Goal: Task Accomplishment & Management: Manage account settings

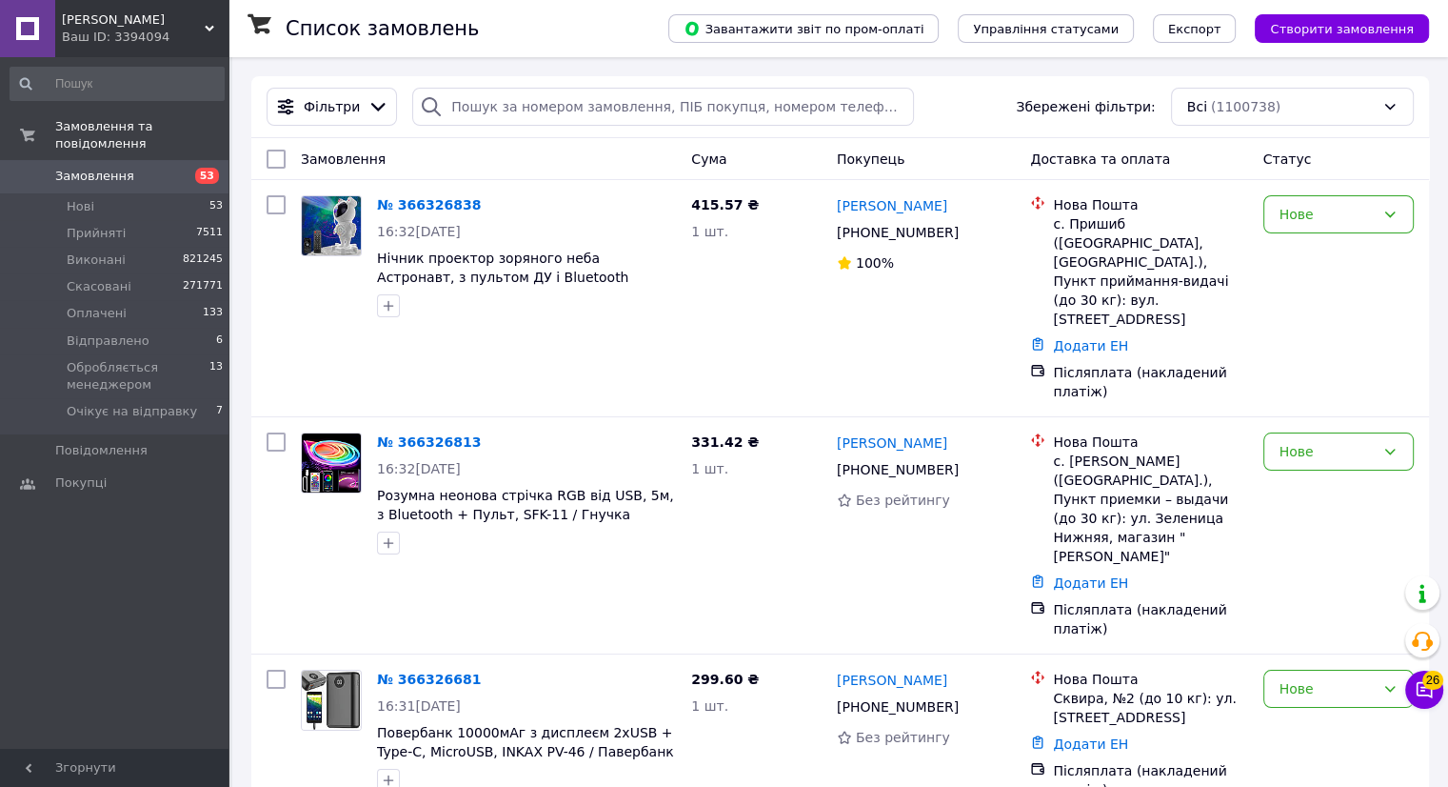
paste input "366185679"
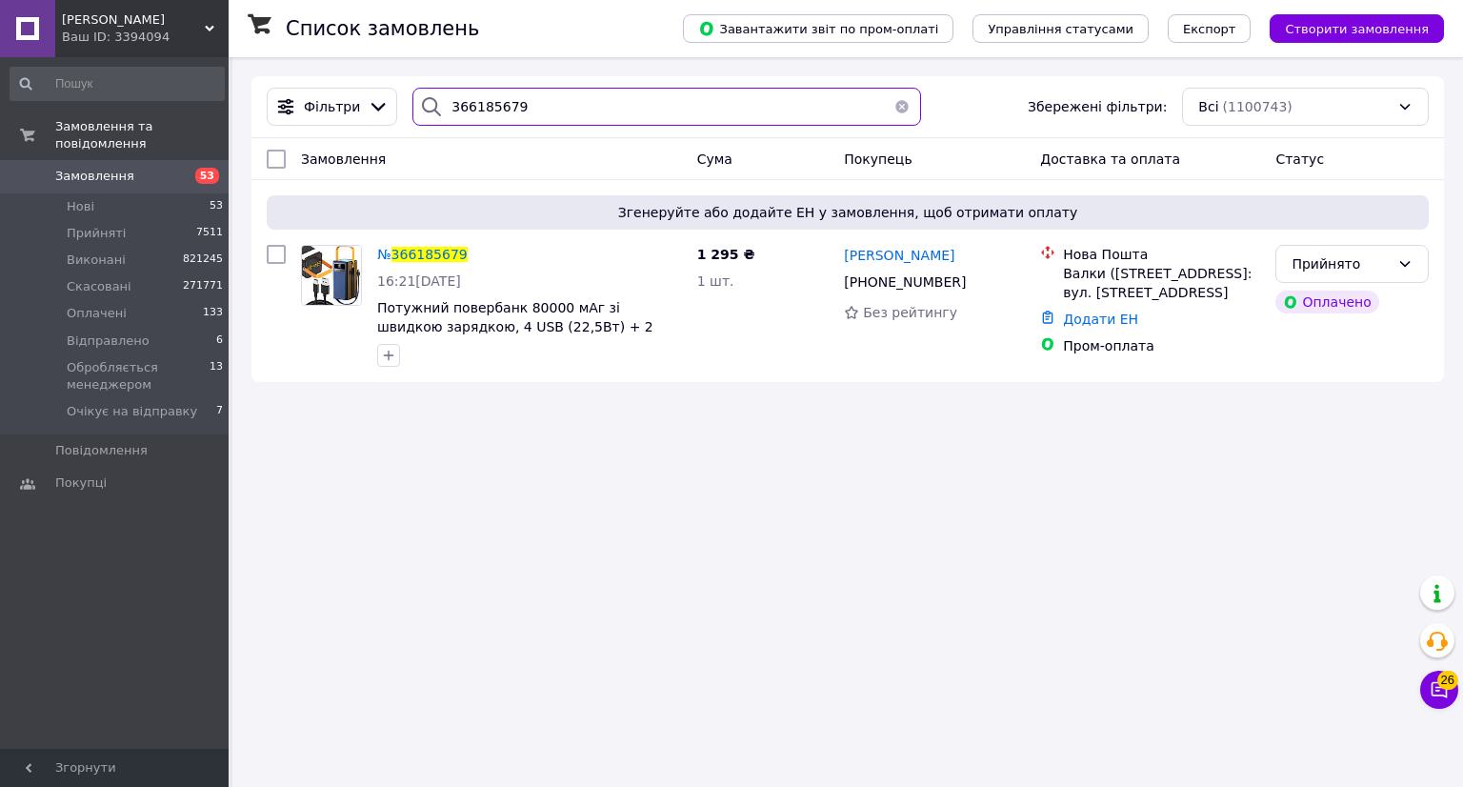
drag, startPoint x: 534, startPoint y: 108, endPoint x: 497, endPoint y: 110, distance: 37.2
click at [442, 101] on input "366185679" at bounding box center [666, 107] width 508 height 38
paste input "71343"
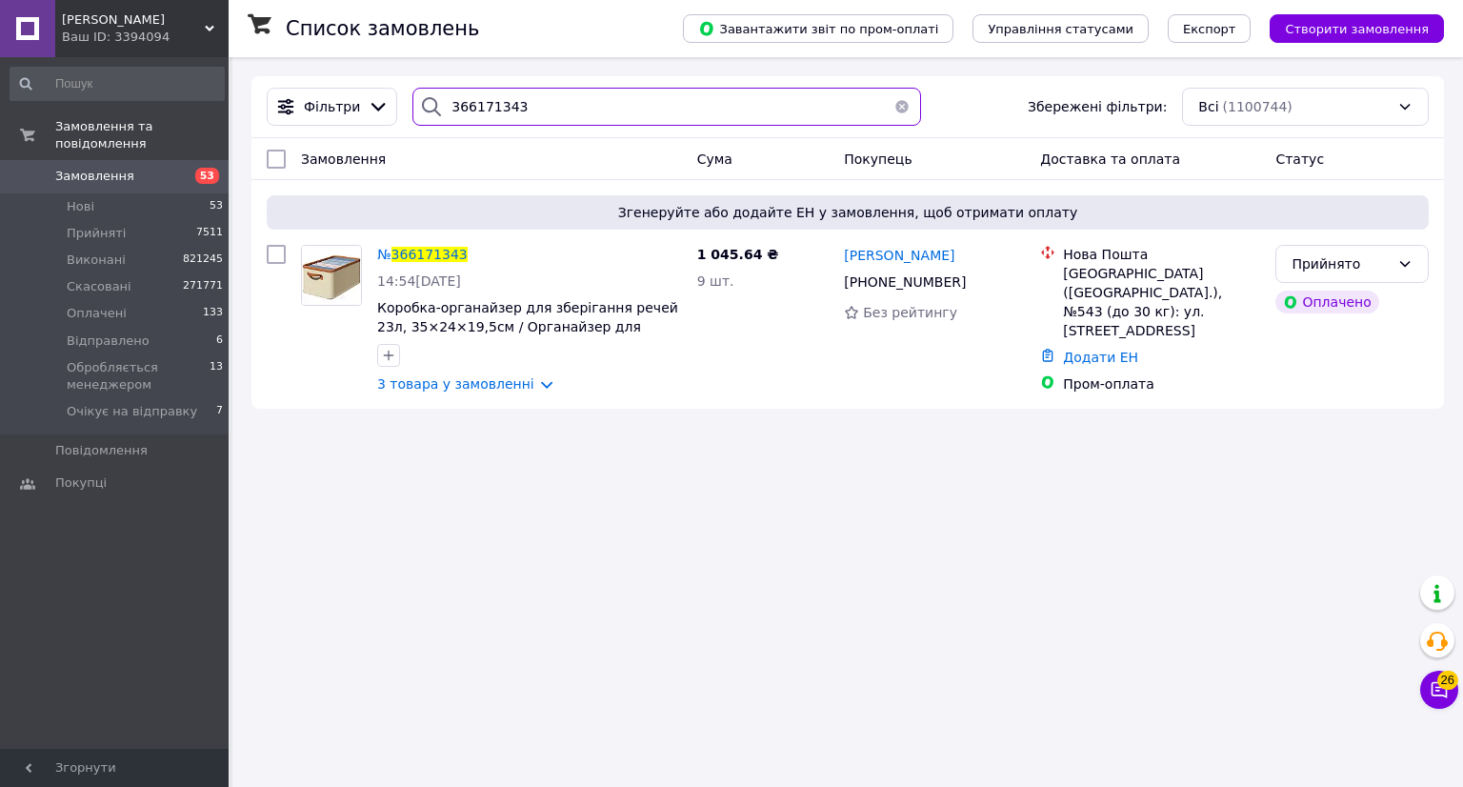
drag, startPoint x: 511, startPoint y: 108, endPoint x: 453, endPoint y: 104, distance: 58.2
click at [418, 104] on div "366171343" at bounding box center [666, 107] width 508 height 38
paste input "0"
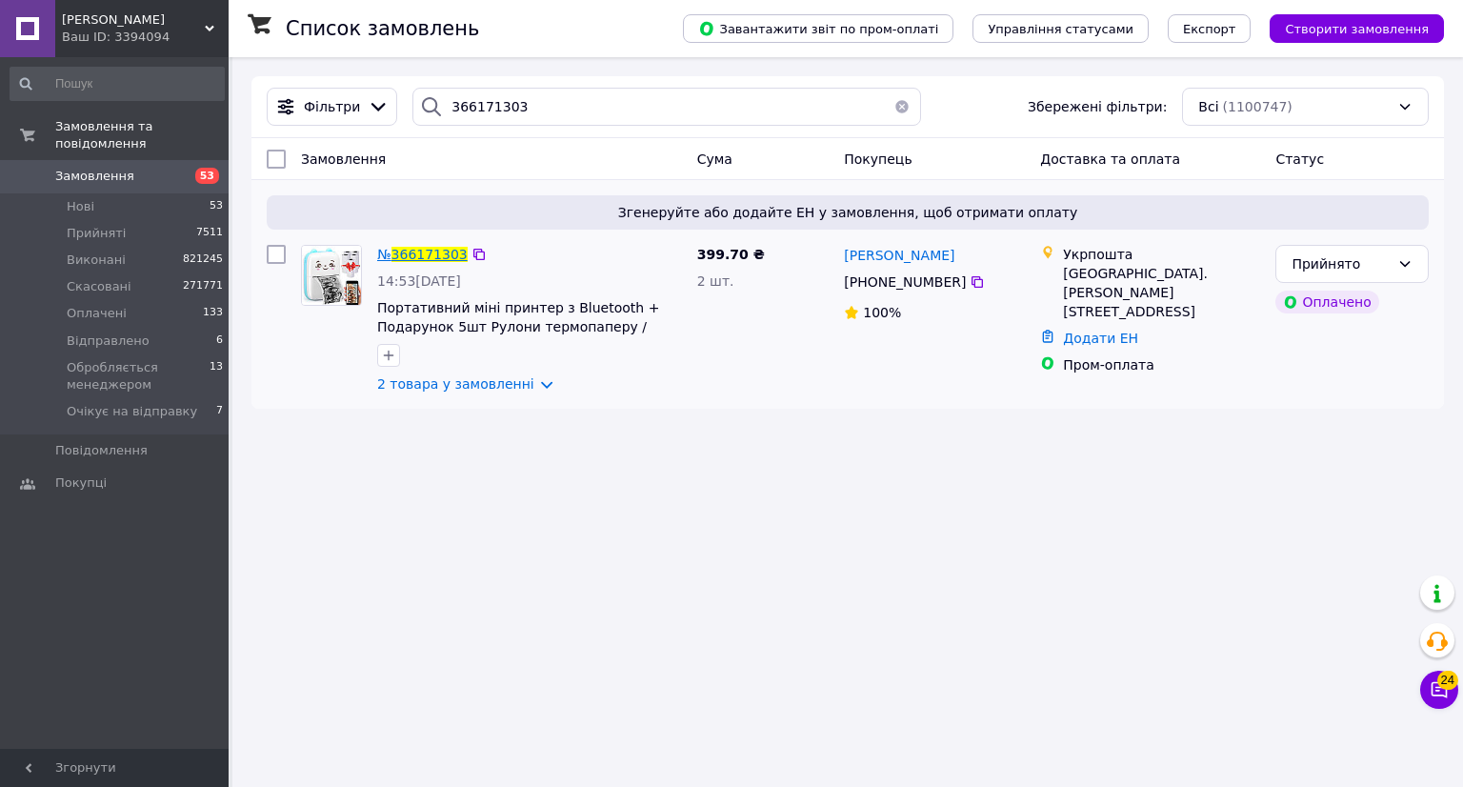
click at [439, 249] on span "366171303" at bounding box center [429, 254] width 76 height 15
click at [412, 108] on div "366171303" at bounding box center [666, 107] width 508 height 38
paste input "8865"
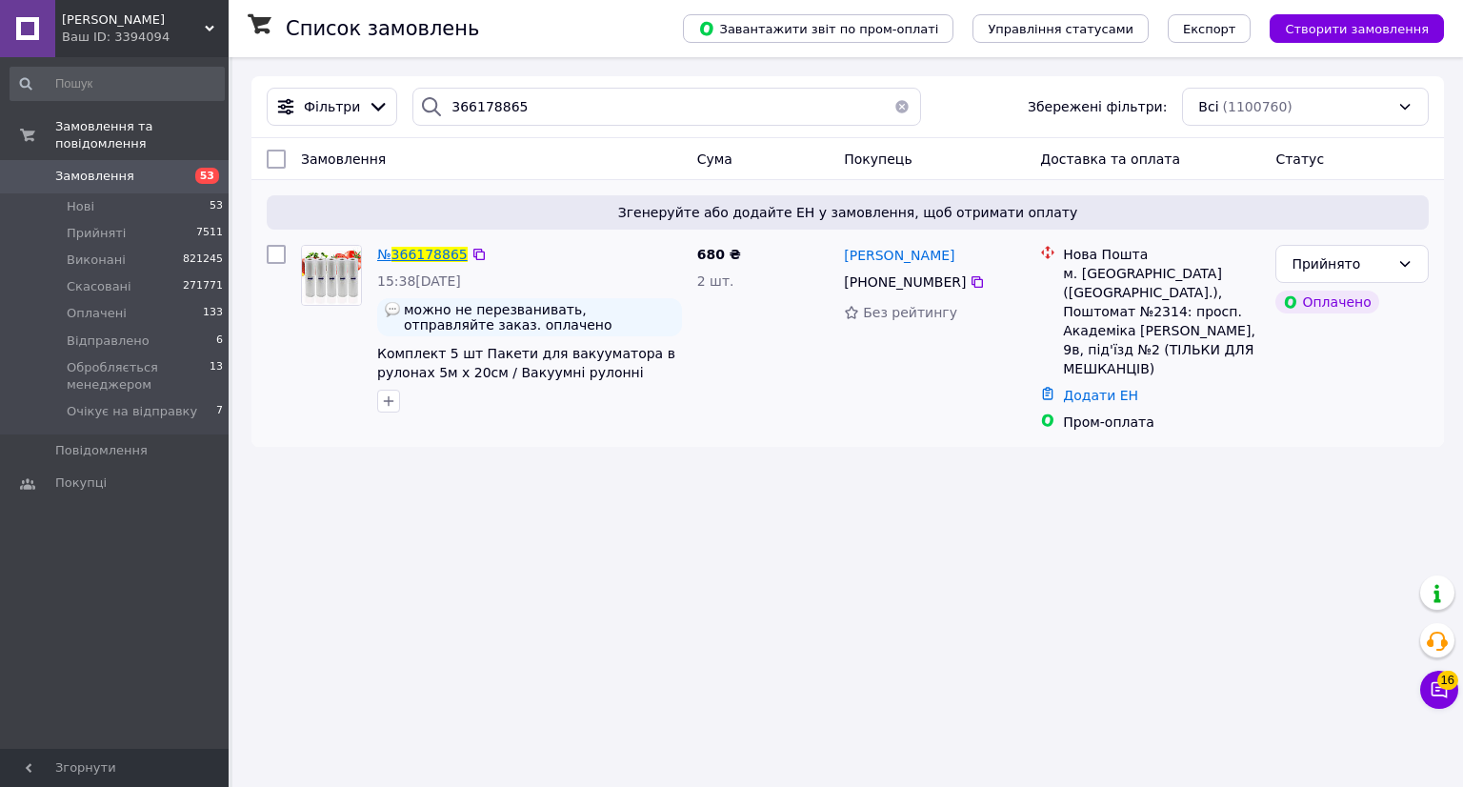
click at [438, 250] on span "366178865" at bounding box center [429, 254] width 76 height 15
drag, startPoint x: 563, startPoint y: 108, endPoint x: 522, endPoint y: 112, distance: 41.2
click at [381, 109] on div "Фільтри 366178865 Збережені фільтри: Всі (1100760)" at bounding box center [847, 107] width 1177 height 38
paste input "3391"
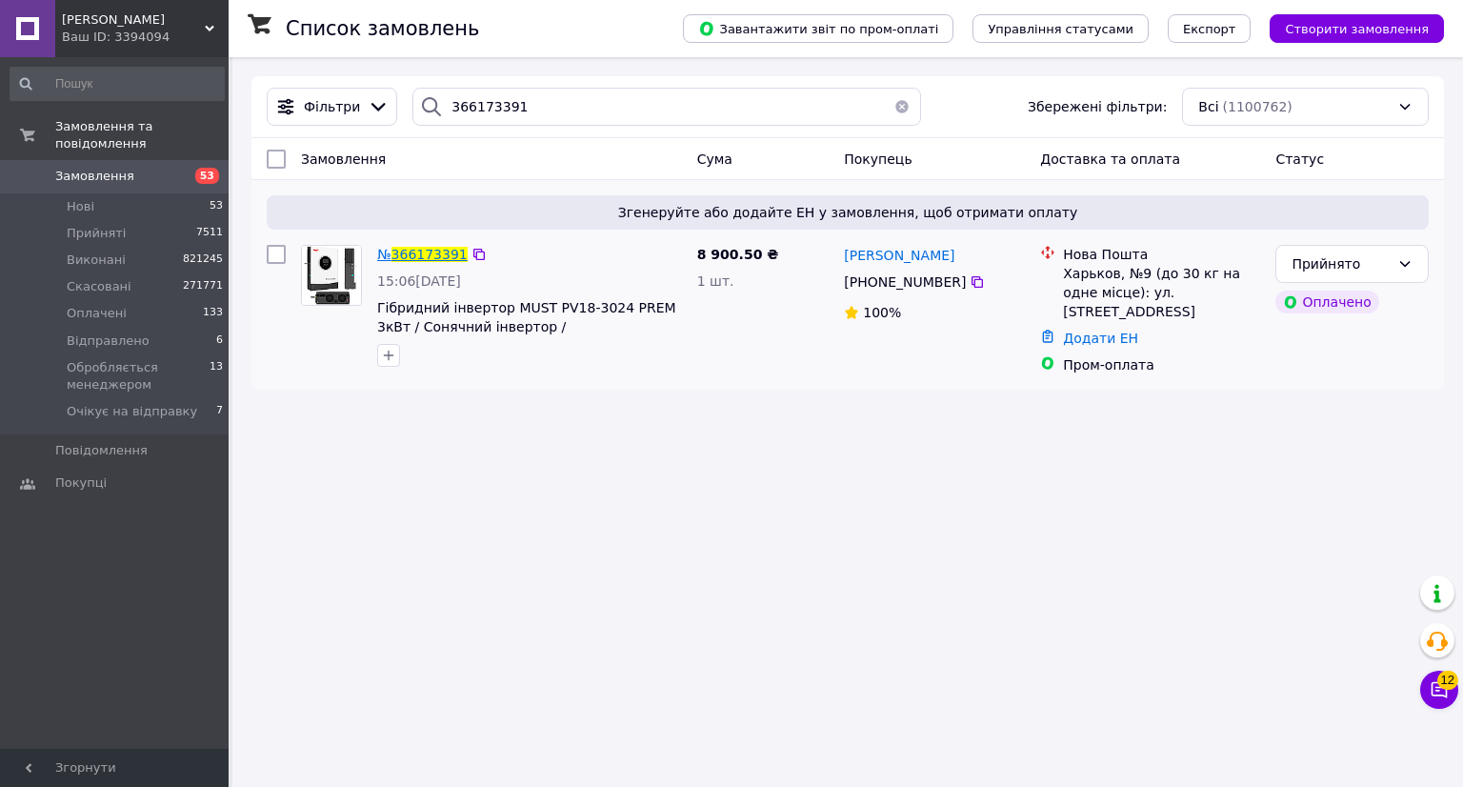
click at [425, 256] on span "366173391" at bounding box center [429, 254] width 76 height 15
drag, startPoint x: 488, startPoint y: 104, endPoint x: 422, endPoint y: 104, distance: 65.7
click at [419, 104] on div "366173391" at bounding box center [666, 107] width 508 height 38
paste input "82452"
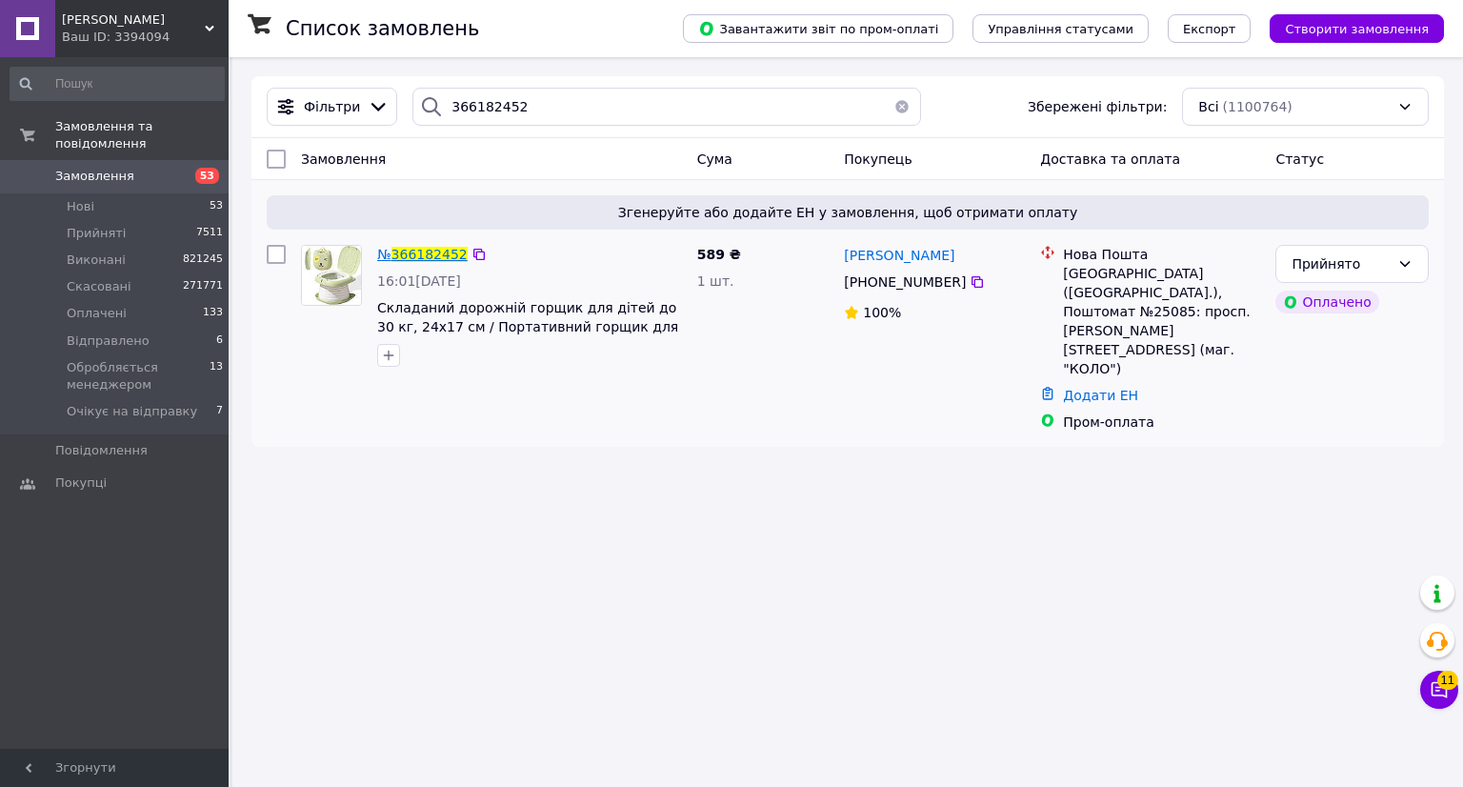
click at [428, 249] on span "366182452" at bounding box center [429, 254] width 76 height 15
click at [405, 105] on div "366182452" at bounding box center [666, 107] width 523 height 38
paste input "1143"
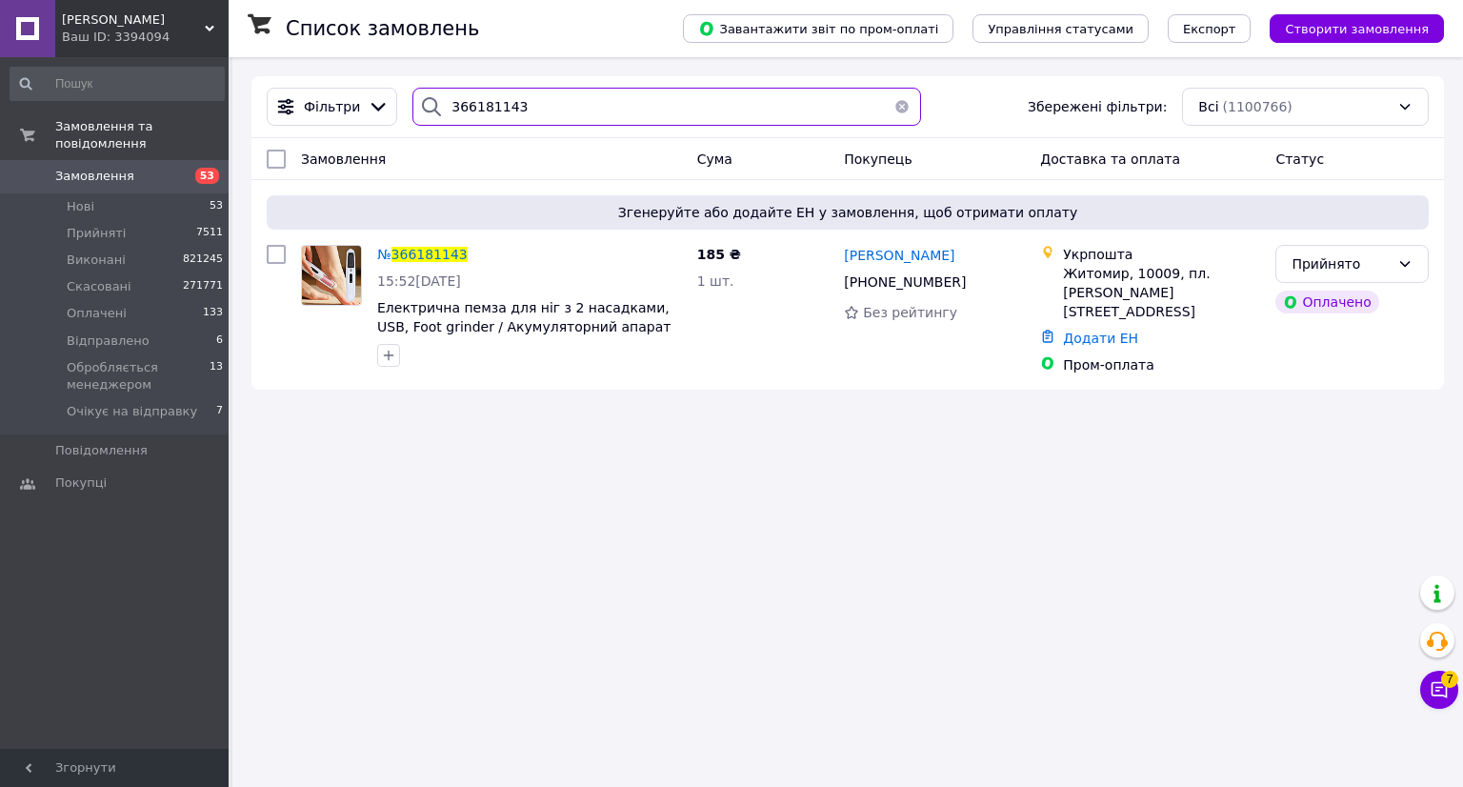
drag, startPoint x: 412, startPoint y: 121, endPoint x: 432, endPoint y: 119, distance: 20.1
click at [412, 121] on div "366181143" at bounding box center [666, 107] width 508 height 38
paste input "4182"
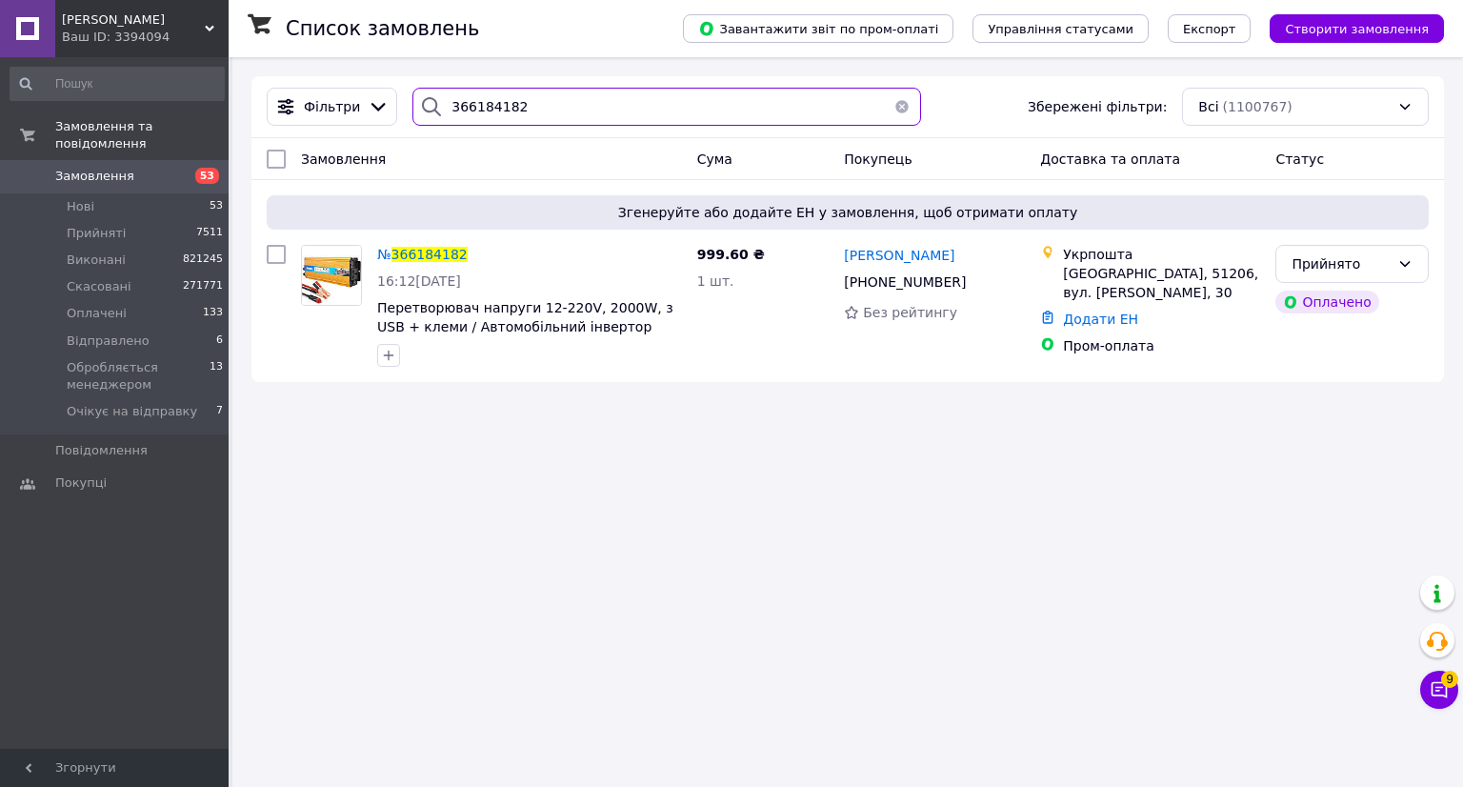
click at [436, 118] on div "366184182" at bounding box center [666, 107] width 508 height 38
paste input "3024"
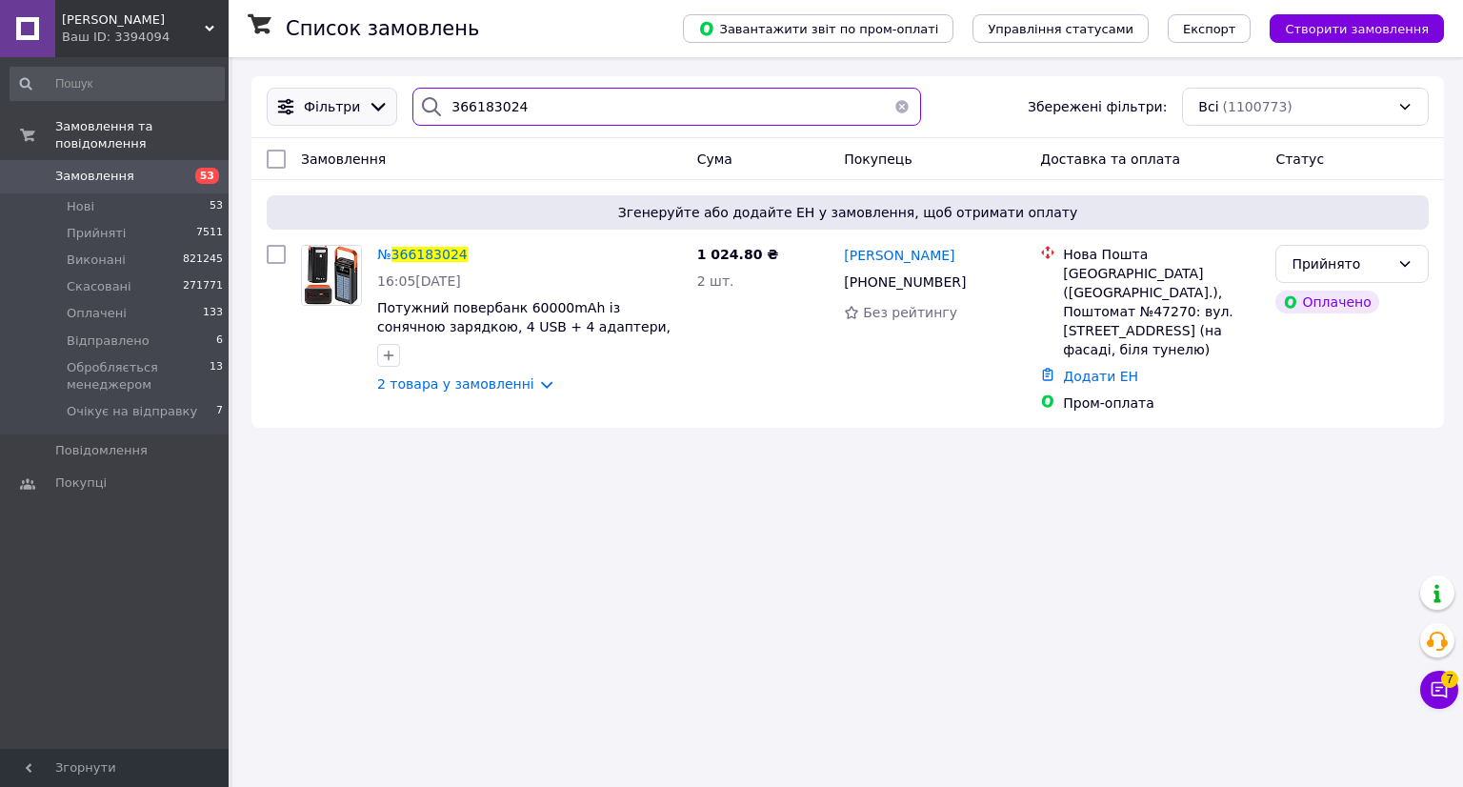
click at [382, 99] on div "Фільтри 366183024 Збережені фільтри: Всі (1100773)" at bounding box center [847, 107] width 1177 height 38
paste input "6592"
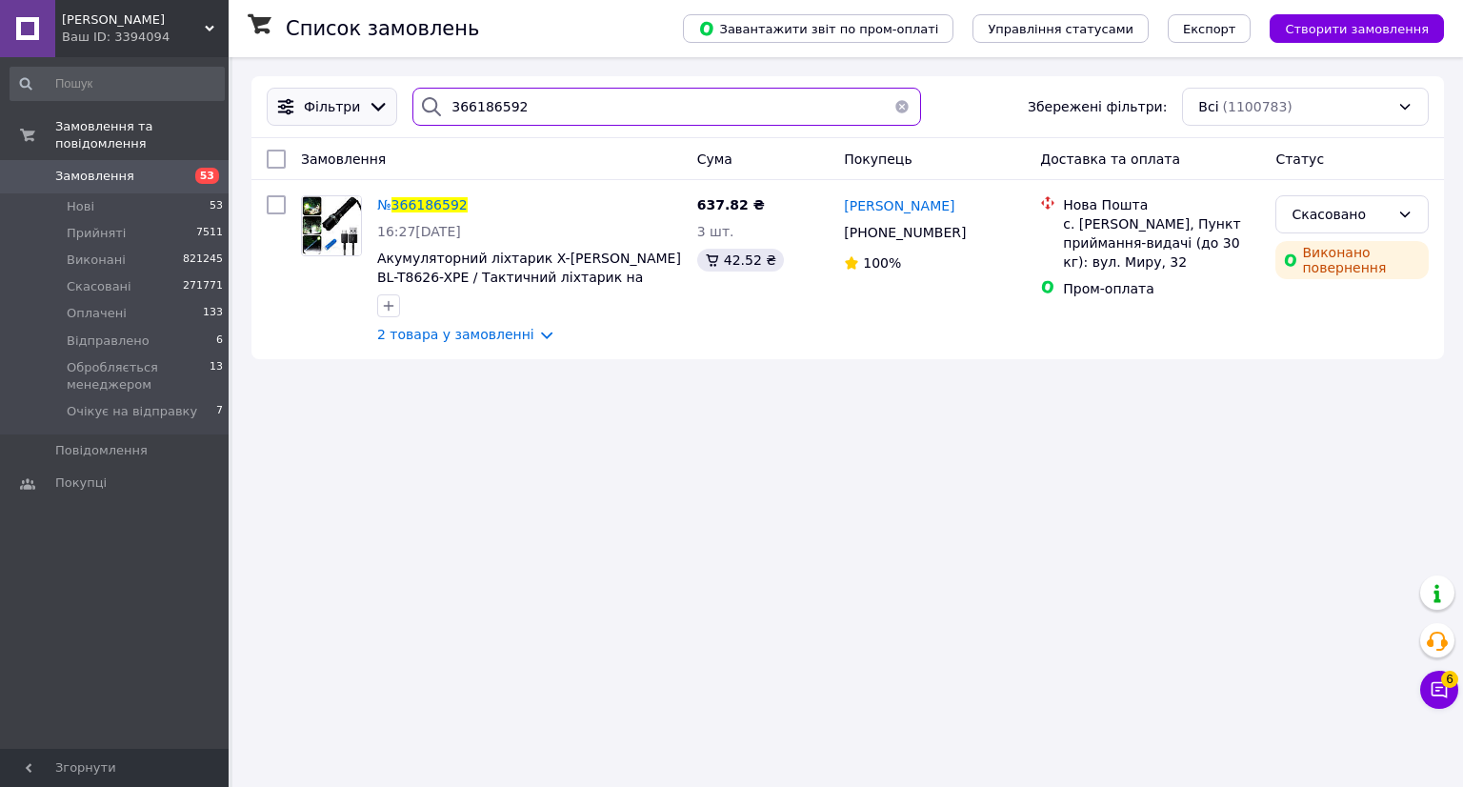
click at [355, 89] on div "Фільтри 366186592 Збережені фільтри: Всі (1100783)" at bounding box center [847, 107] width 1177 height 38
paste input "5679"
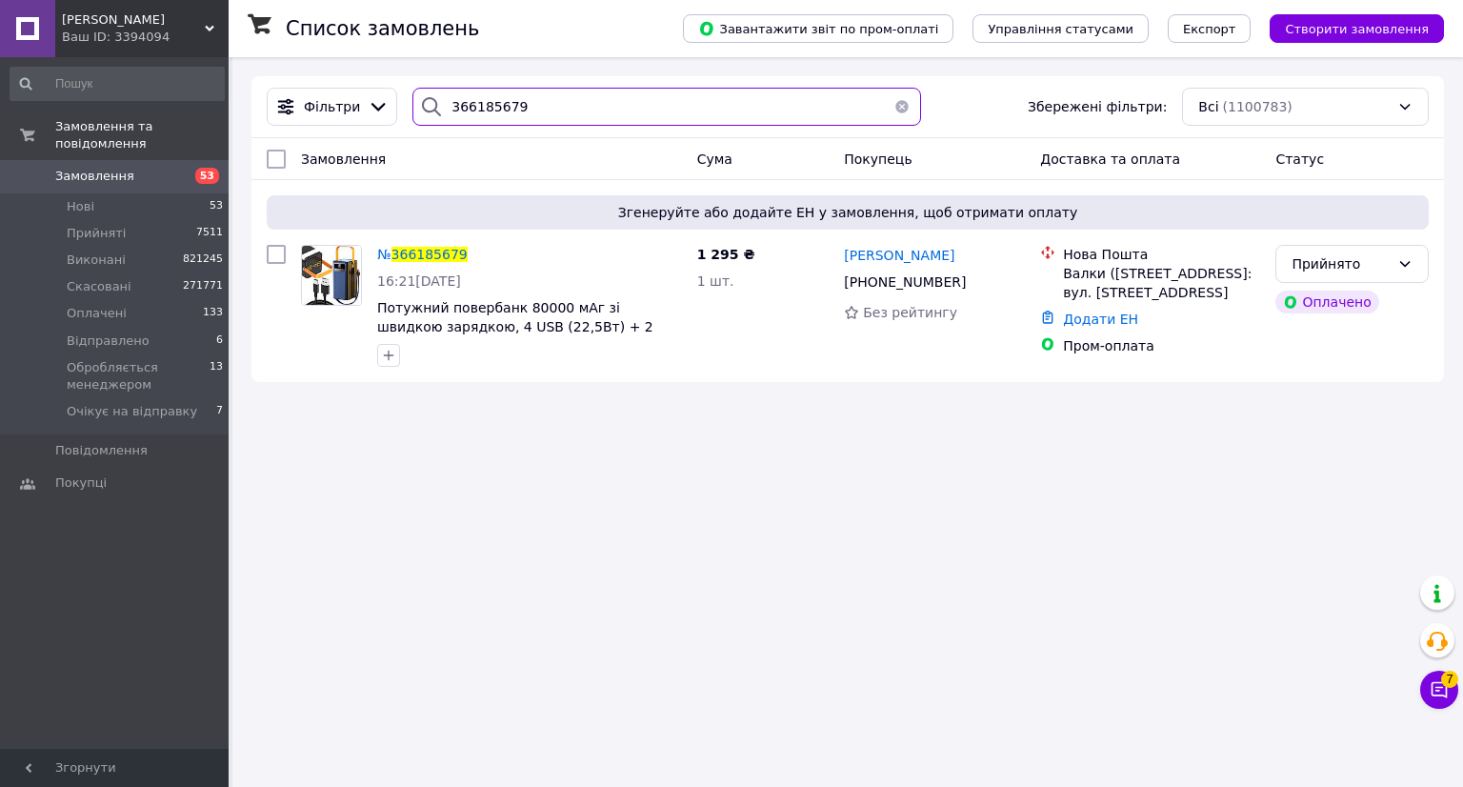
drag, startPoint x: 450, startPoint y: 124, endPoint x: 411, endPoint y: 130, distance: 39.6
click at [411, 130] on div "Фільтри 366185679 Збережені фільтри: Всі (1100783)" at bounding box center [847, 107] width 1192 height 62
paste input "236577"
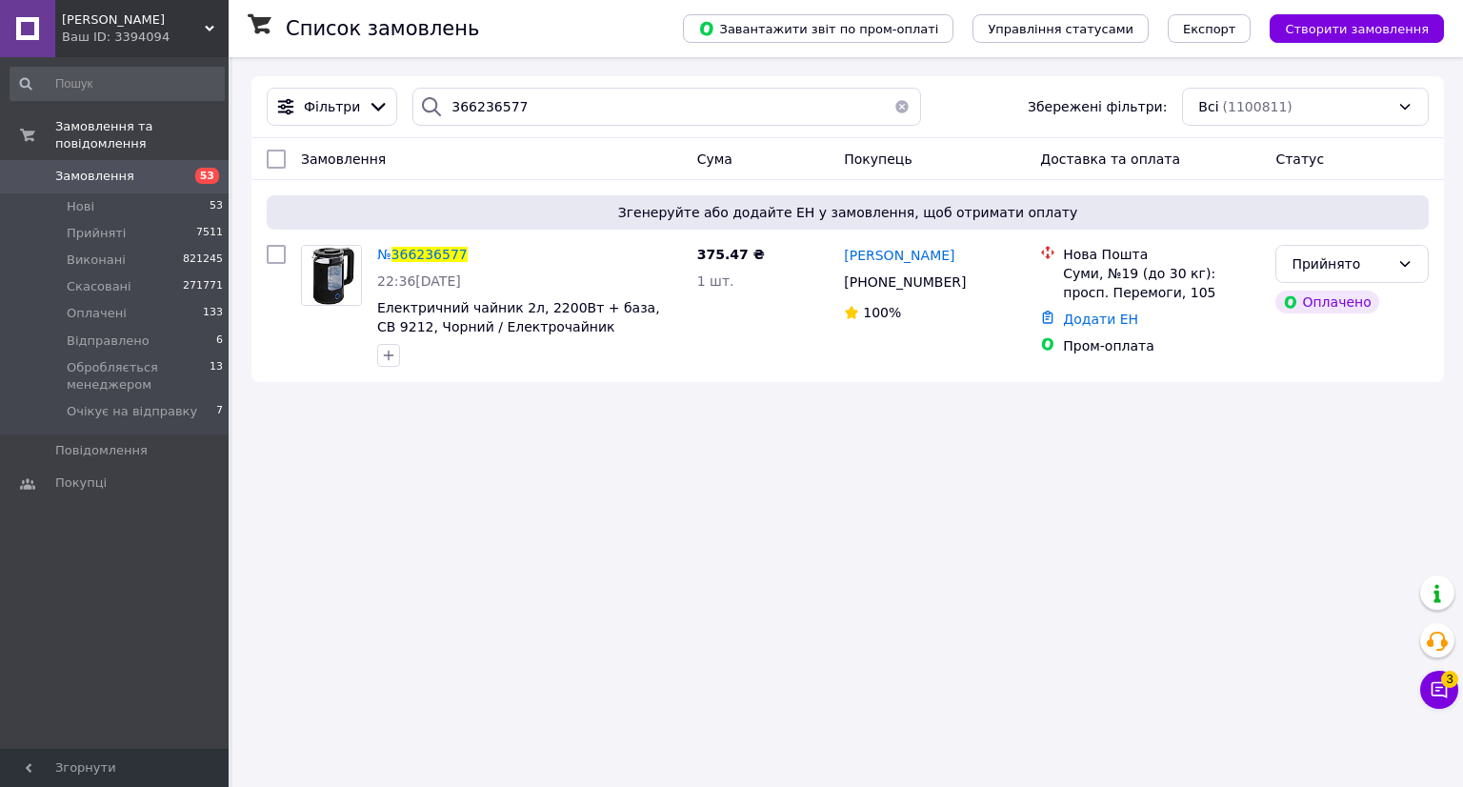
drag, startPoint x: 440, startPoint y: 252, endPoint x: 682, endPoint y: 0, distance: 349.5
click at [645, 5] on div "Список замовлень" at bounding box center [465, 28] width 359 height 57
drag, startPoint x: 402, startPoint y: 105, endPoint x: 453, endPoint y: 118, distance: 53.1
click at [339, 104] on div "Фільтри 366236577 Збережені фільтри: Всі (1100811)" at bounding box center [847, 107] width 1177 height 38
paste input "294"
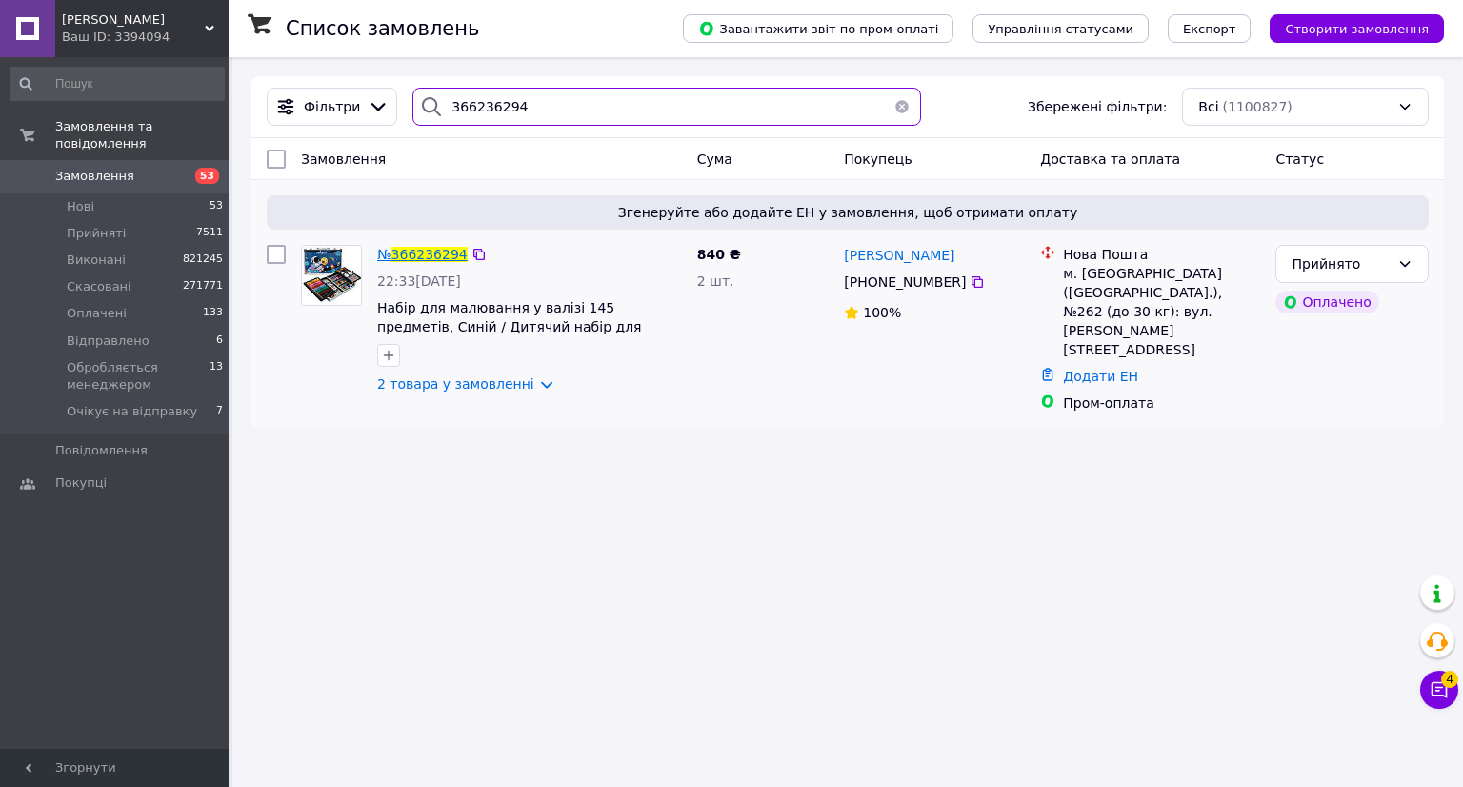
type input "366236294"
click at [437, 255] on span "366236294" at bounding box center [429, 254] width 76 height 15
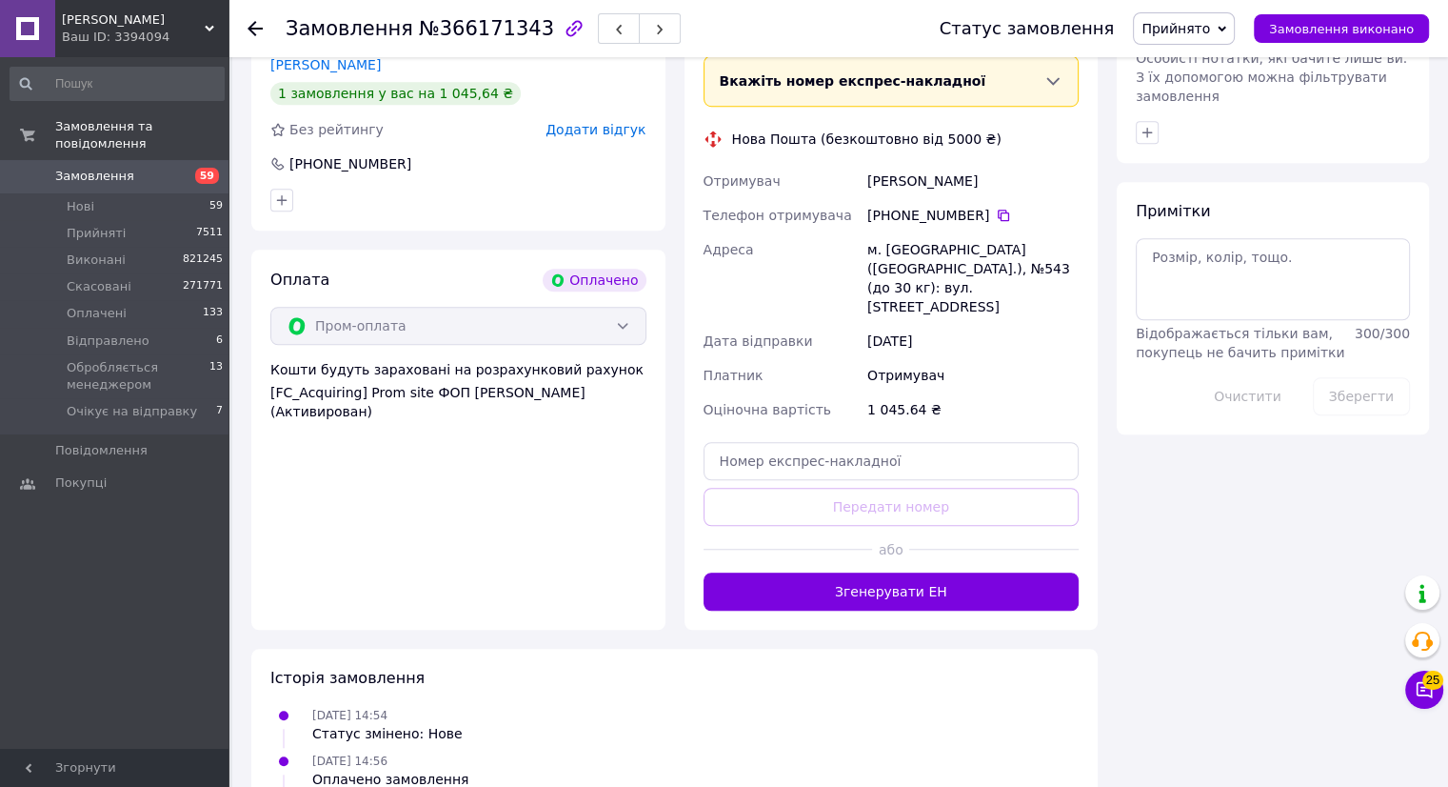
scroll to position [1433, 0]
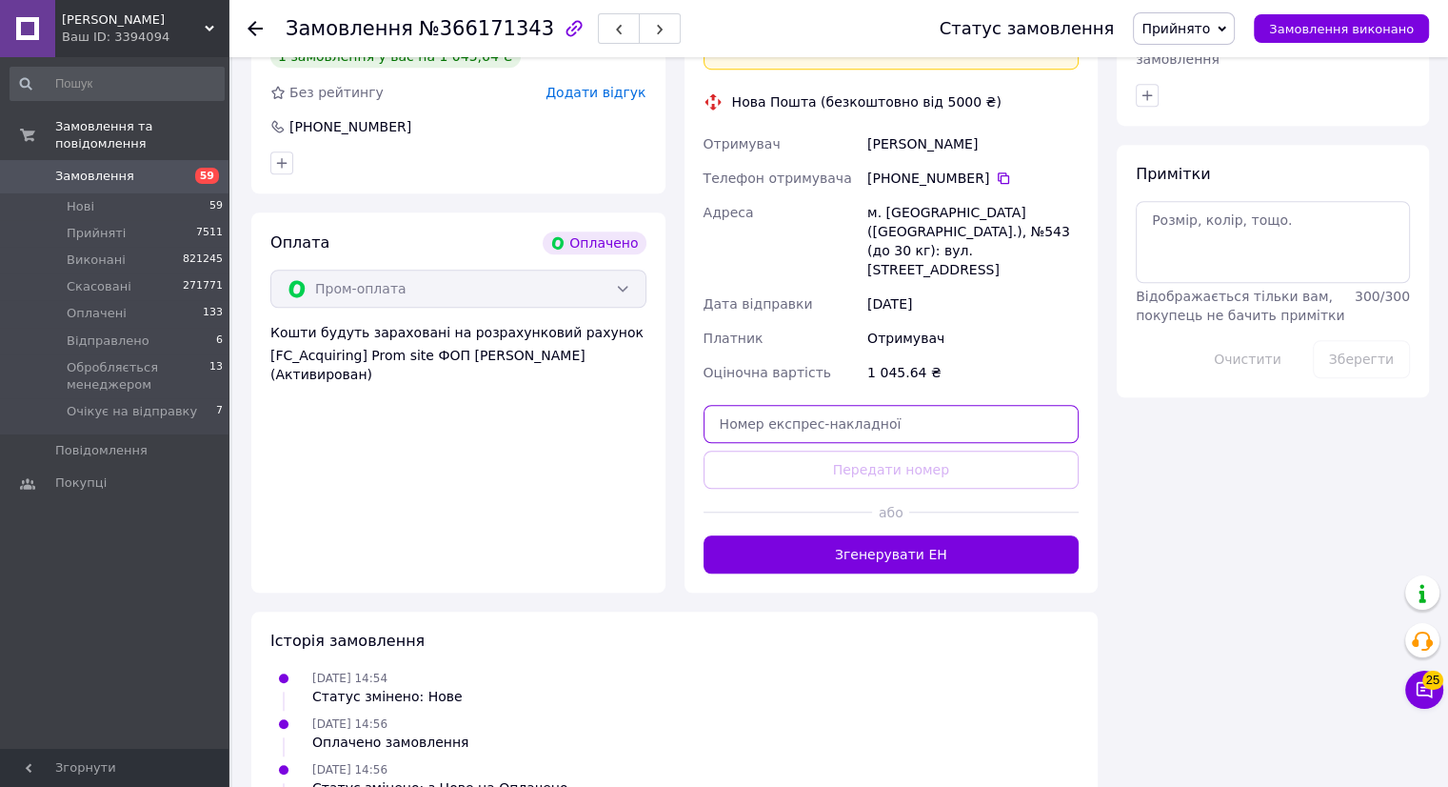
click at [748, 405] on input "text" at bounding box center [892, 424] width 376 height 38
paste input "20451269171652"
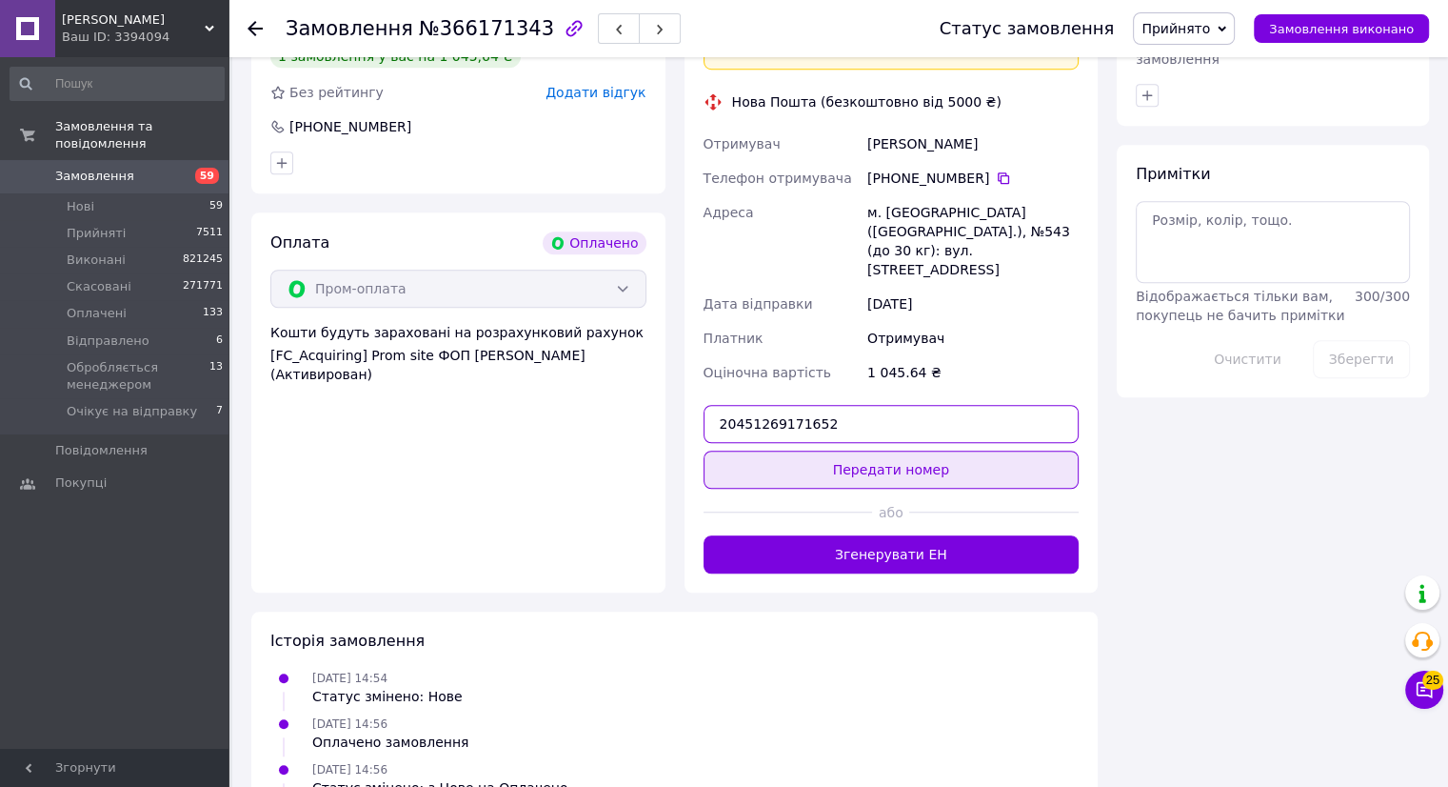
type input "20451269171652"
click at [848, 450] on button "Передати номер" at bounding box center [892, 469] width 376 height 38
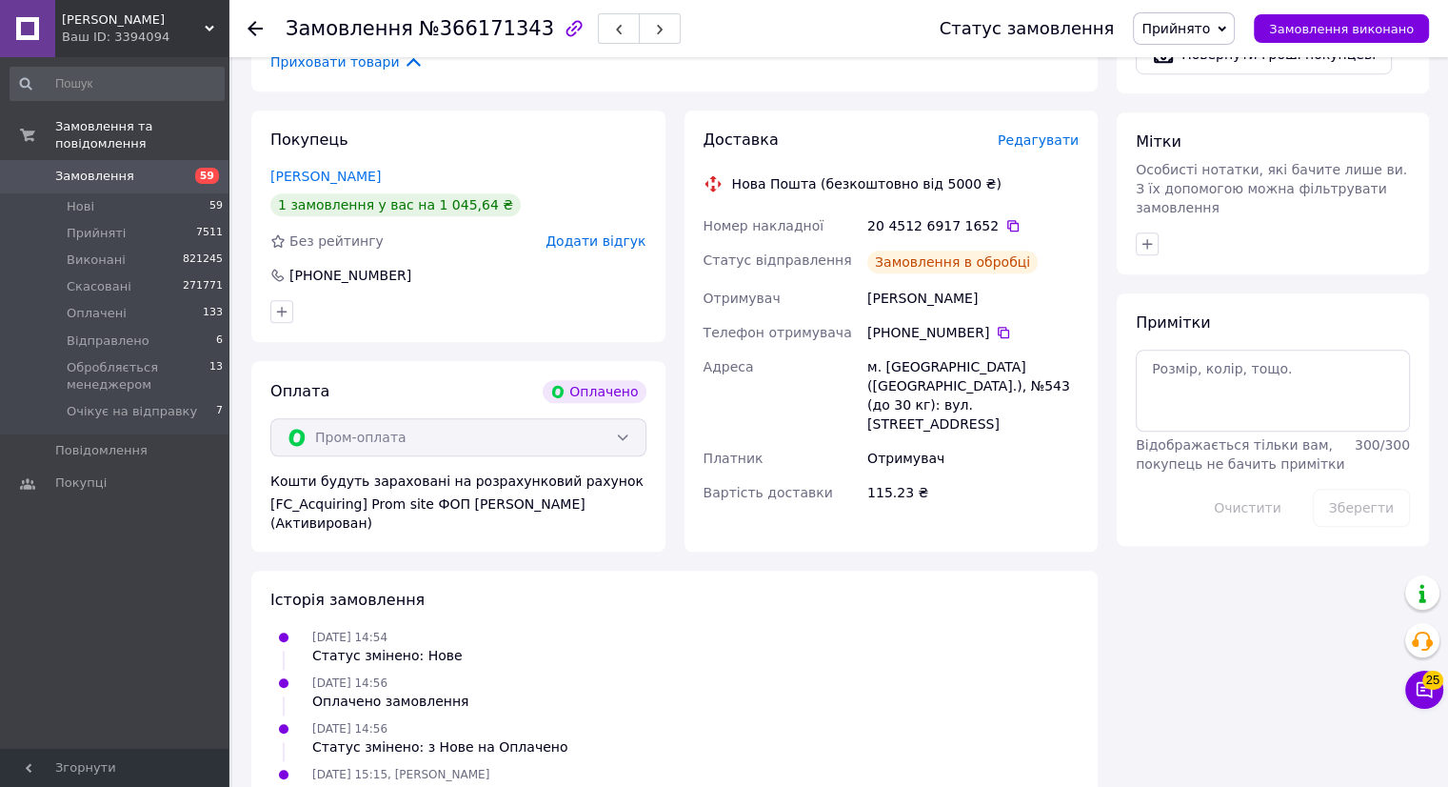
scroll to position [1330, 0]
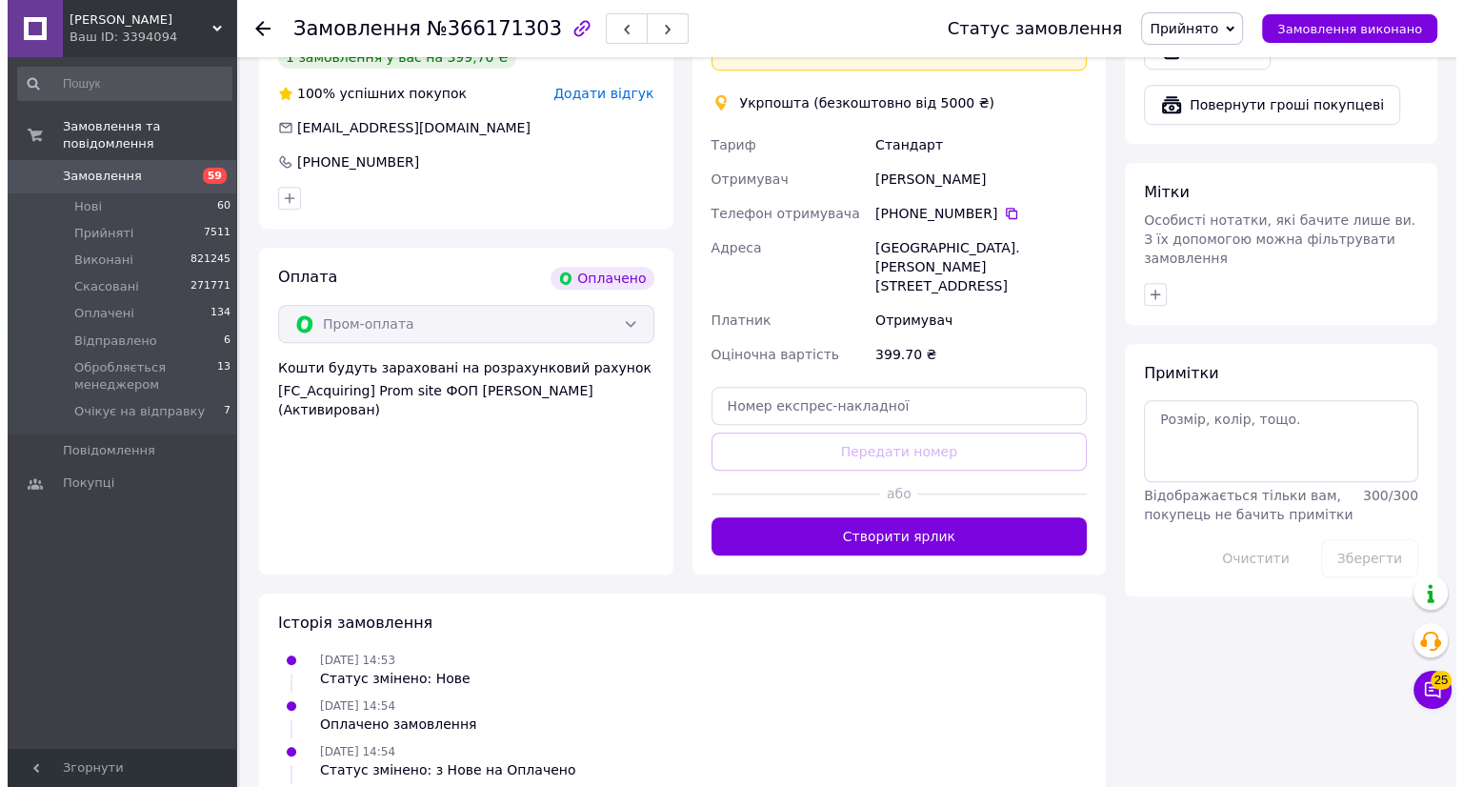
scroll to position [1107, 0]
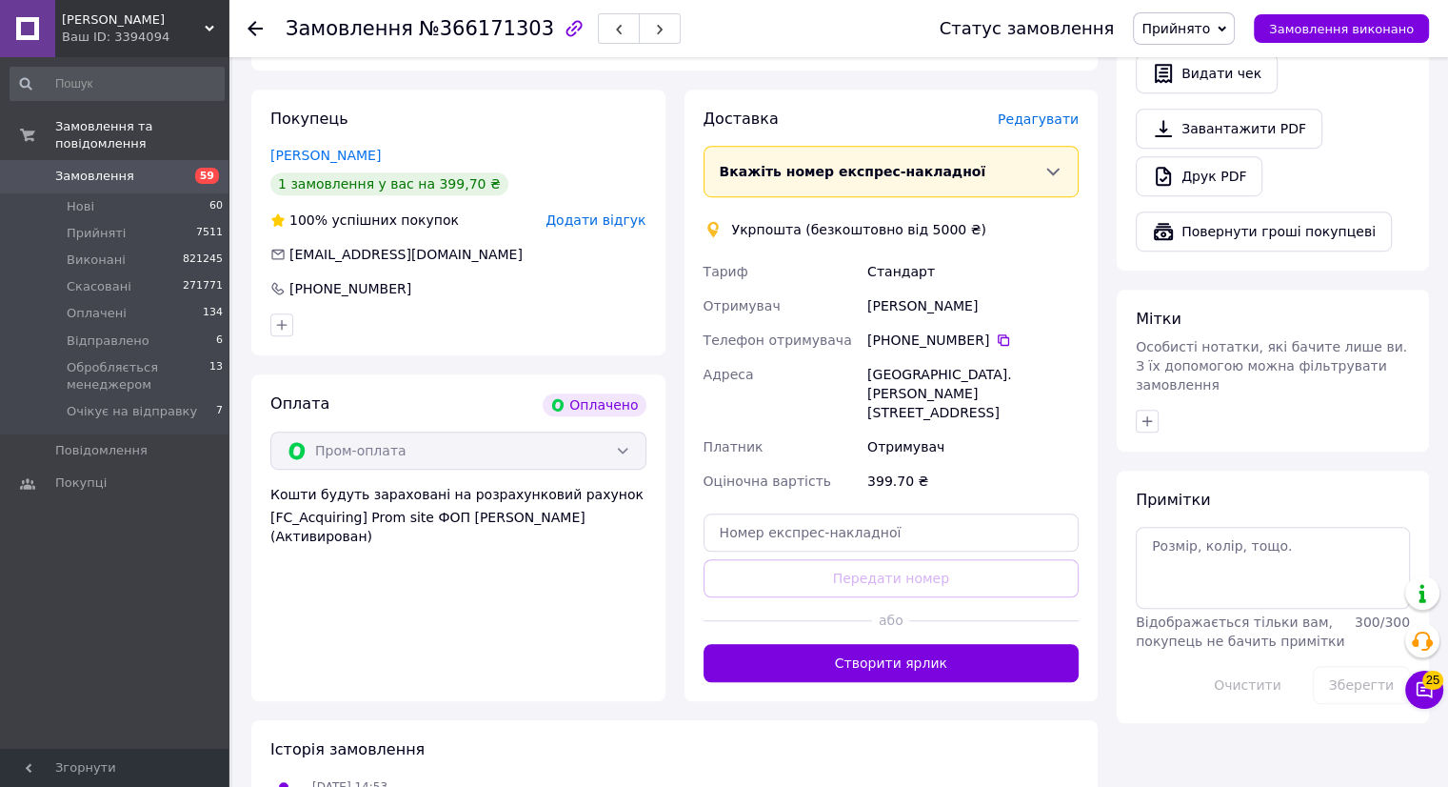
click at [1028, 111] on span "Редагувати" at bounding box center [1038, 118] width 81 height 15
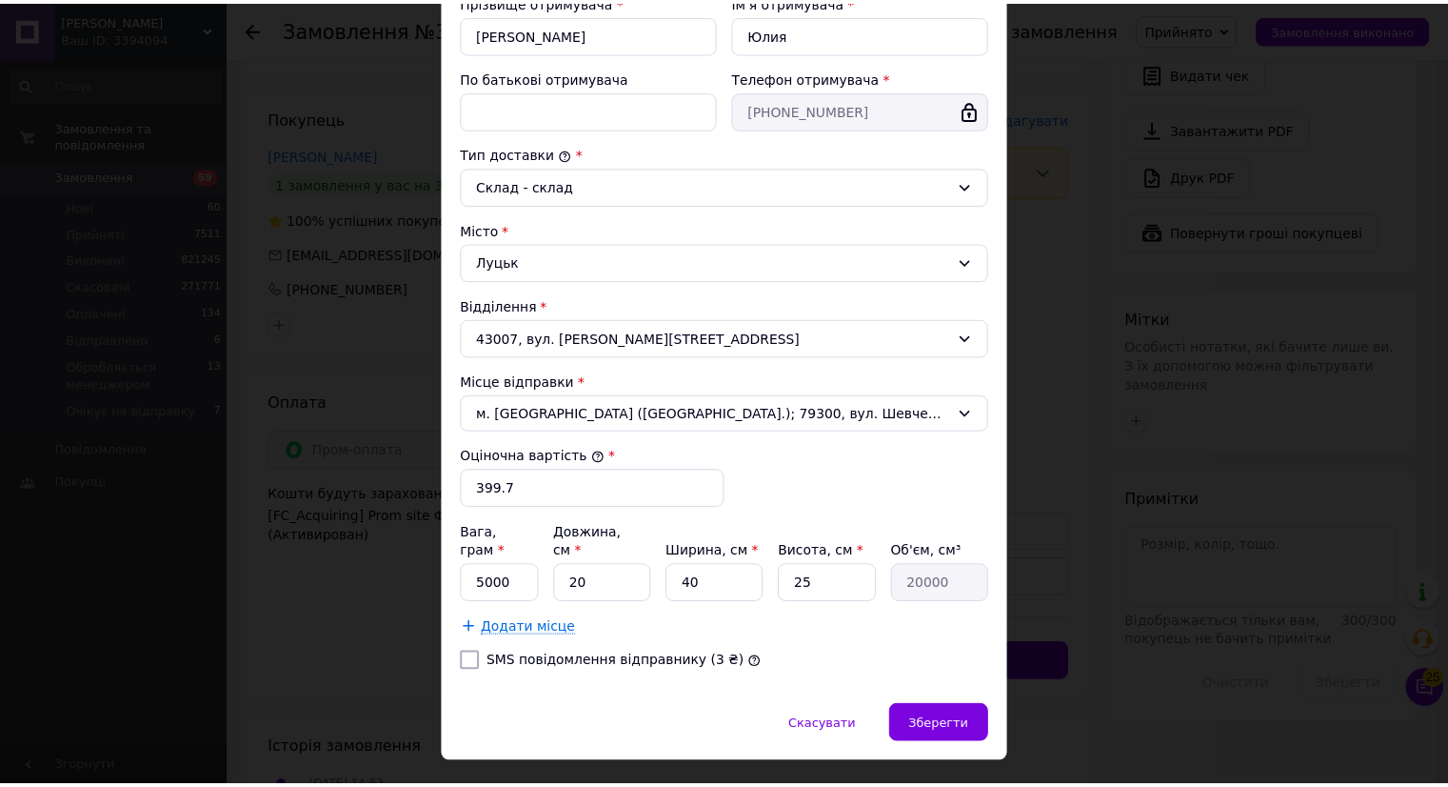
scroll to position [400, 0]
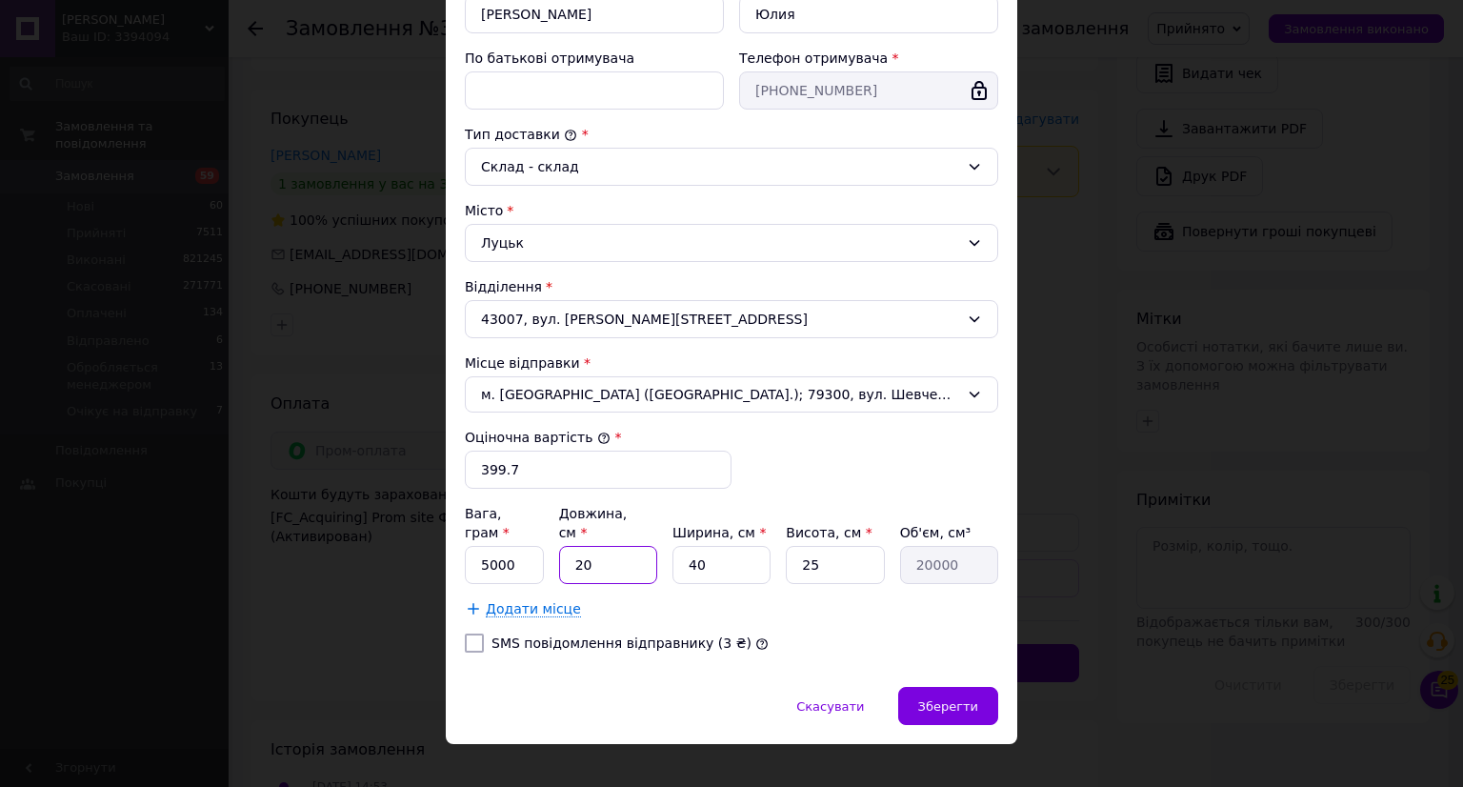
click at [545, 534] on div "Вага, грам * 5000 Довжина, см * 20 Ширина, см * 40 Висота, см * 25 Об'єм, см³ 2…" at bounding box center [731, 544] width 533 height 80
type input "3"
type input "3000"
type input "30"
type input "30000"
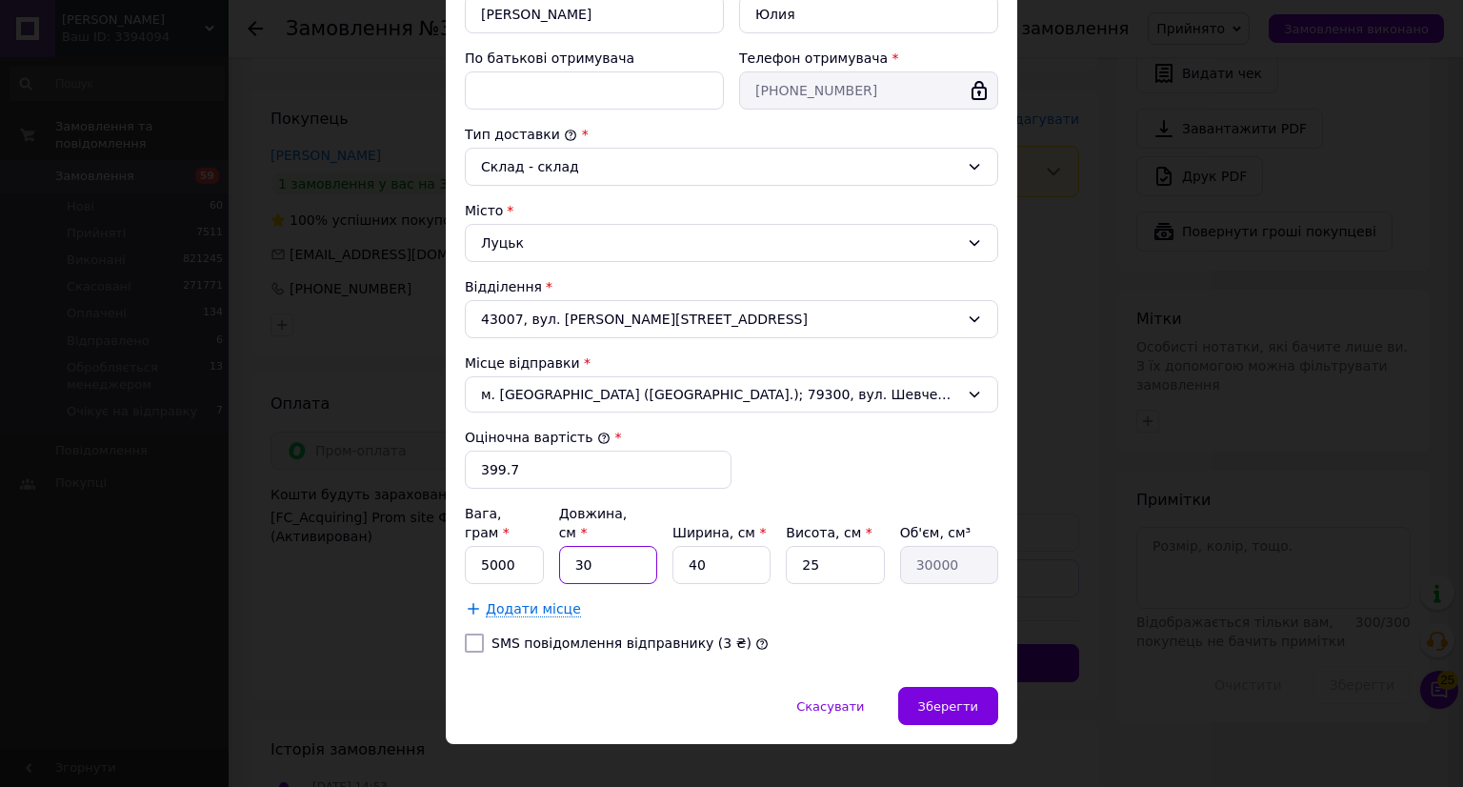
type input "30"
drag, startPoint x: 697, startPoint y: 547, endPoint x: 646, endPoint y: 539, distance: 52.0
click at [647, 542] on div "Вага, грам * 5000 Довжина, см * 30 Ширина, см * 40 Висота, см * 25 Об'єм, см³ 3…" at bounding box center [731, 544] width 533 height 80
type input "1"
type input "750"
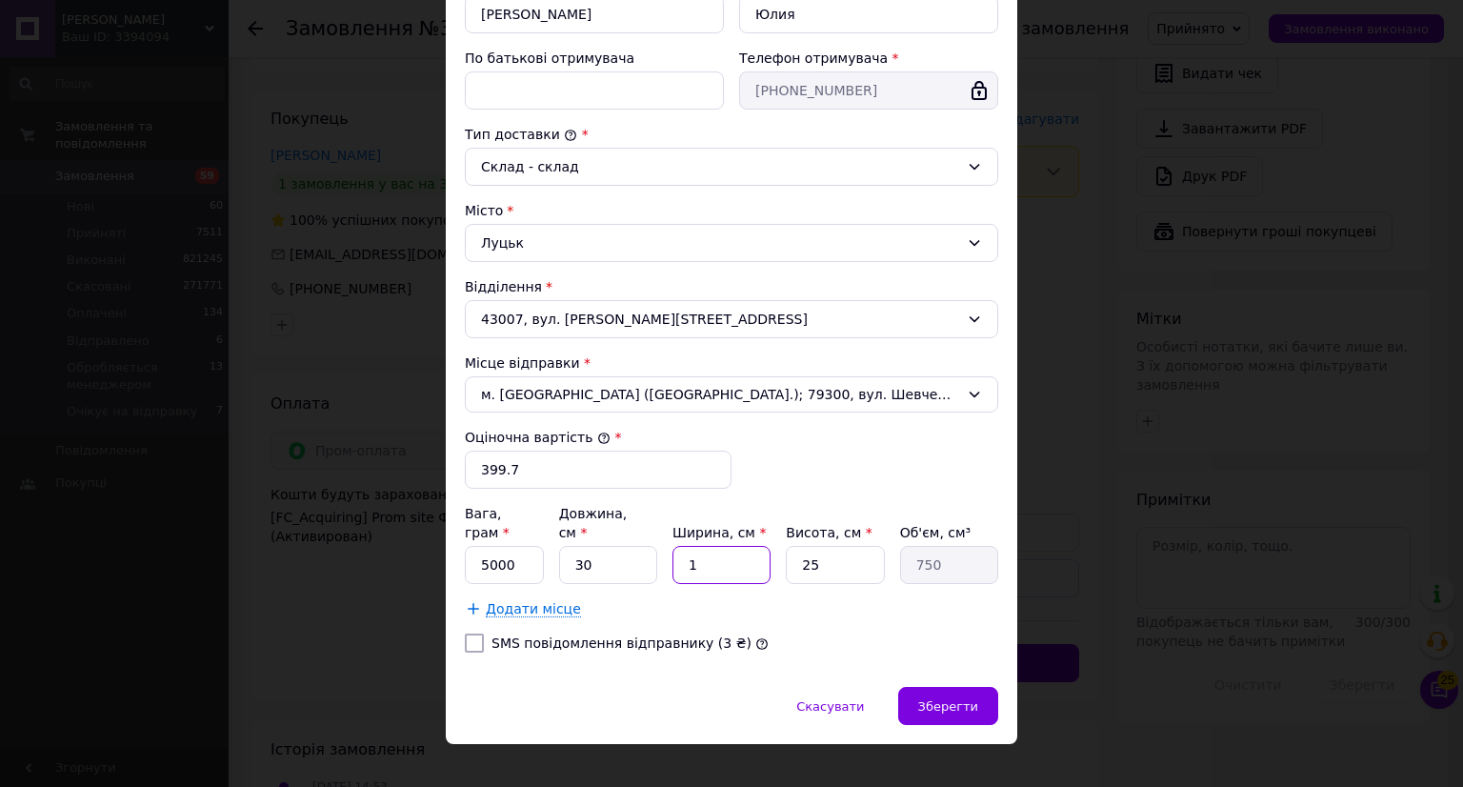
type input "16"
type input "12000"
type input "16"
drag, startPoint x: 790, startPoint y: 536, endPoint x: 761, endPoint y: 534, distance: 29.6
click at [761, 534] on div "Вага, грам * 5000 Довжина, см * 30 Ширина, см * 16 Висота, см * 25 Об'єм, см³ 1…" at bounding box center [731, 544] width 533 height 80
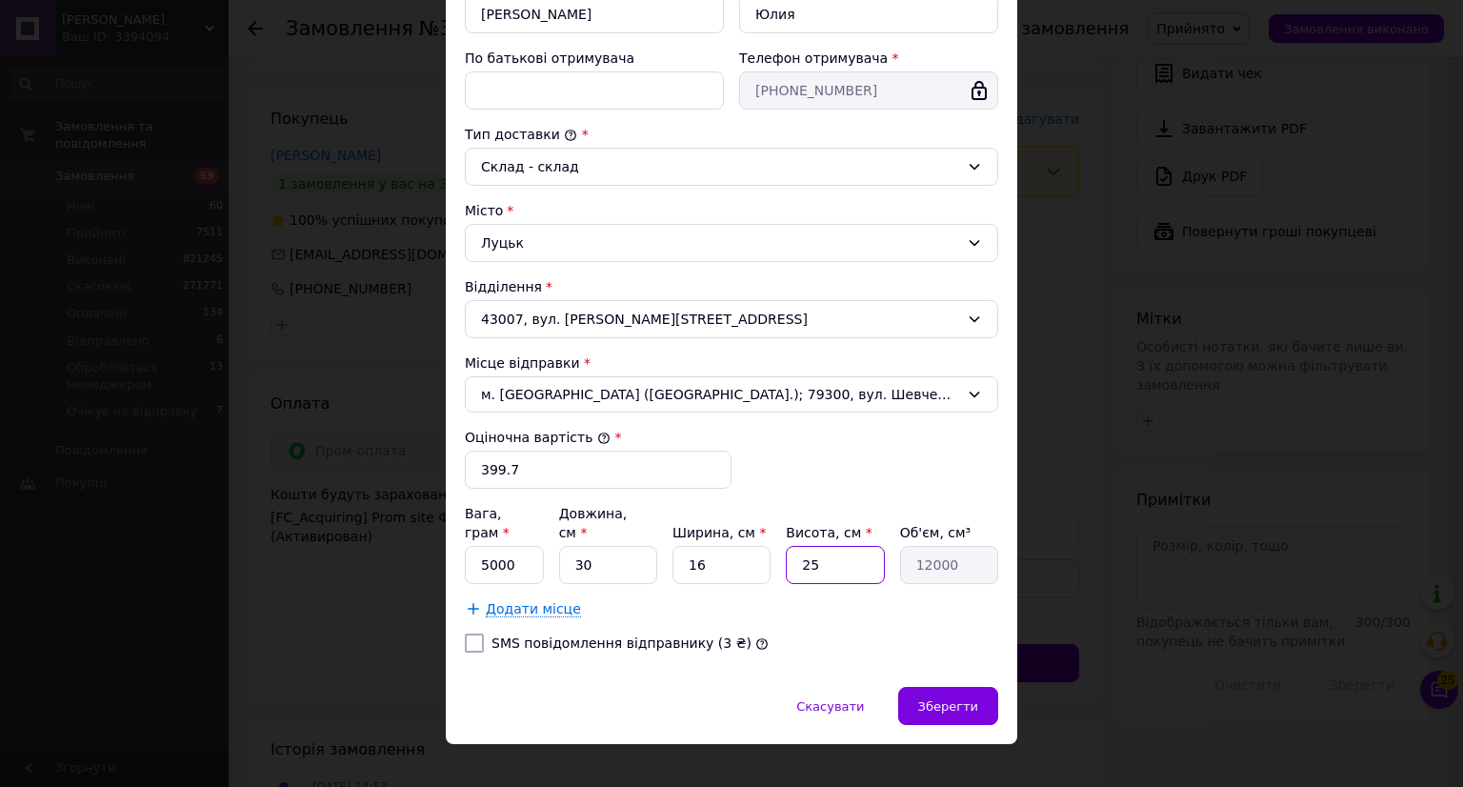
type input "1"
type input "480"
type input "10"
type input "4800"
type input "10"
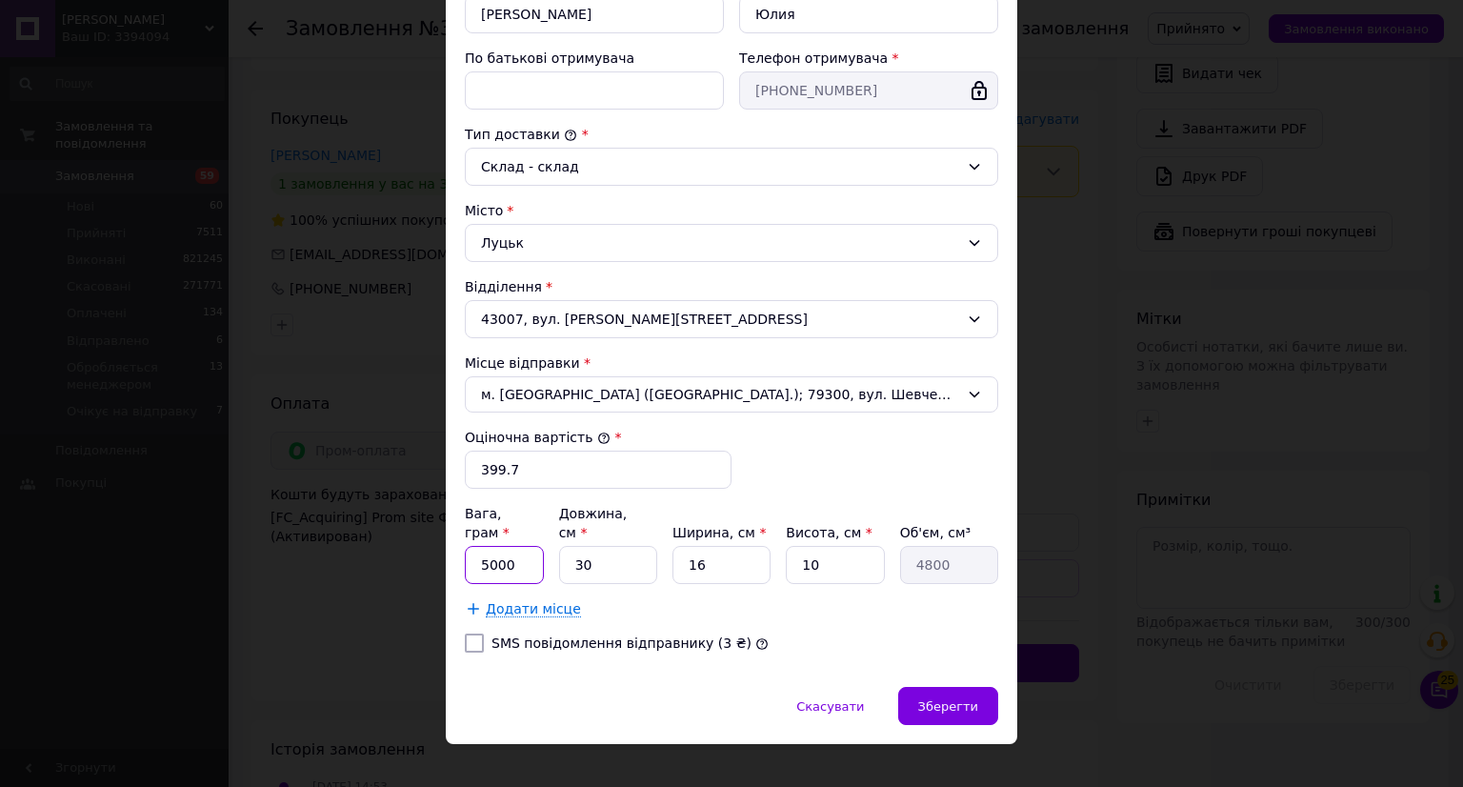
drag, startPoint x: 456, startPoint y: 535, endPoint x: 446, endPoint y: 533, distance: 10.6
click at [447, 534] on div "Спосіб доставки Укрпошта (безкоштовно від 5000 ₴) Тариф * Стандарт Платник * От…" at bounding box center [731, 206] width 571 height 962
type input "500"
click at [963, 699] on span "Зберегти" at bounding box center [948, 706] width 60 height 14
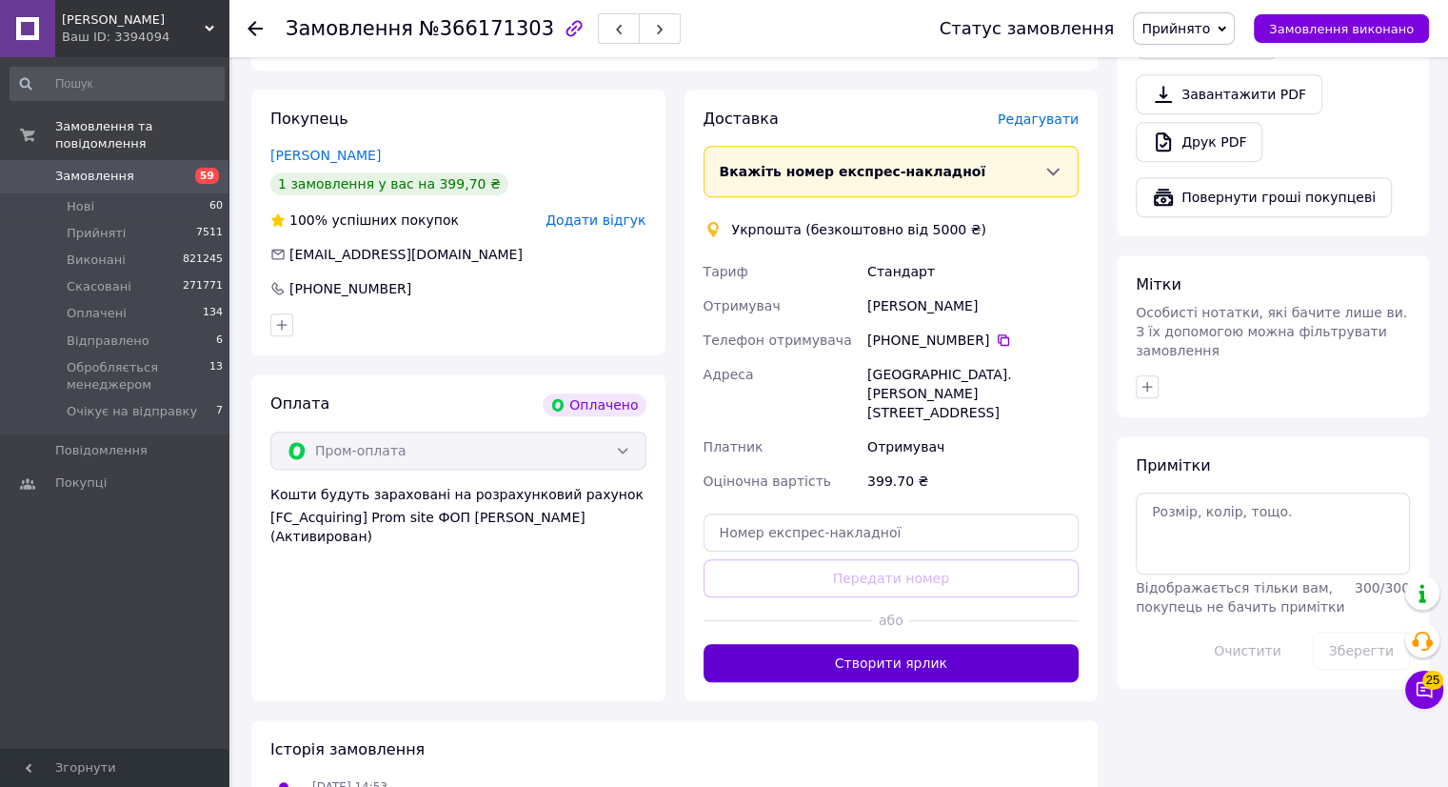
click at [867, 644] on button "Створити ярлик" at bounding box center [892, 663] width 376 height 38
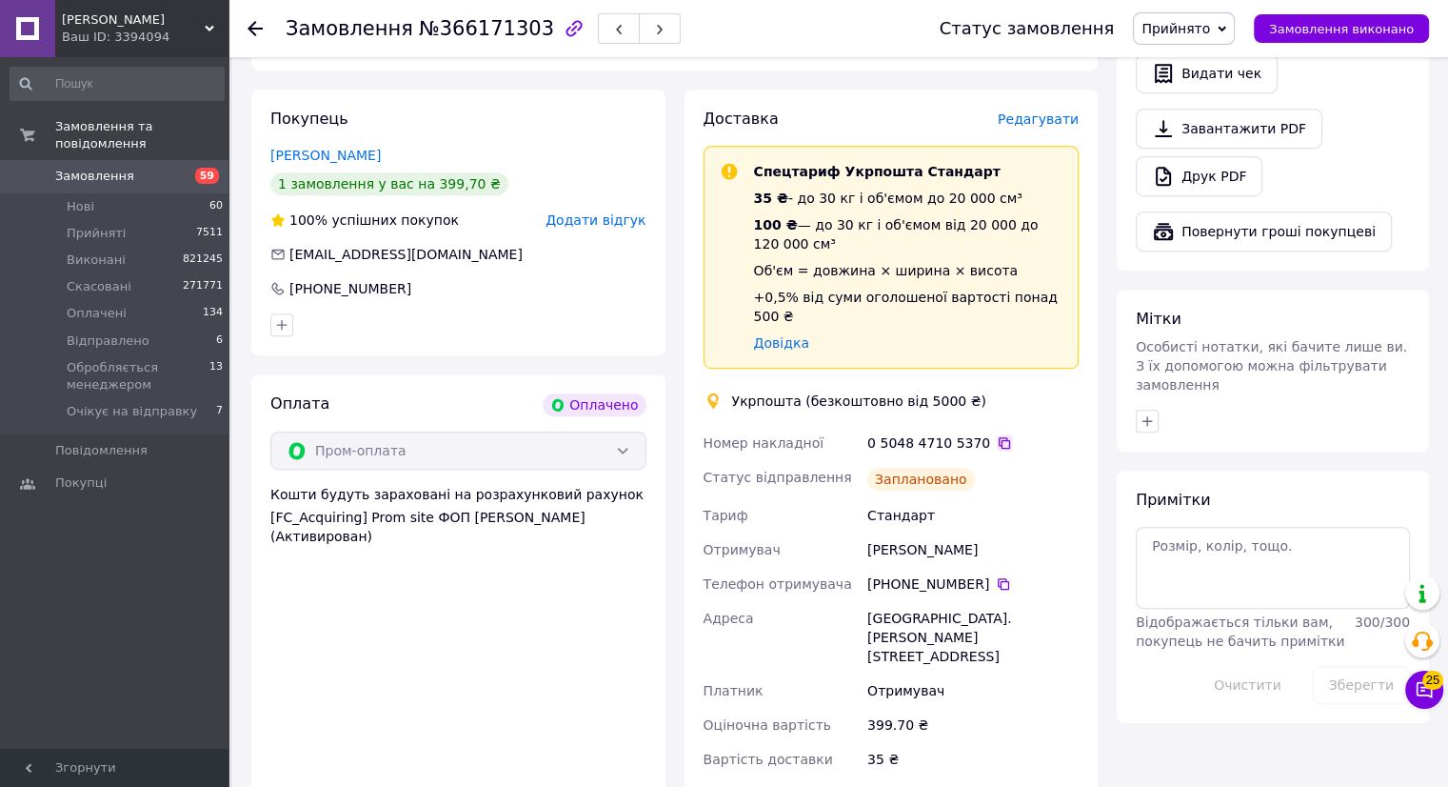
click at [997, 435] on icon at bounding box center [1004, 442] width 15 height 15
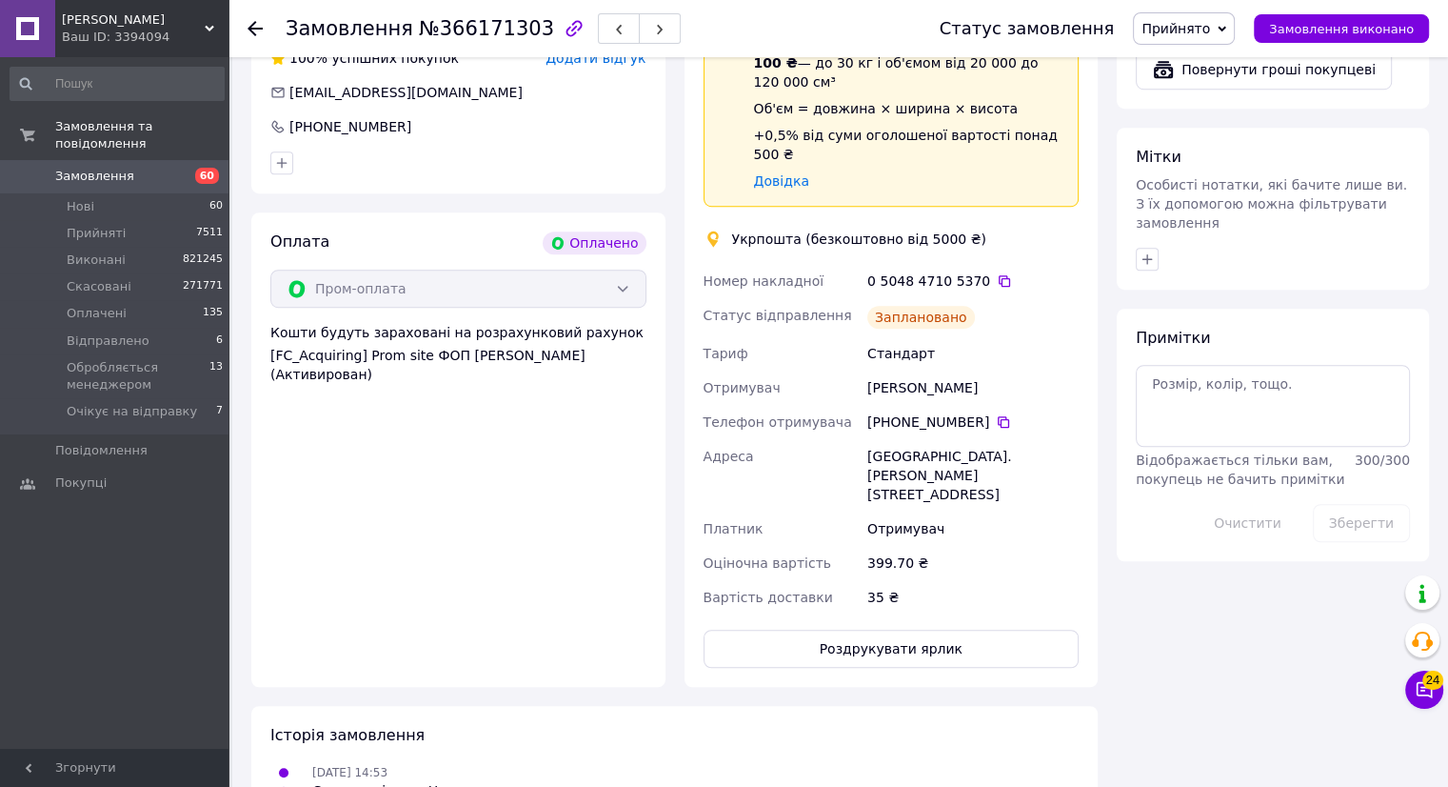
scroll to position [1396, 0]
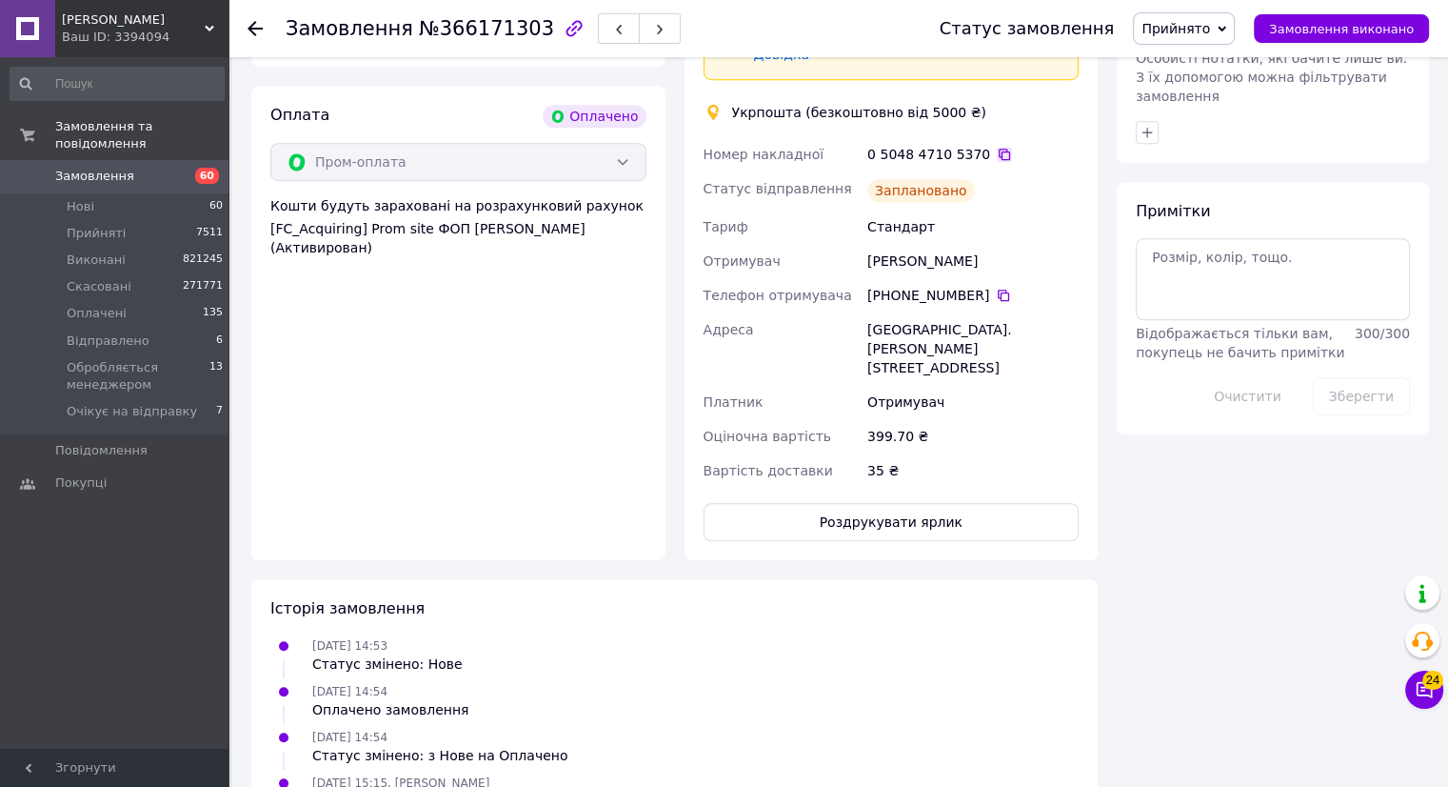
click at [997, 147] on icon at bounding box center [1004, 154] width 15 height 15
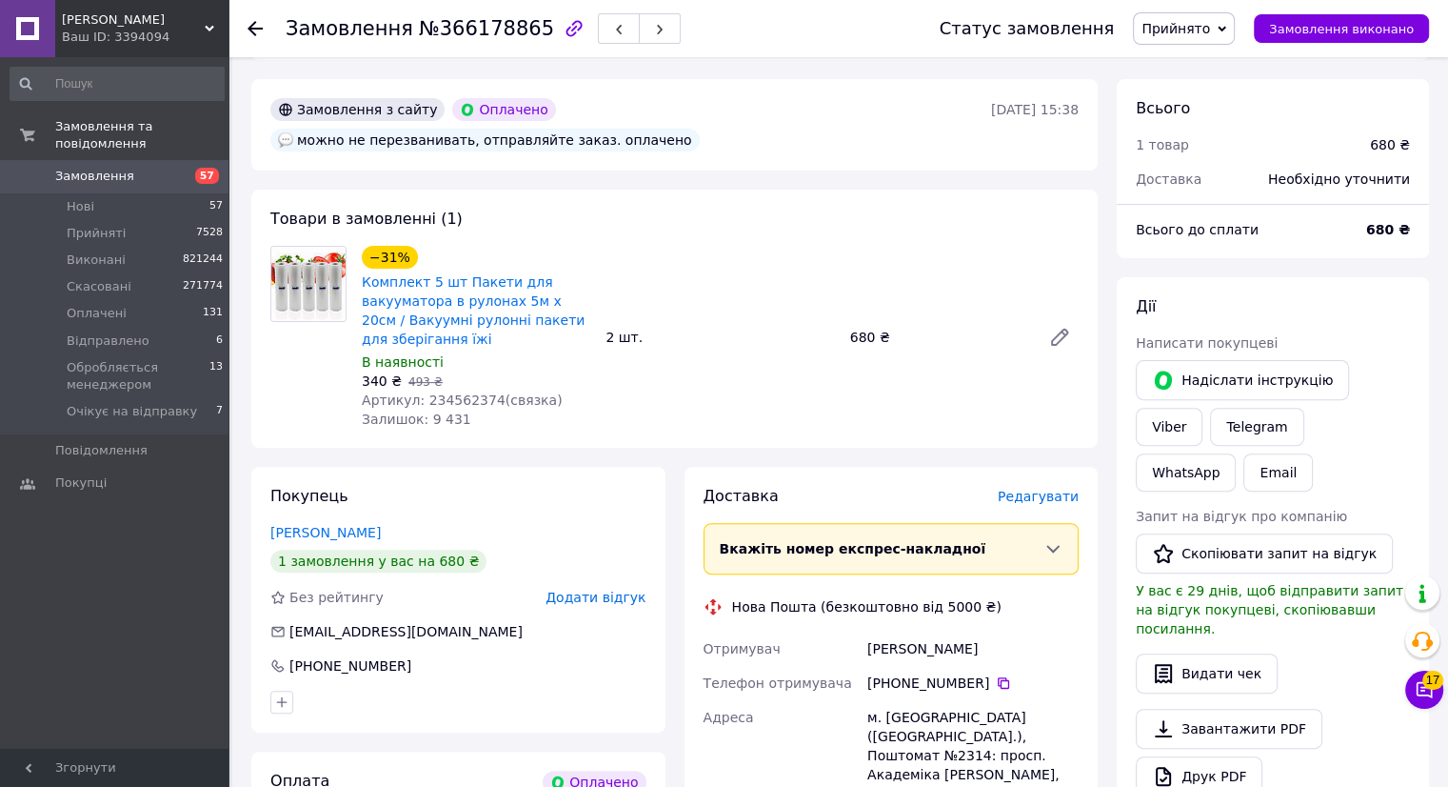
scroll to position [762, 0]
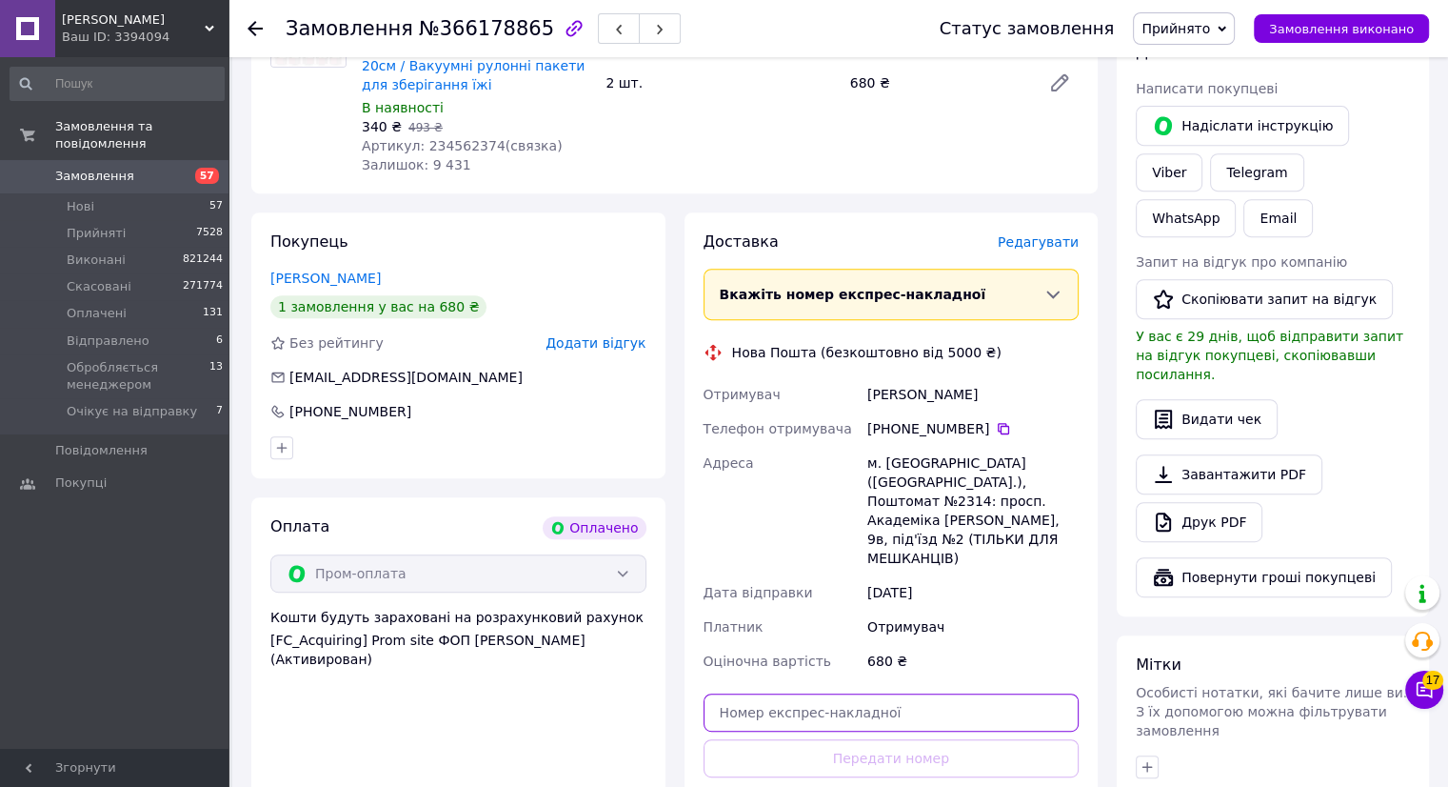
click at [828, 693] on input "text" at bounding box center [892, 712] width 376 height 38
paste input "20451269177253"
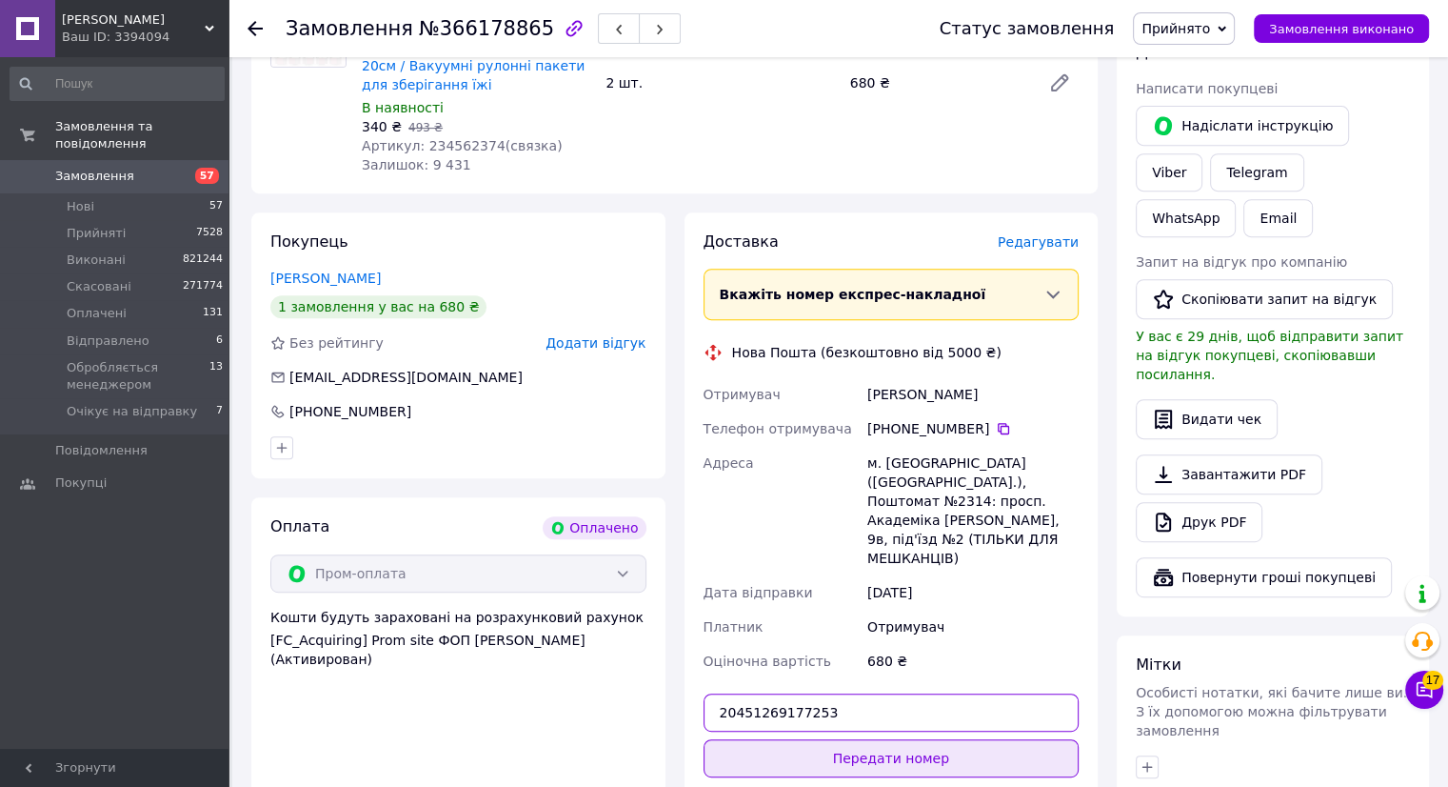
type input "20451269177253"
click at [810, 739] on button "Передати номер" at bounding box center [892, 758] width 376 height 38
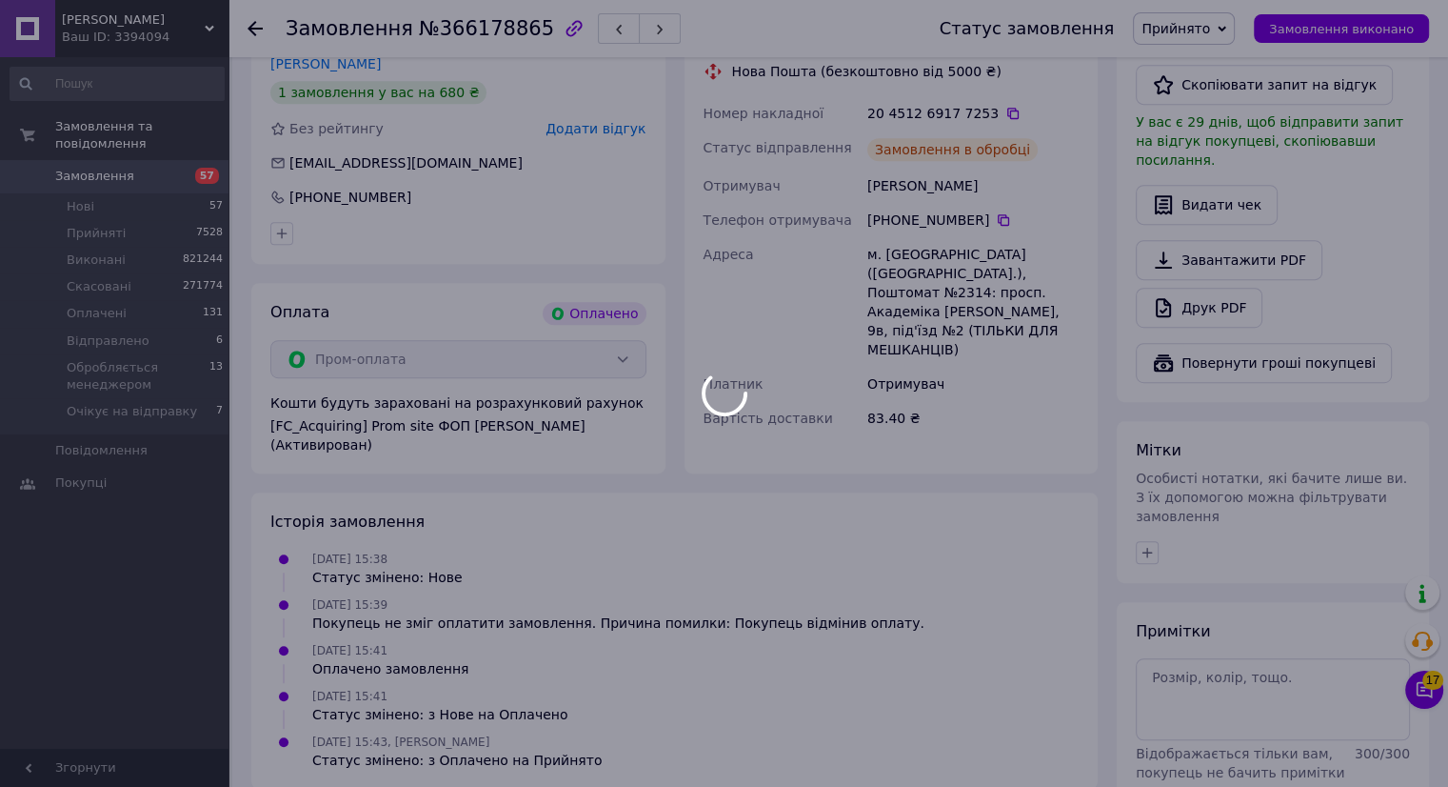
scroll to position [849, 0]
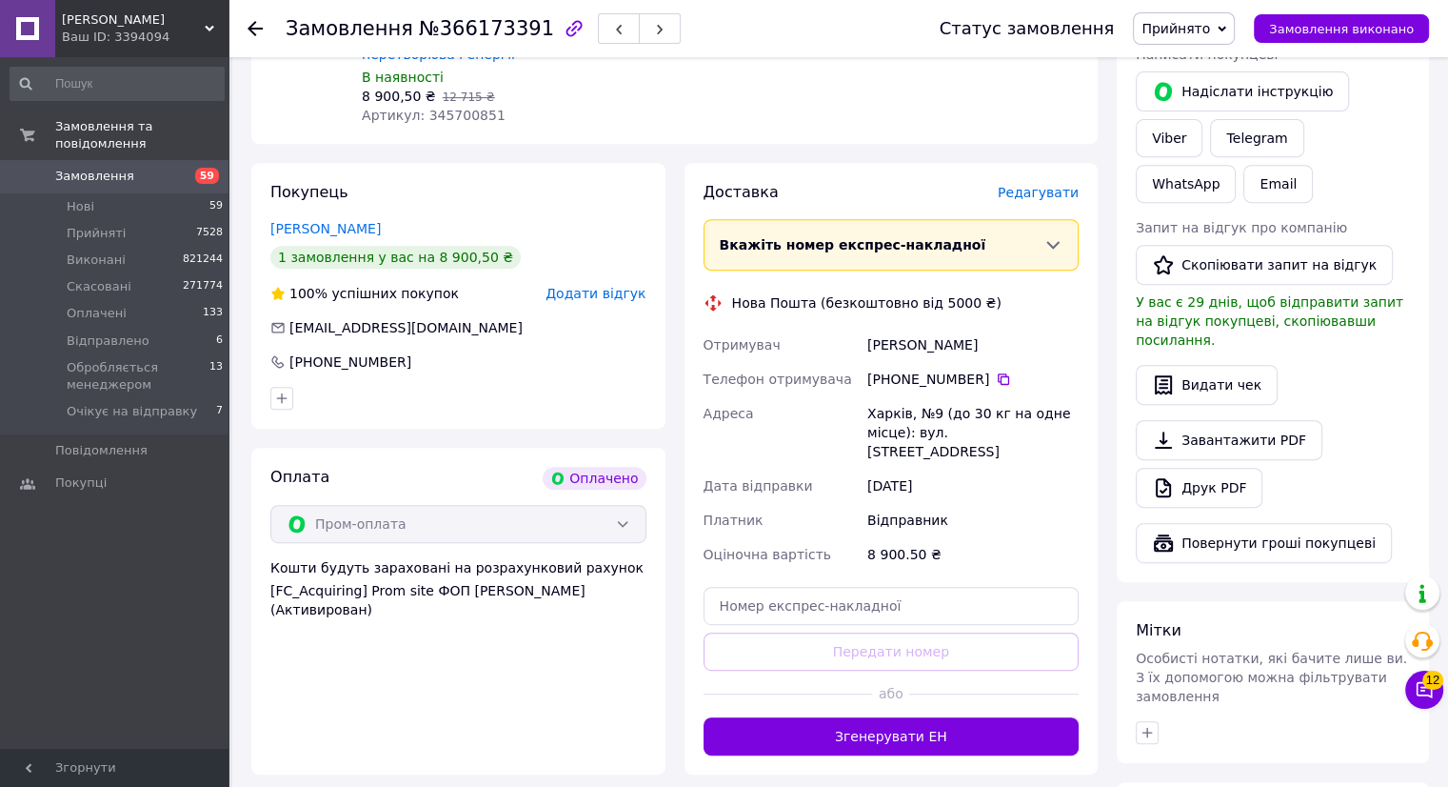
scroll to position [1015, 0]
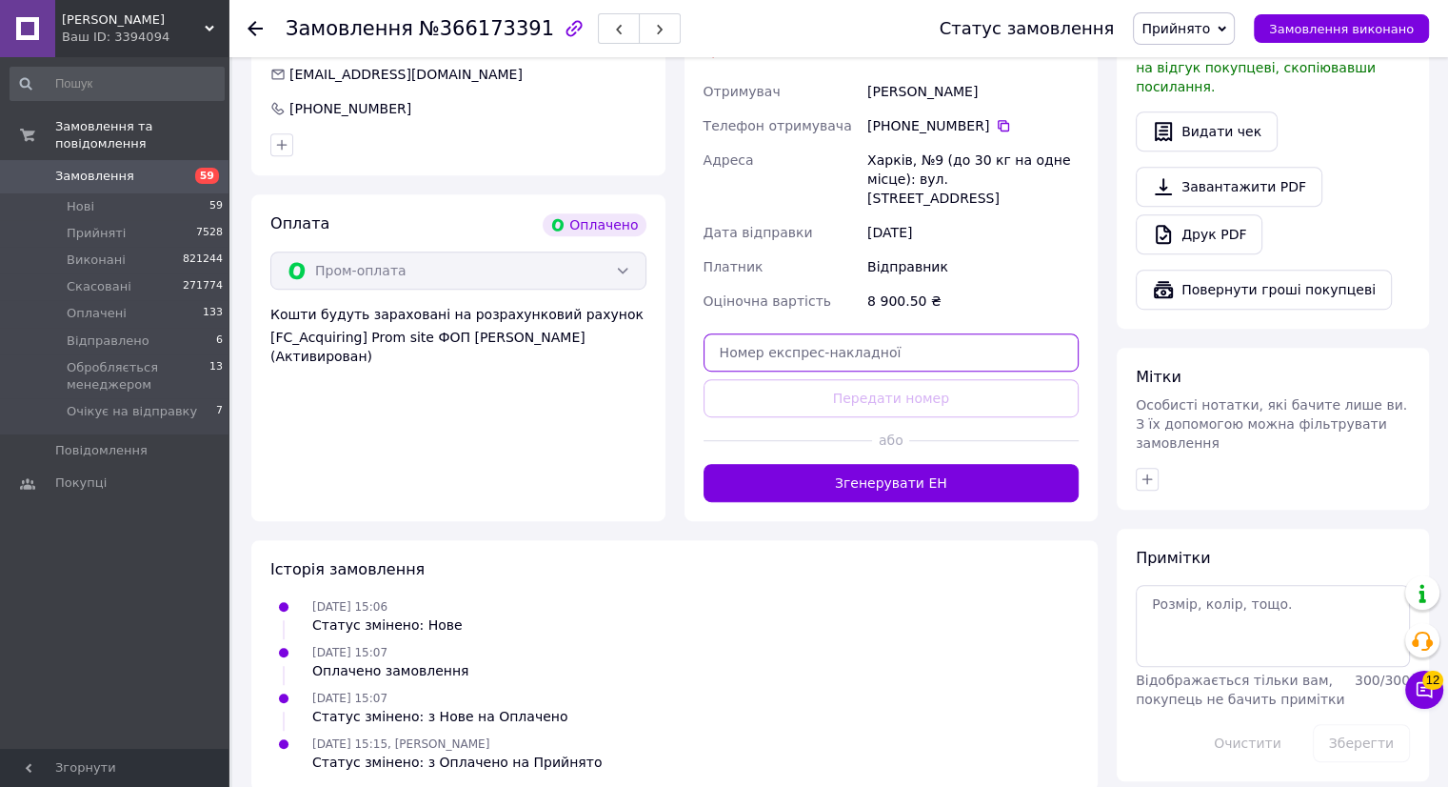
click at [769, 336] on input "text" at bounding box center [892, 352] width 376 height 38
paste input "20451269179130"
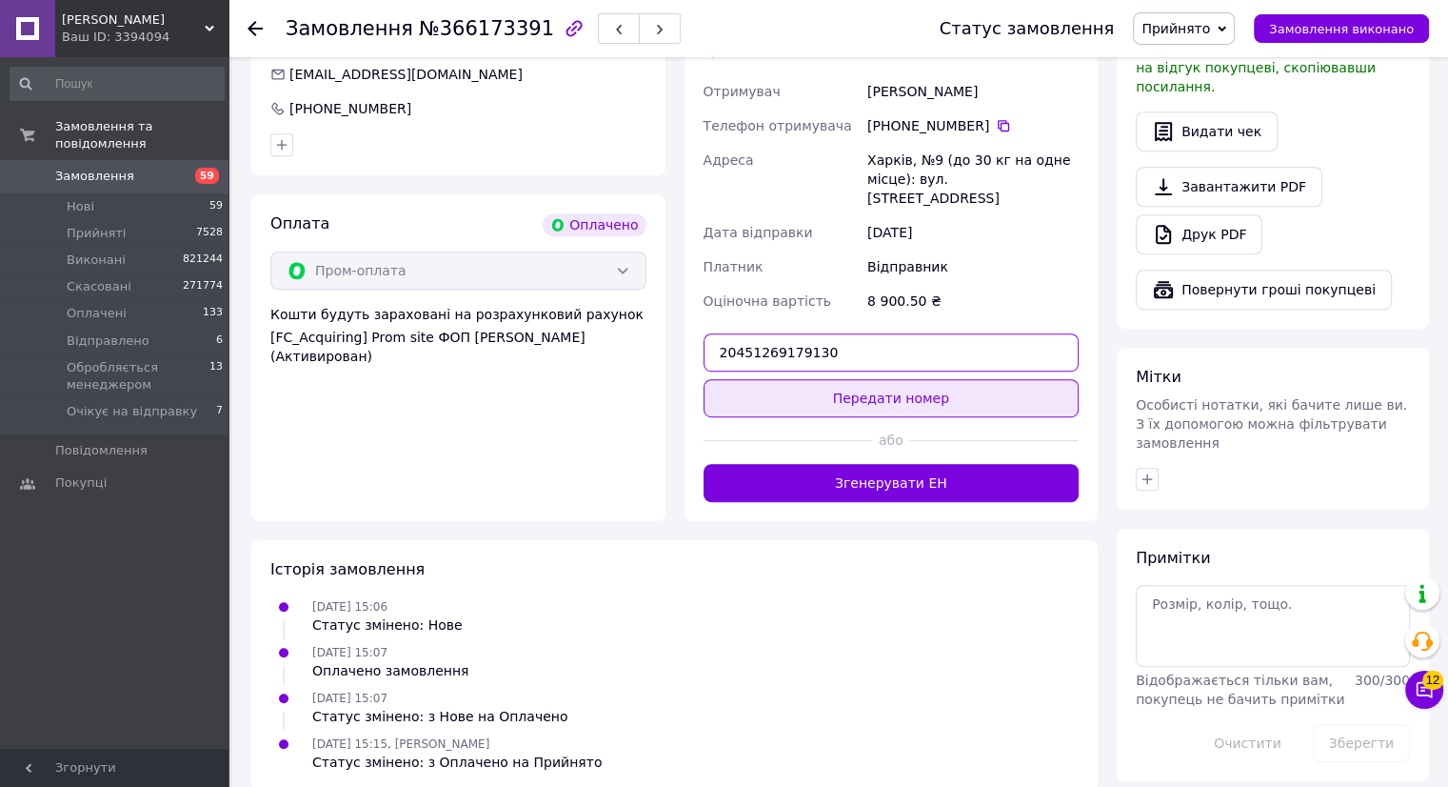
type input "20451269179130"
click at [800, 379] on button "Передати номер" at bounding box center [892, 398] width 376 height 38
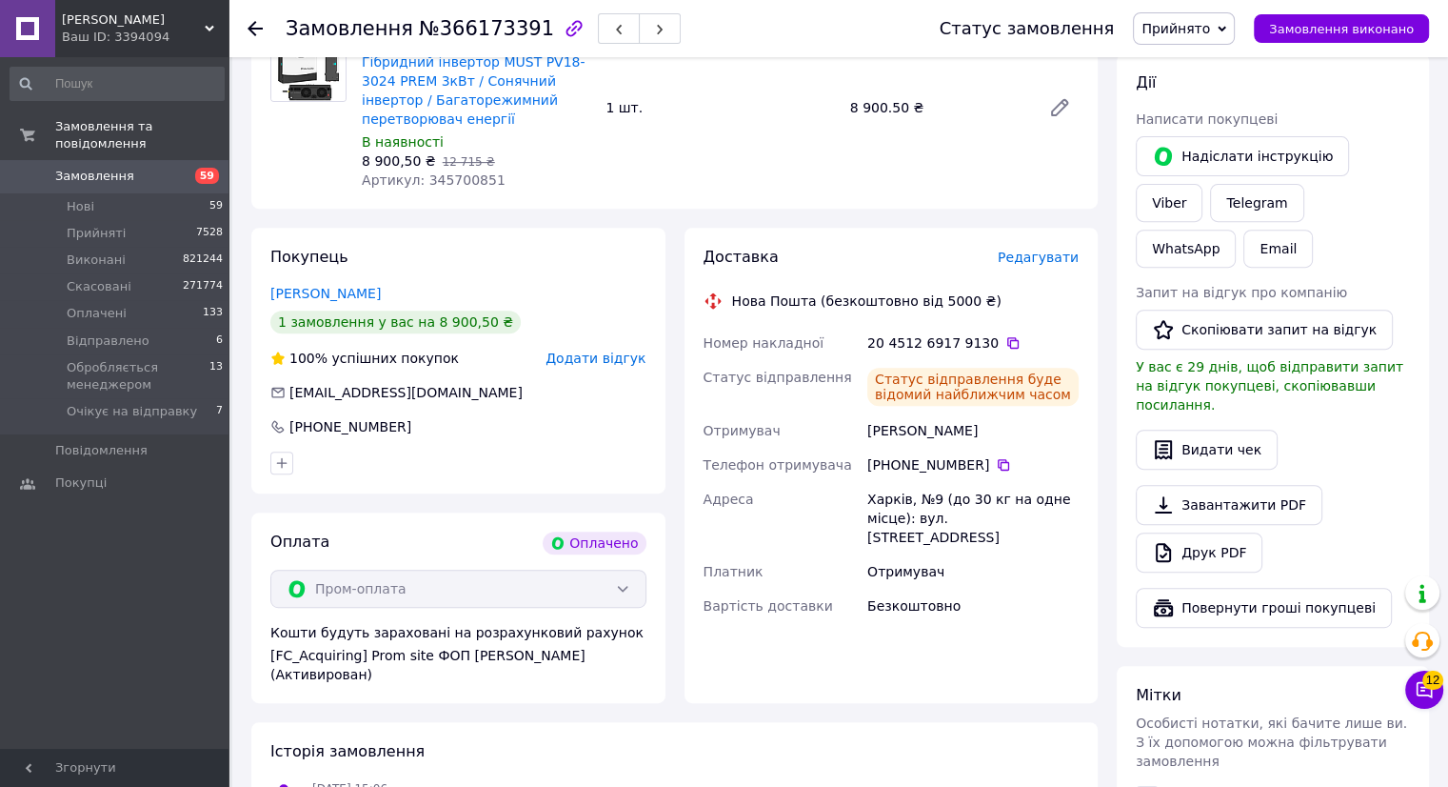
scroll to position [569, 0]
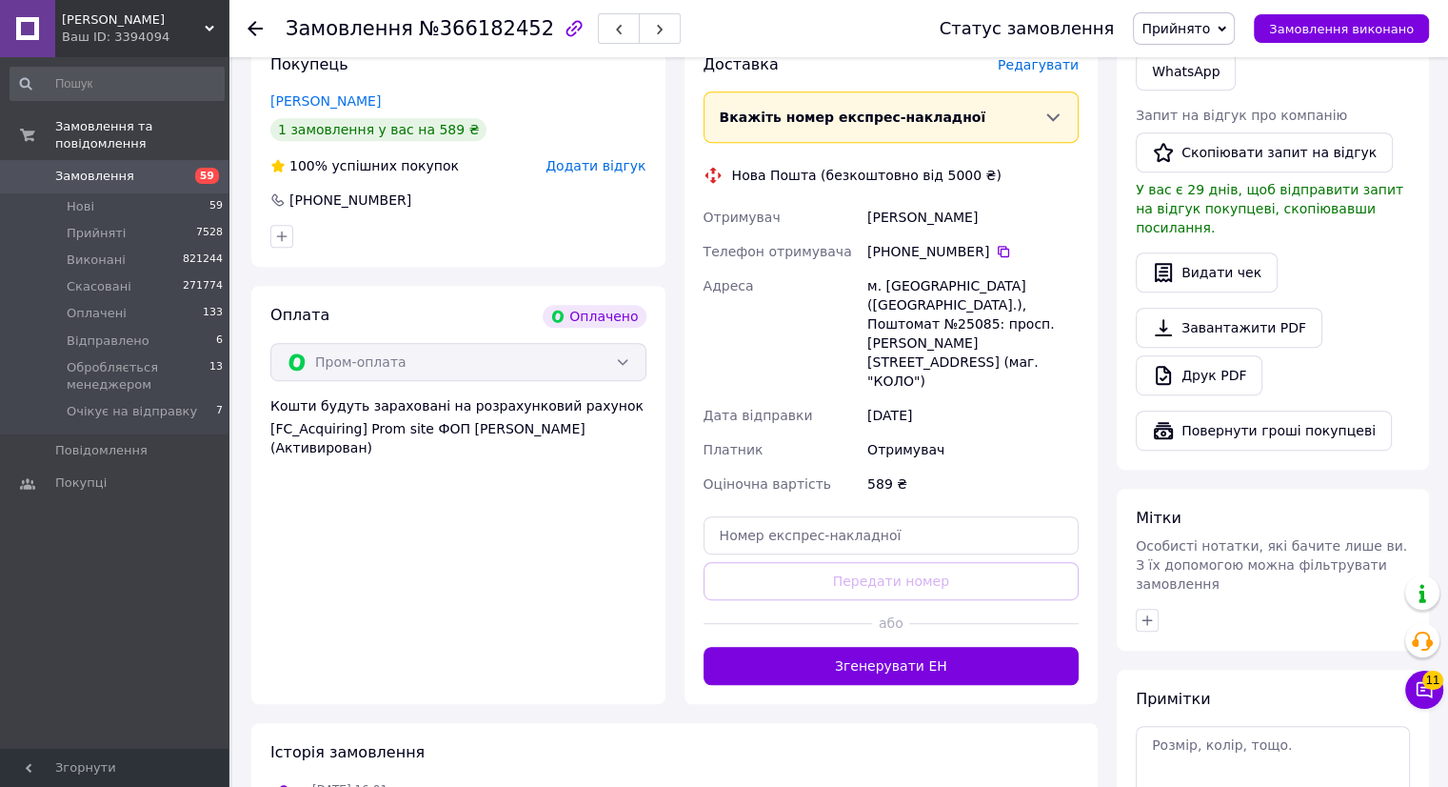
scroll to position [975, 0]
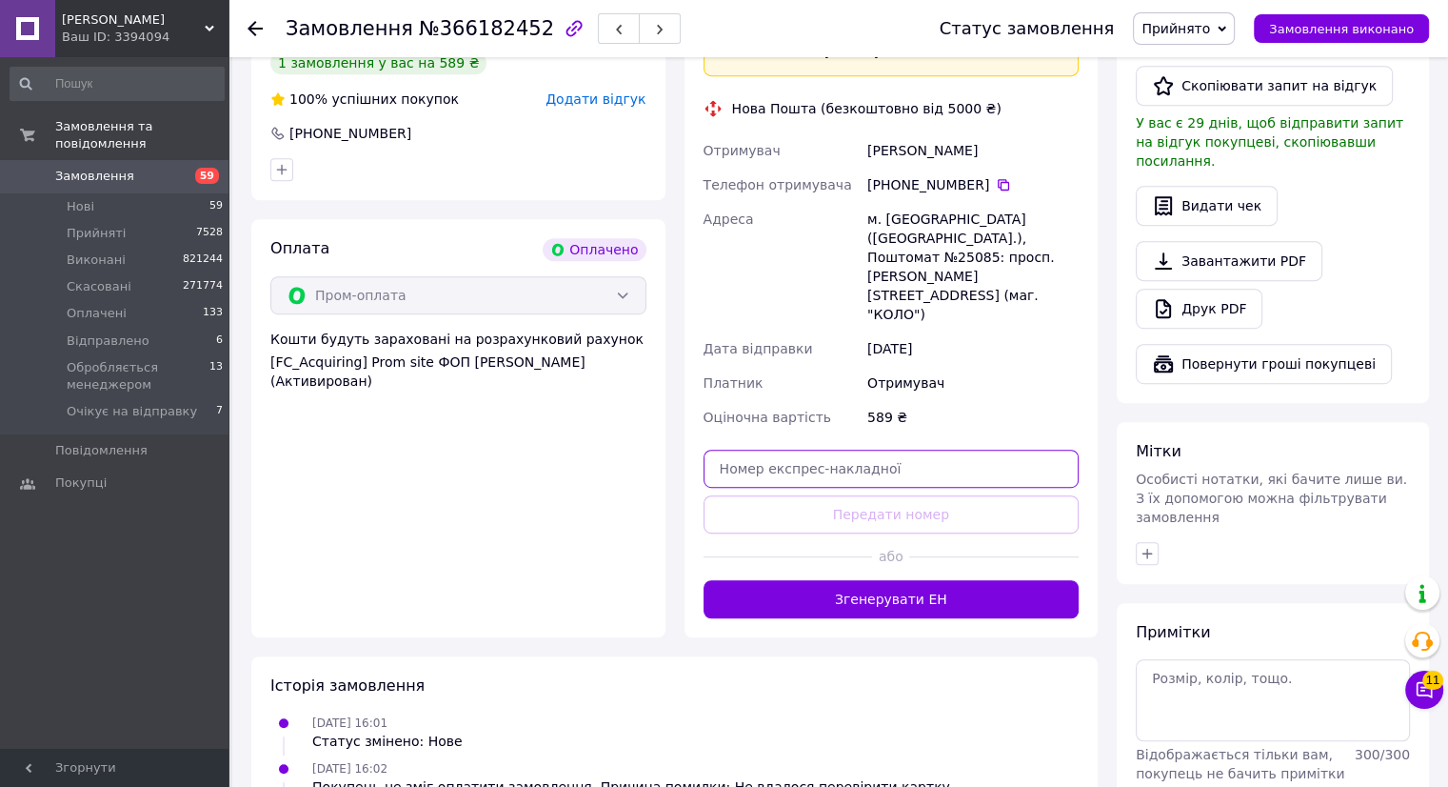
click at [830, 449] on input "text" at bounding box center [892, 468] width 376 height 38
paste input "20451269180822"
type input "20451269180822"
click at [807, 495] on button "Передати номер" at bounding box center [892, 514] width 376 height 38
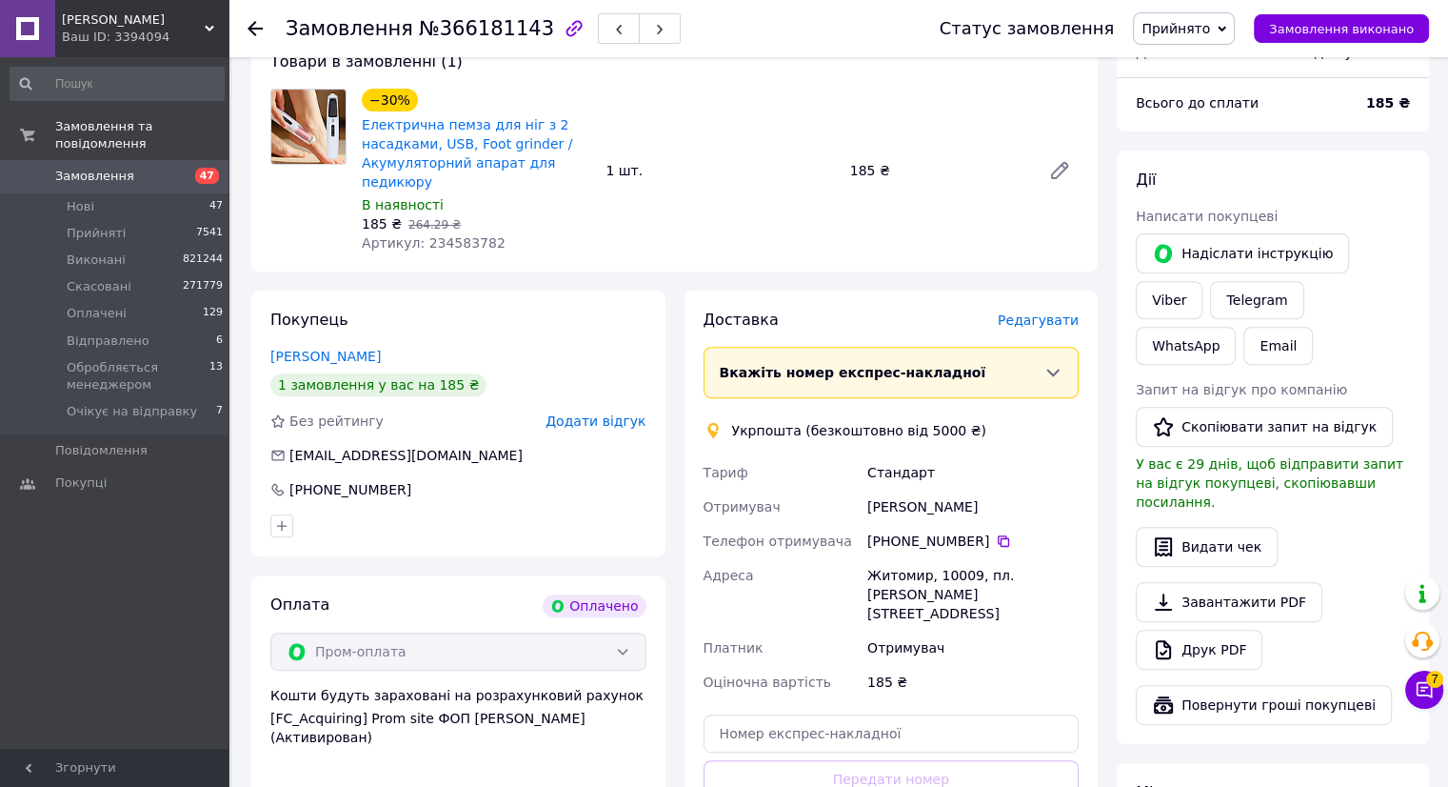
scroll to position [762, 0]
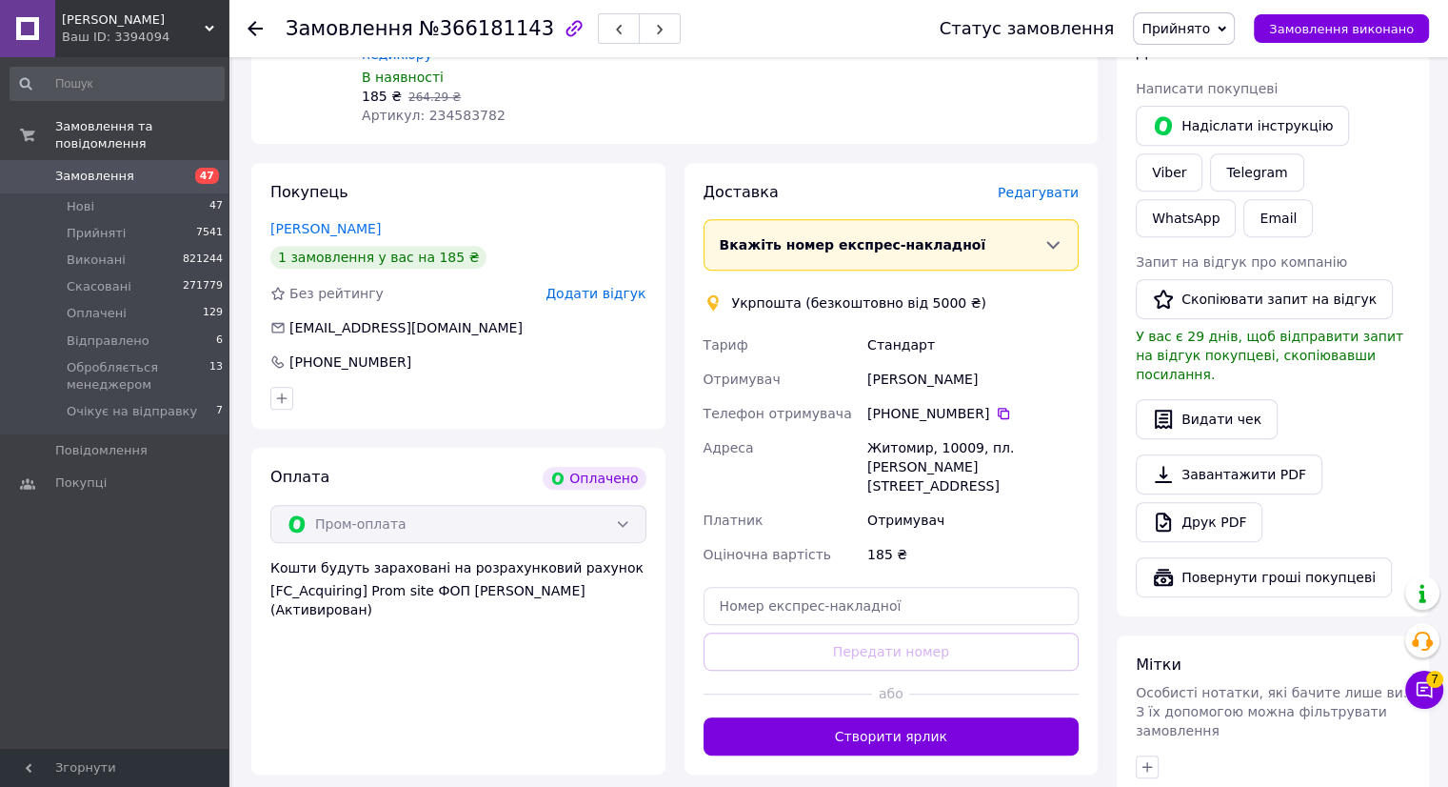
click at [870, 717] on button "Створити ярлик" at bounding box center [892, 736] width 376 height 38
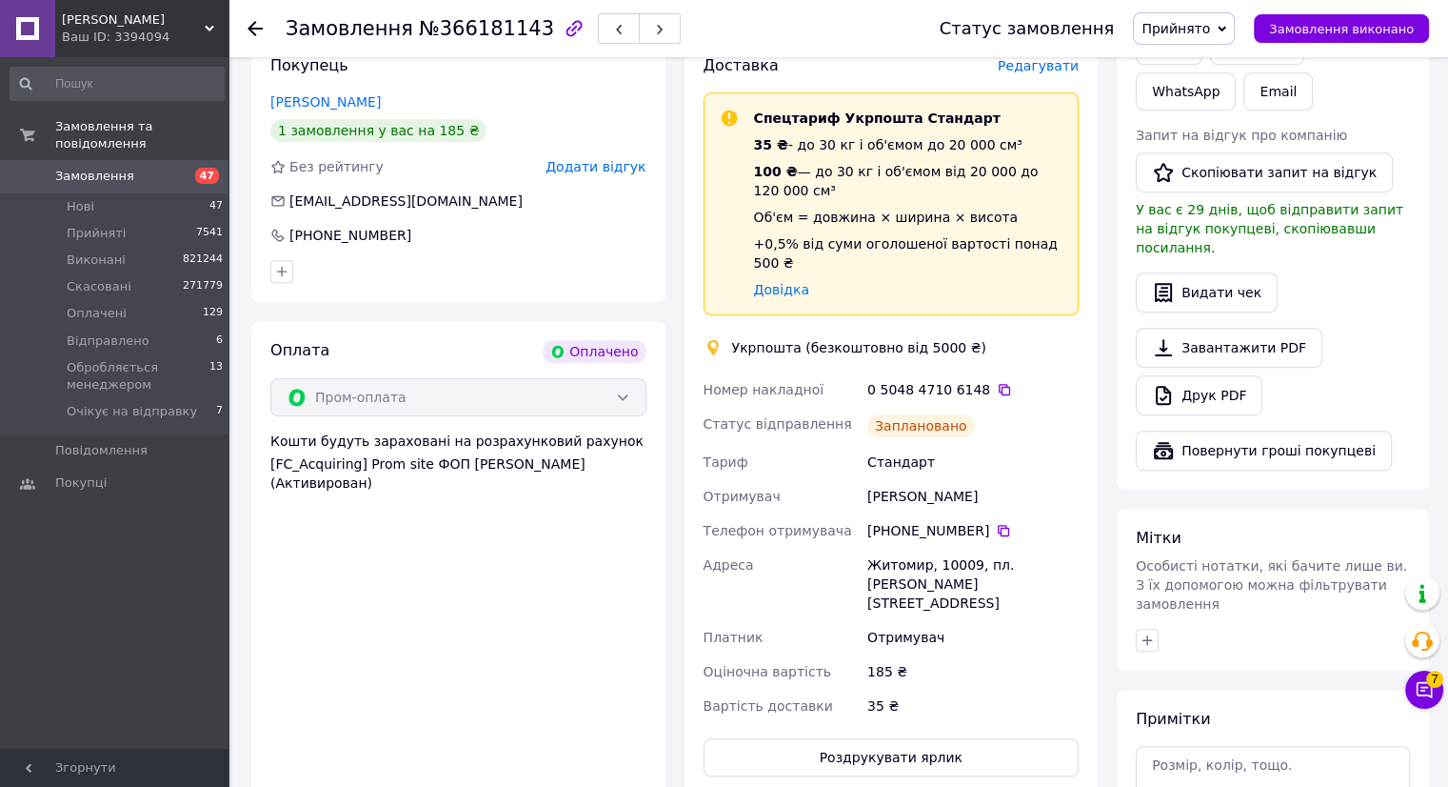
scroll to position [1015, 0]
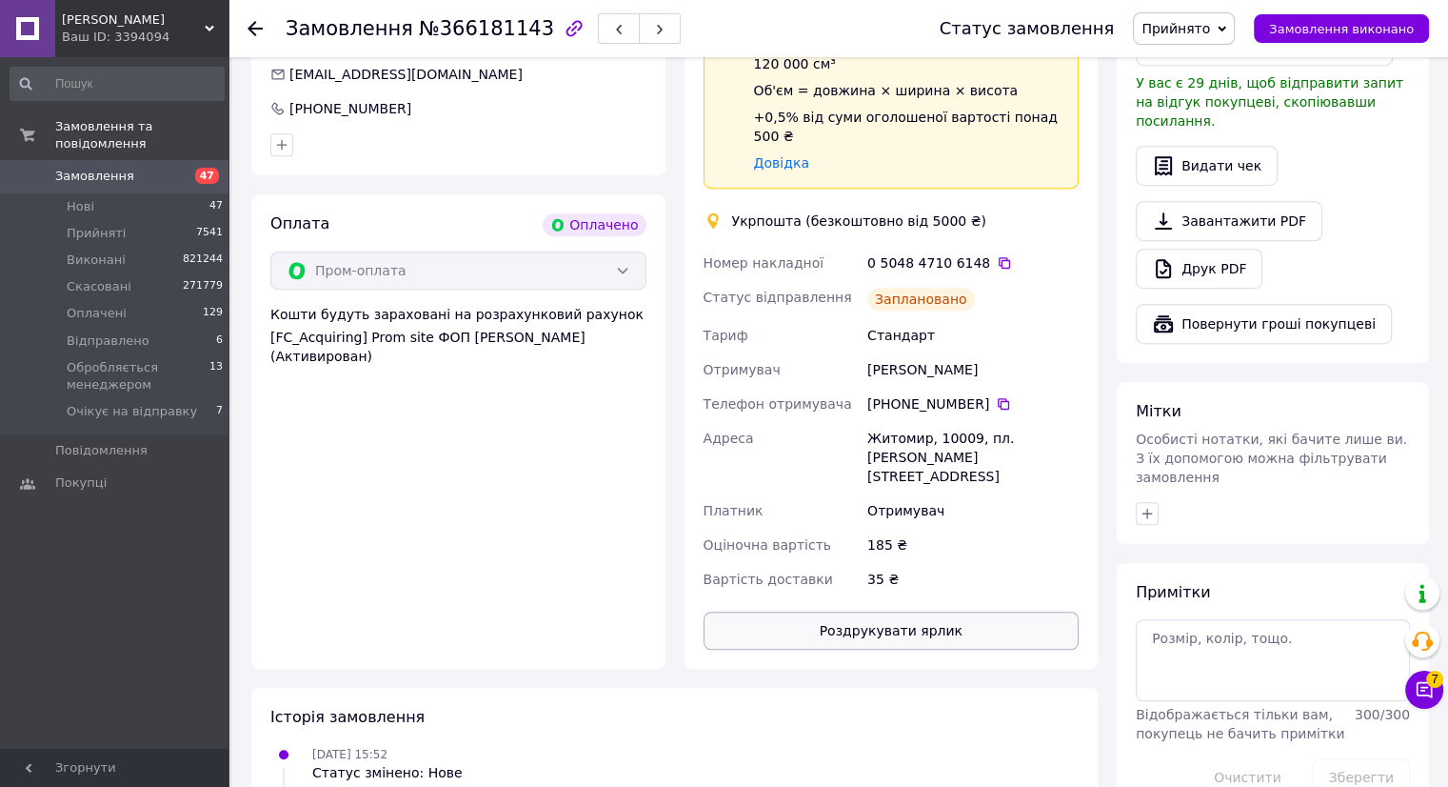
click at [881, 611] on button "Роздрукувати ярлик" at bounding box center [892, 630] width 376 height 38
drag, startPoint x: 986, startPoint y: 245, endPoint x: 979, endPoint y: 229, distance: 17.9
click at [997, 255] on icon at bounding box center [1004, 262] width 15 height 15
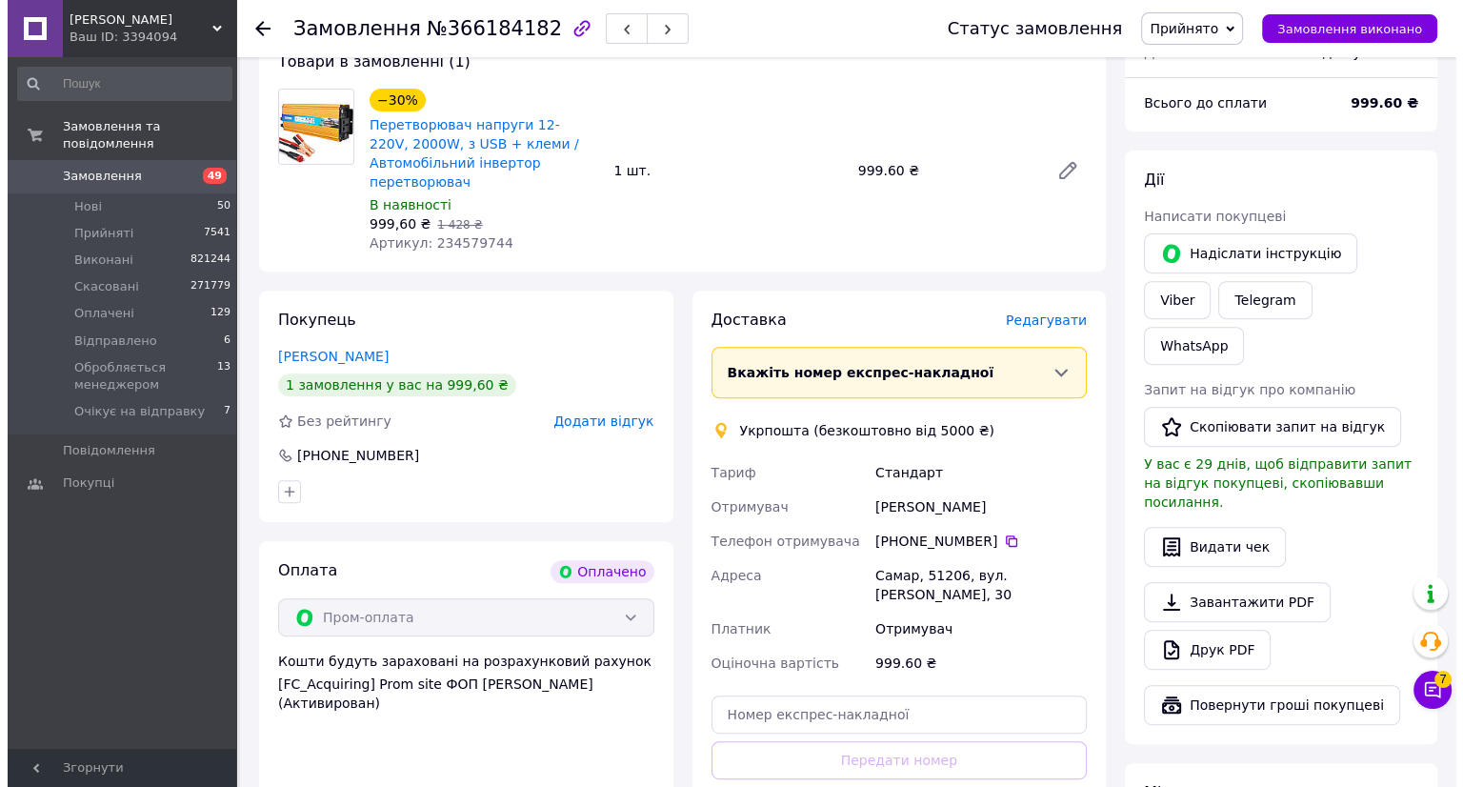
scroll to position [762, 0]
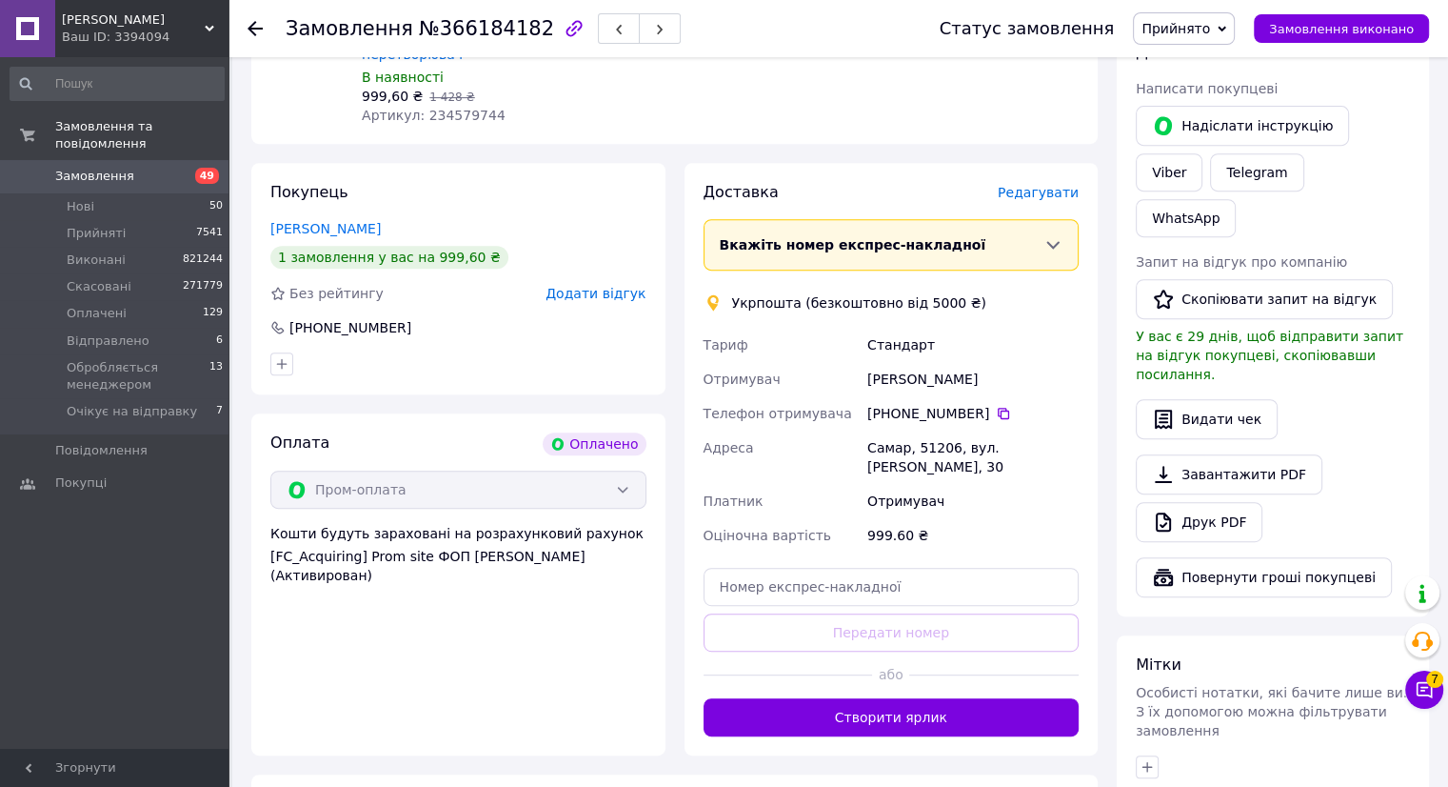
click at [1042, 190] on span "Редагувати" at bounding box center [1038, 192] width 81 height 15
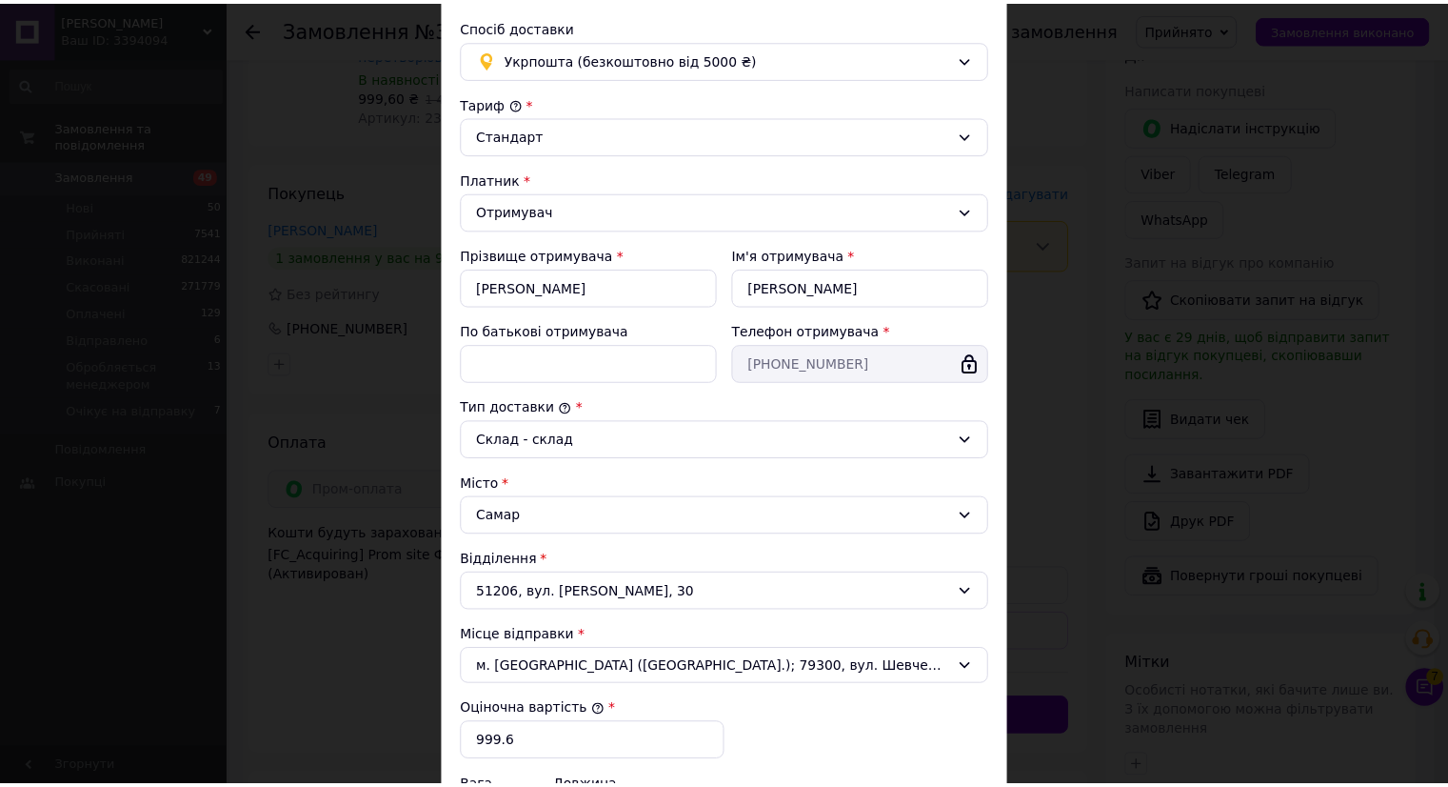
scroll to position [400, 0]
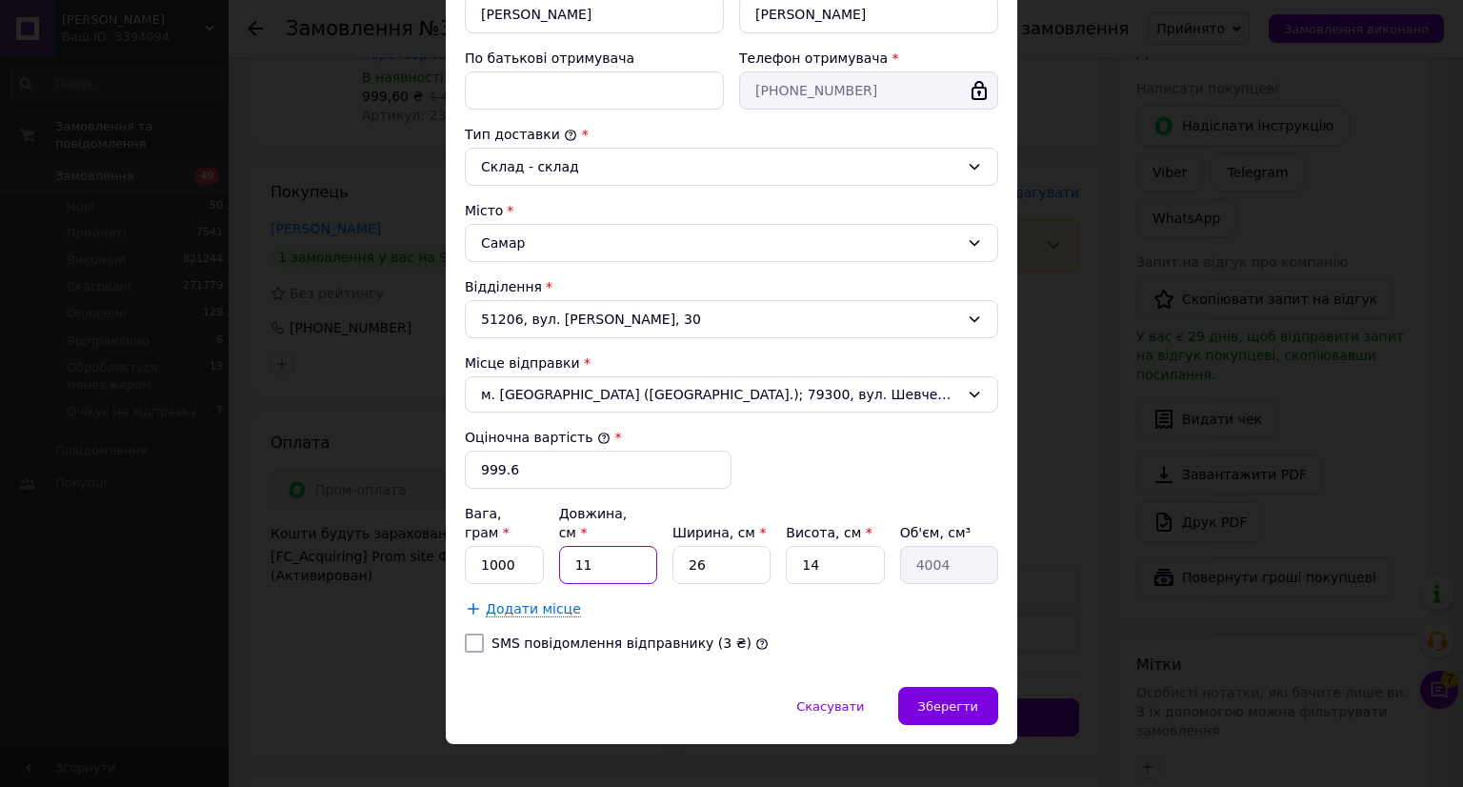
click at [606, 546] on input "11" at bounding box center [608, 565] width 98 height 38
drag, startPoint x: 954, startPoint y: 683, endPoint x: 960, endPoint y: 668, distance: 16.3
click at [954, 699] on span "Зберегти" at bounding box center [948, 706] width 60 height 14
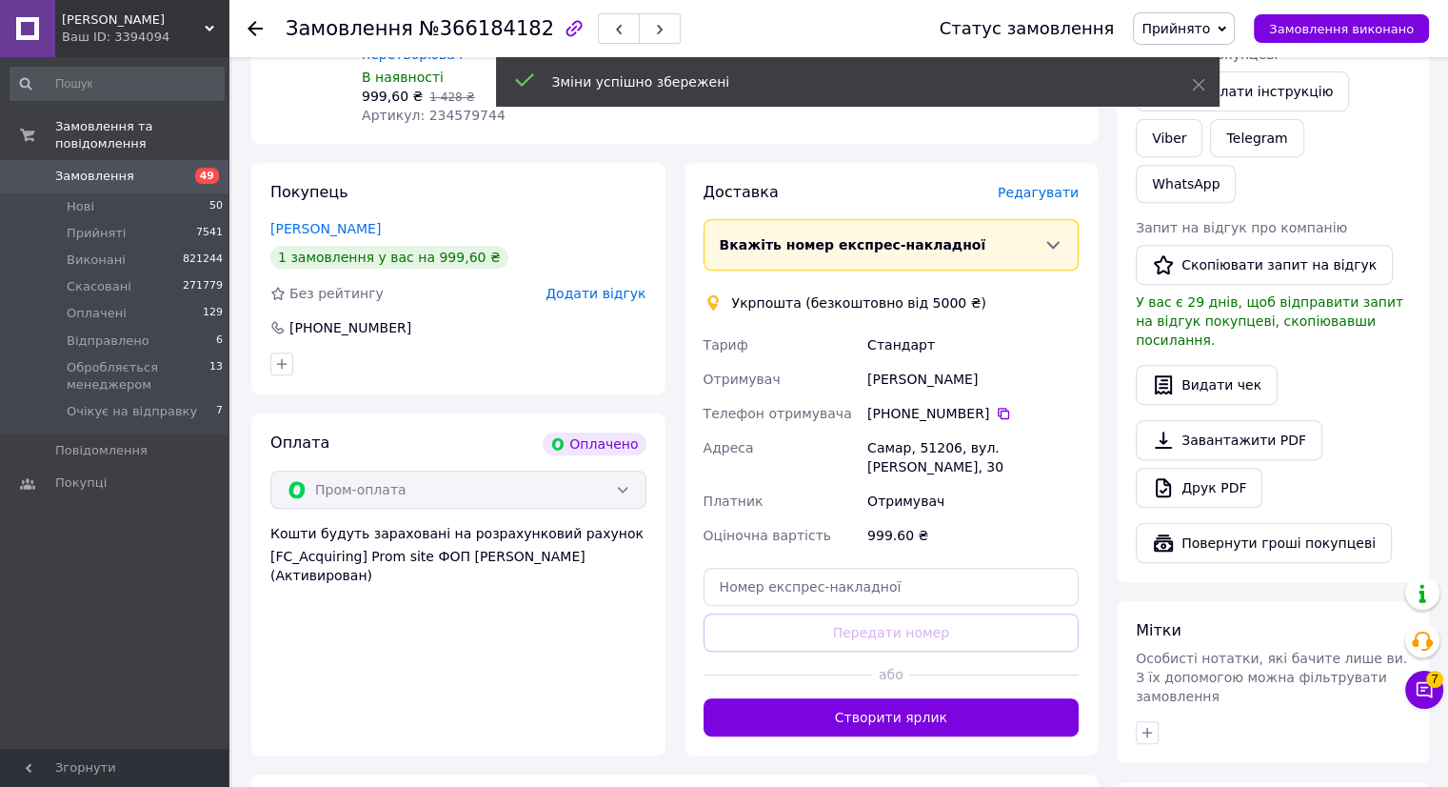
scroll to position [888, 0]
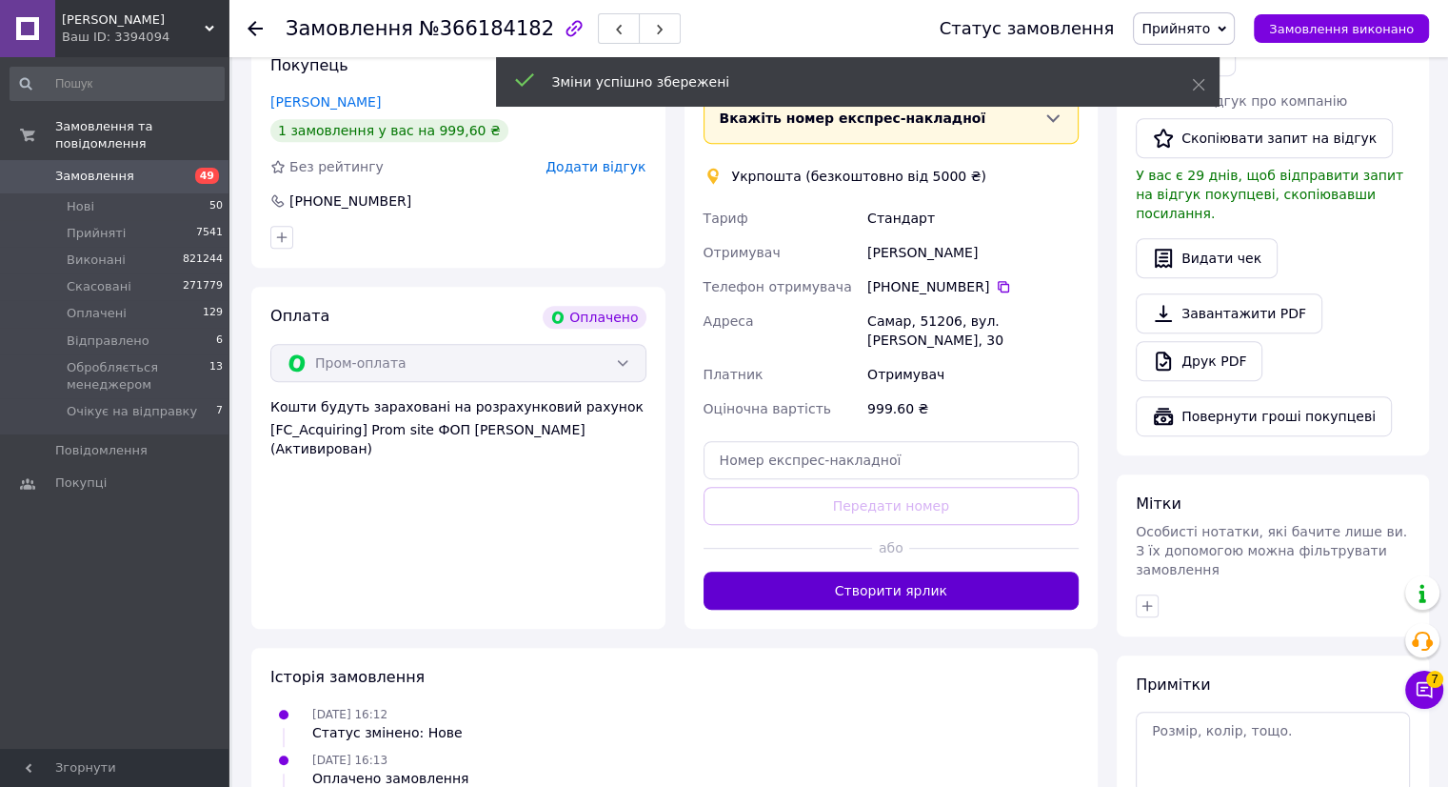
click at [907, 583] on button "Створити ярлик" at bounding box center [892, 590] width 376 height 38
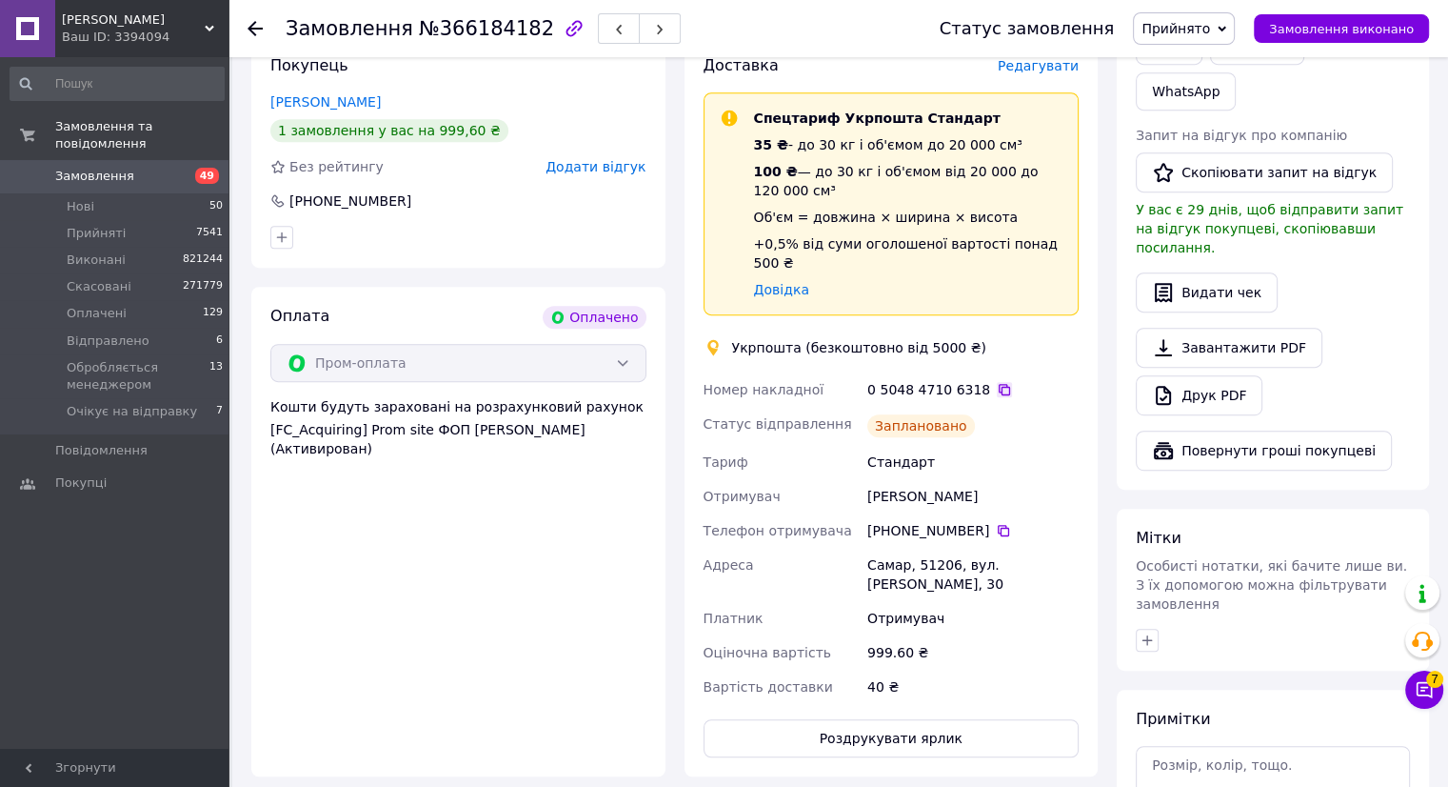
click at [997, 382] on icon at bounding box center [1004, 389] width 15 height 15
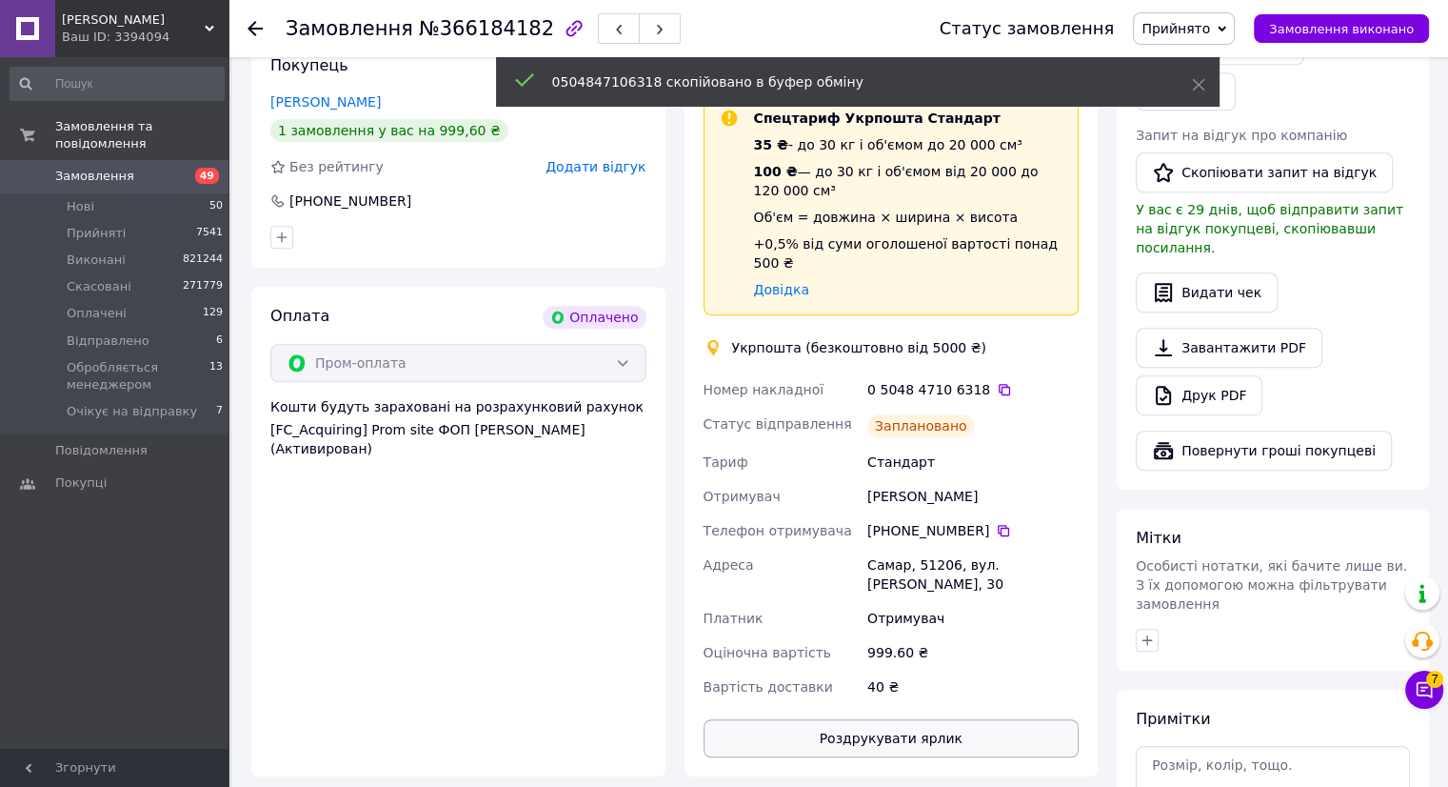
click at [927, 719] on button "Роздрукувати ярлик" at bounding box center [892, 738] width 376 height 38
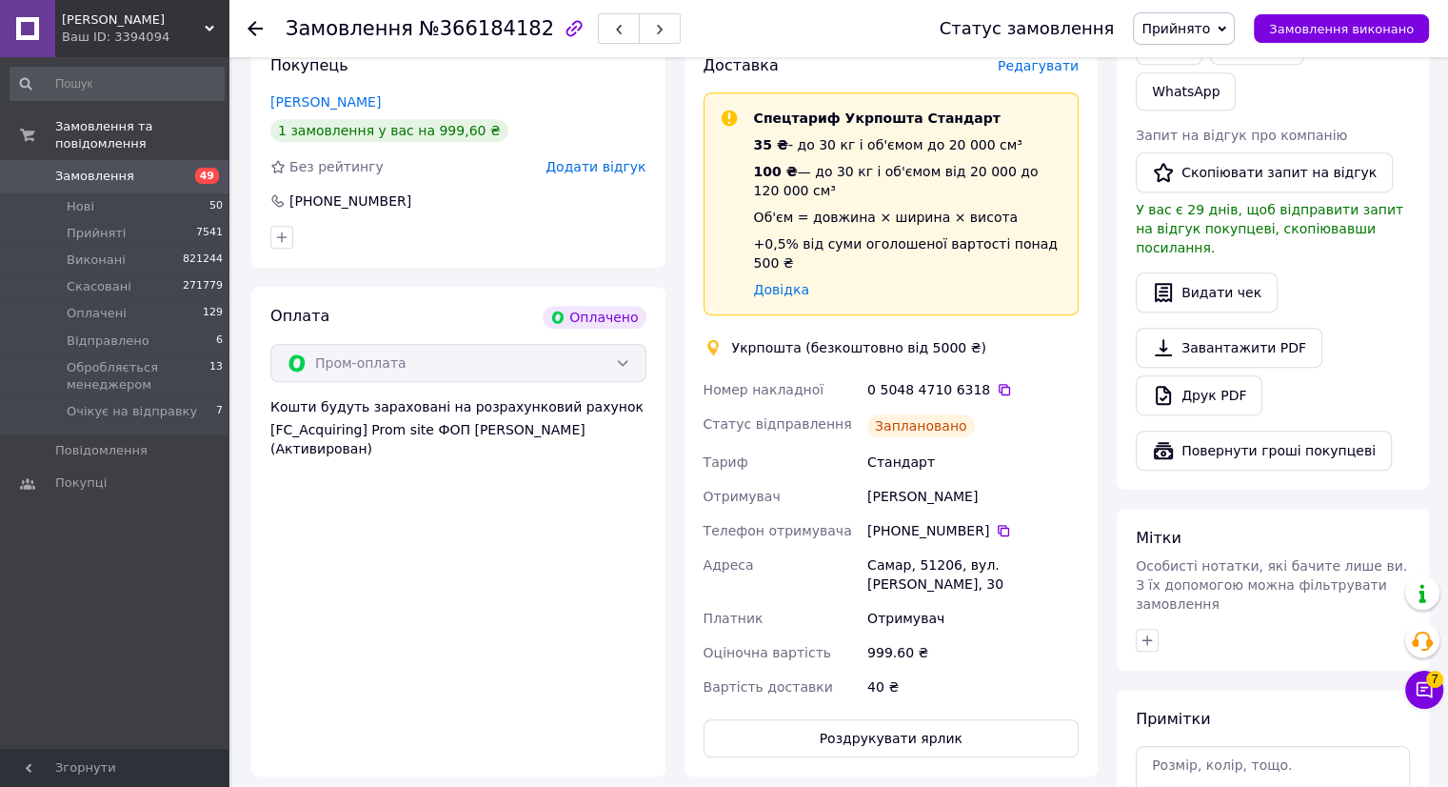
drag, startPoint x: 984, startPoint y: 368, endPoint x: 962, endPoint y: 325, distance: 48.1
click at [997, 382] on icon at bounding box center [1004, 389] width 15 height 15
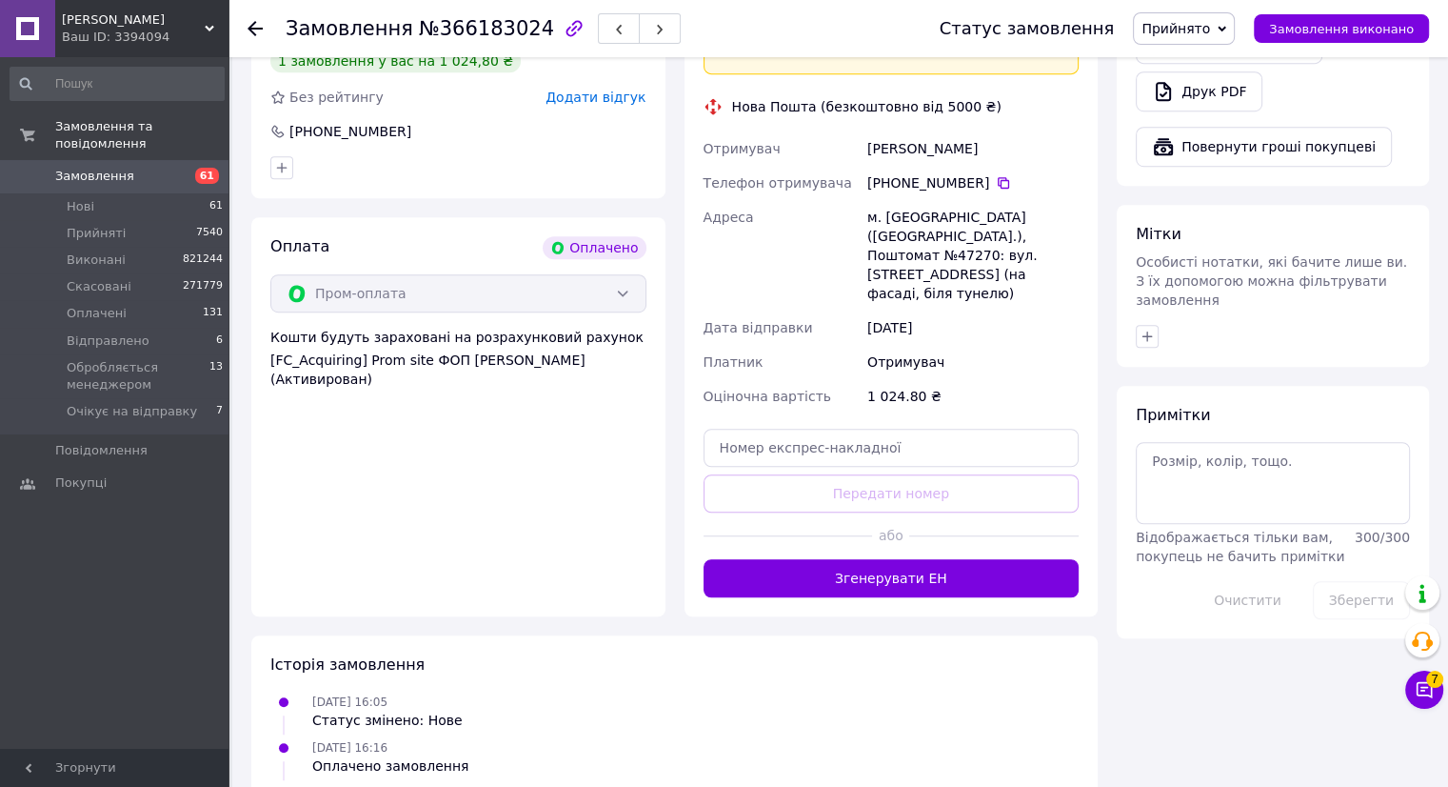
scroll to position [1190, 0]
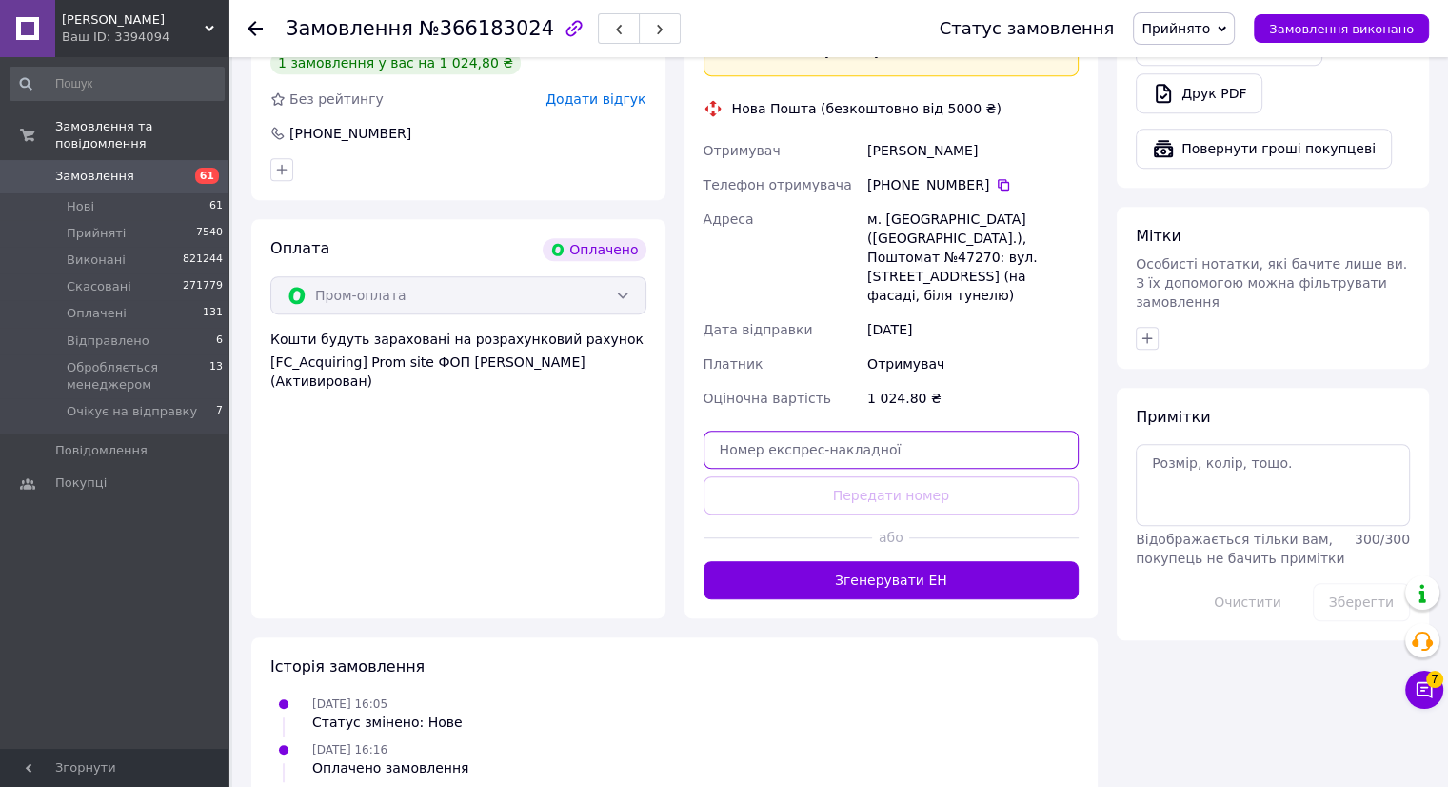
click at [778, 430] on input "text" at bounding box center [892, 449] width 376 height 38
drag, startPoint x: 778, startPoint y: 416, endPoint x: 803, endPoint y: 409, distance: 25.9
paste input "20451269186150"
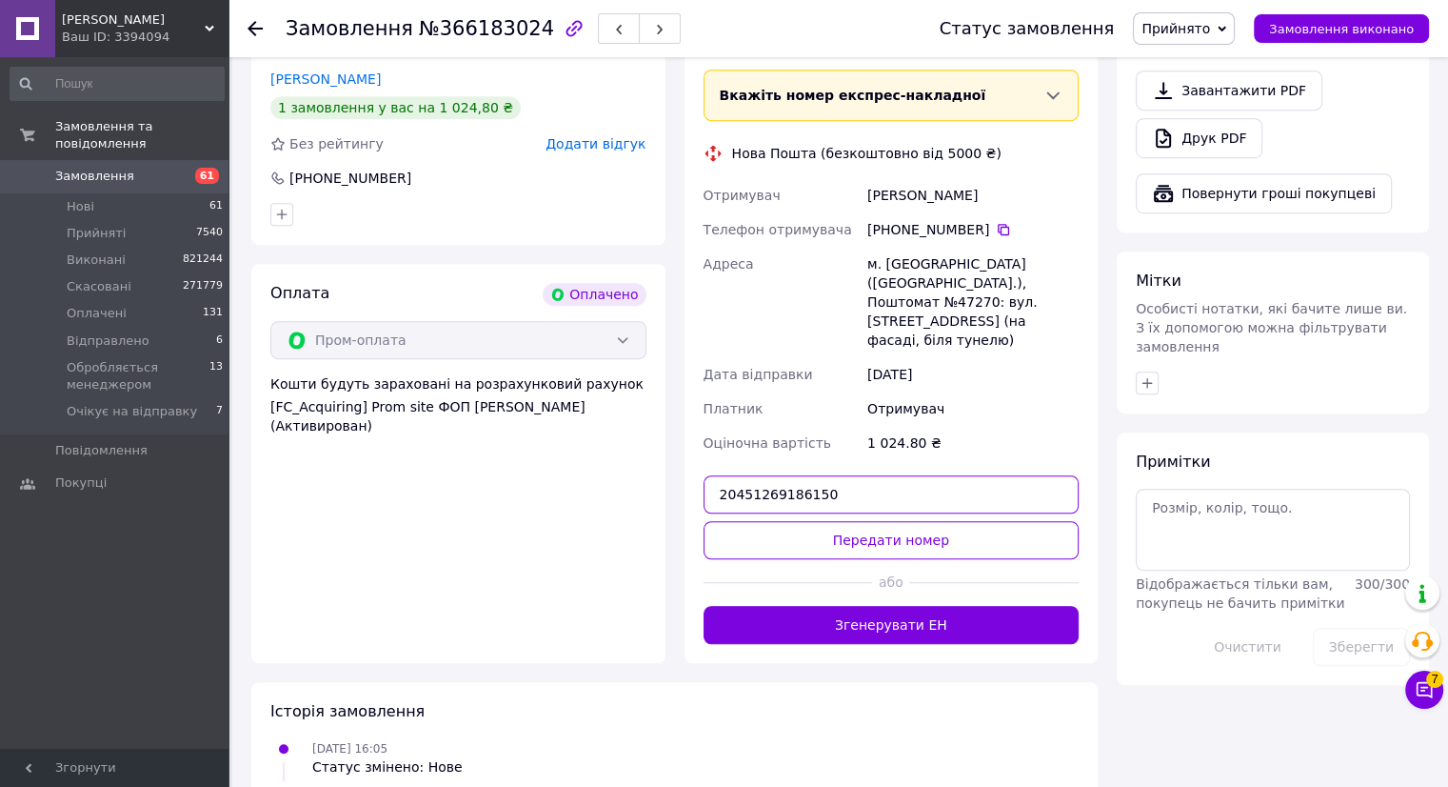
scroll to position [1272, 0]
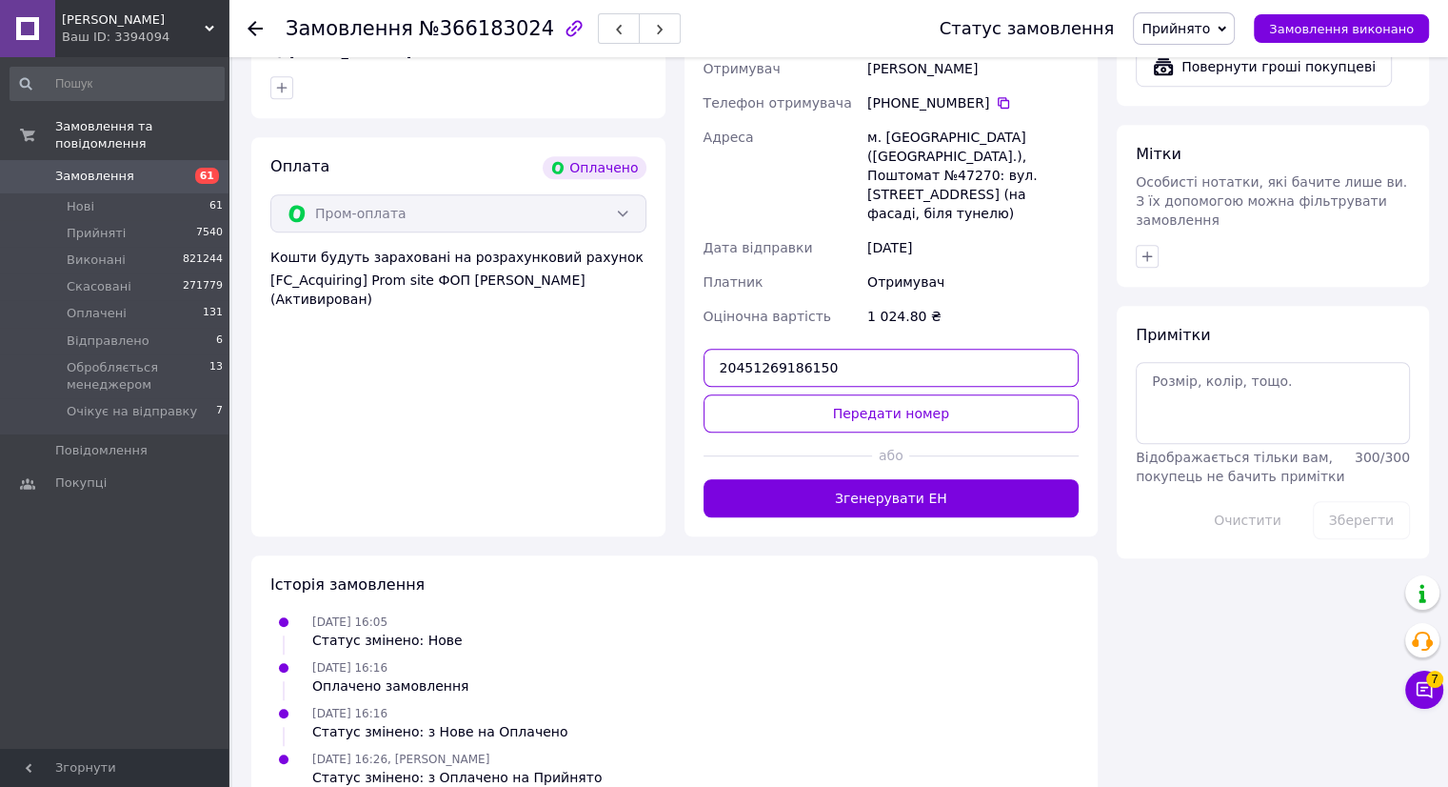
type input "20451269186150"
click at [967, 611] on div "11.10.2025 16:05 Статус змінено: Нове" at bounding box center [675, 630] width 824 height 38
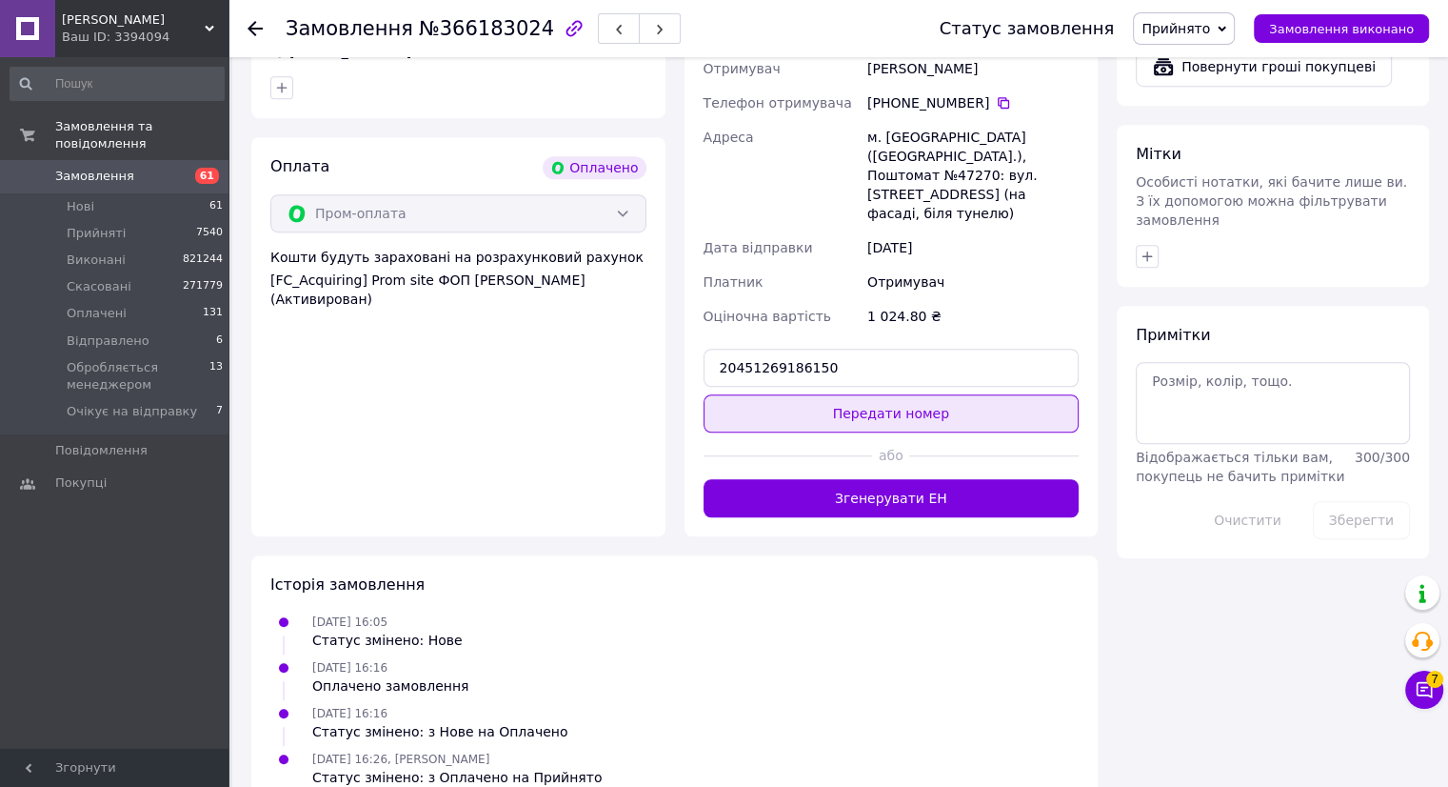
click at [842, 394] on button "Передати номер" at bounding box center [892, 413] width 376 height 38
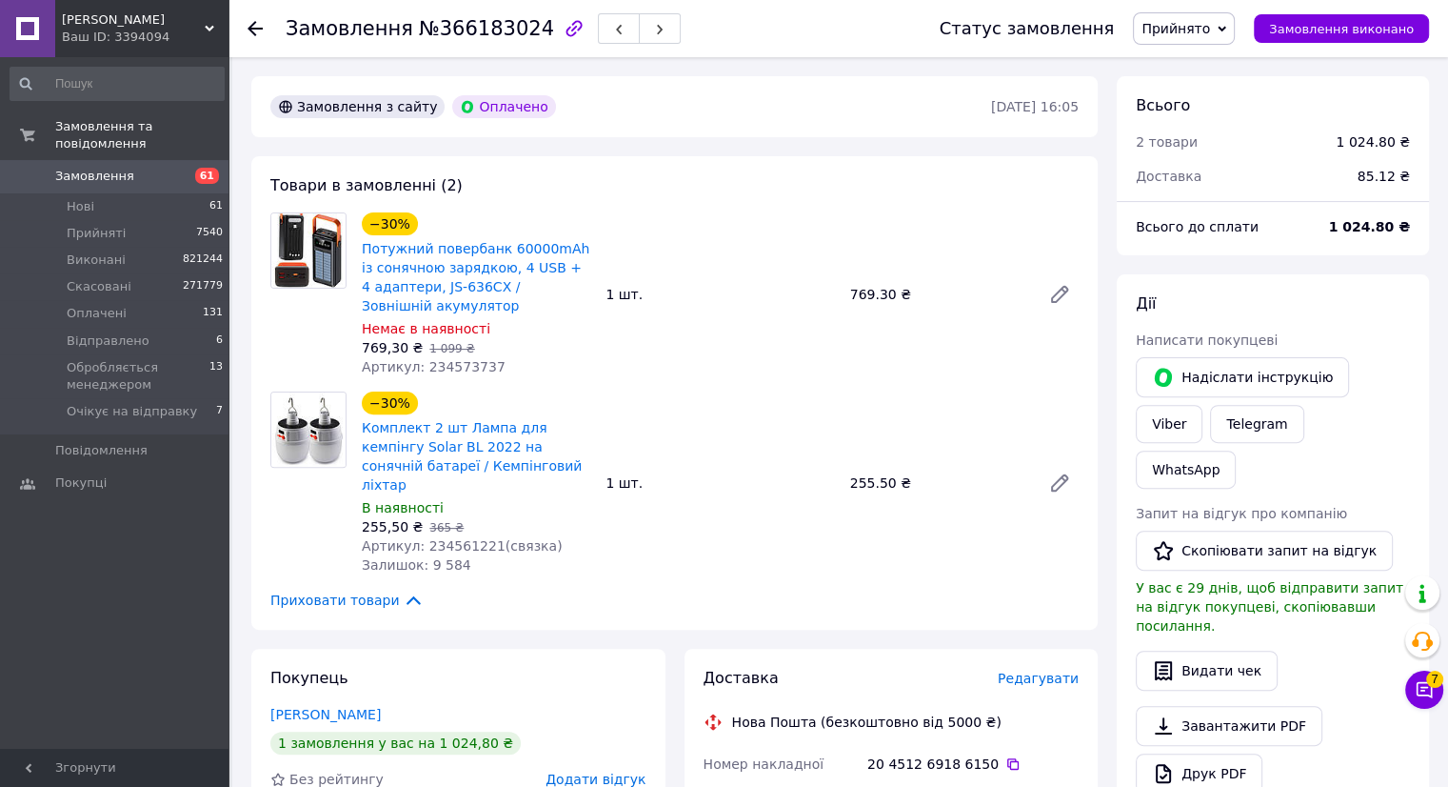
scroll to position [765, 0]
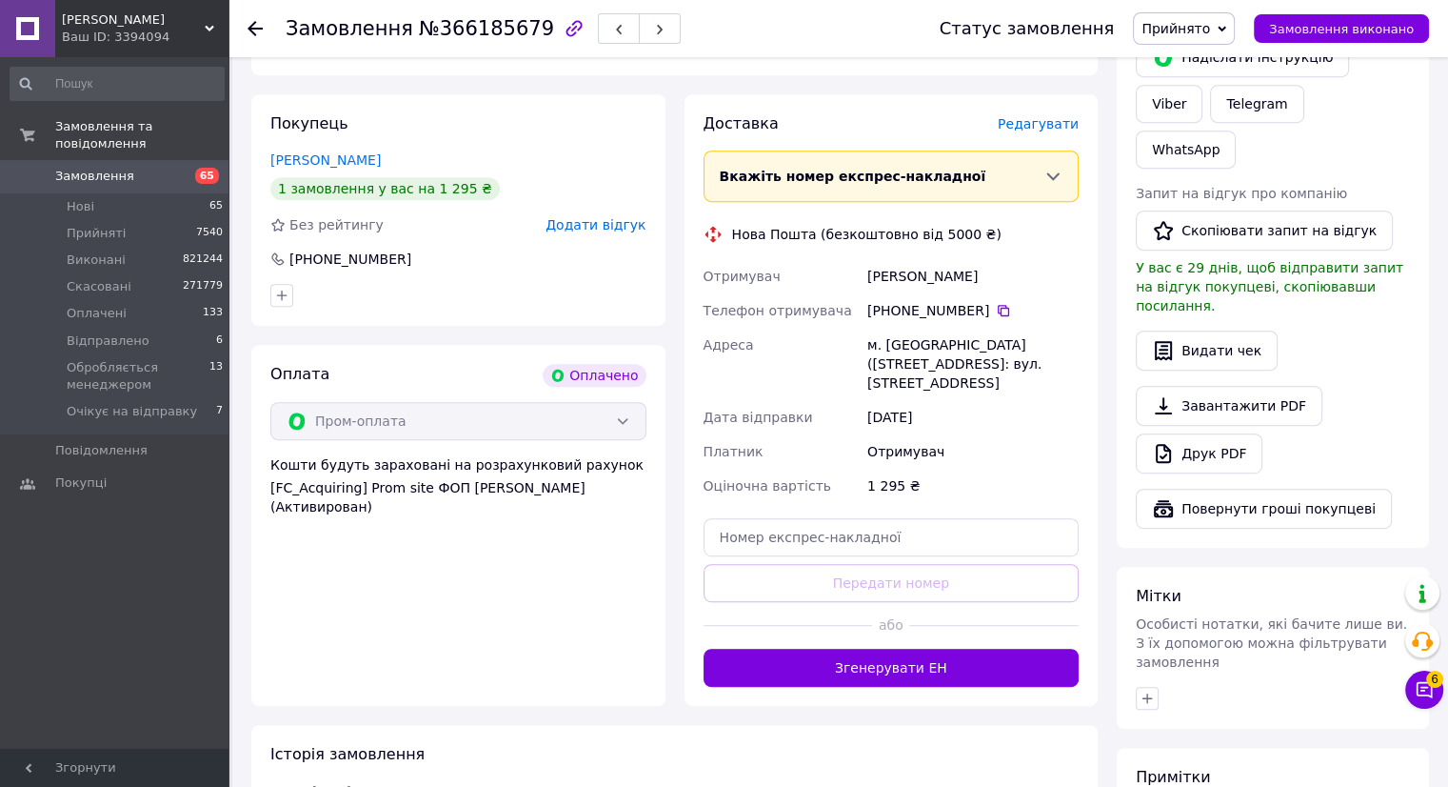
scroll to position [1000, 0]
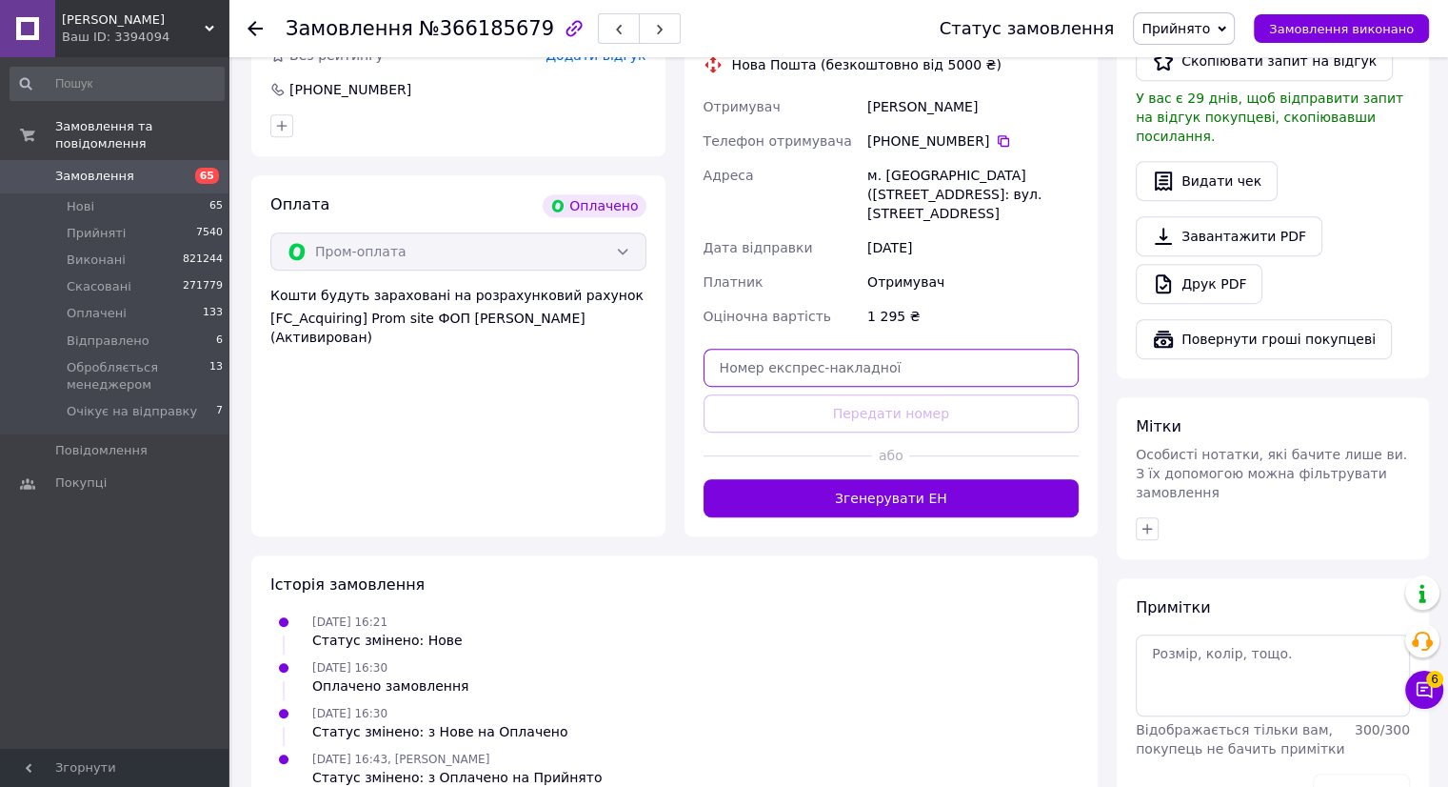
paste input "20451269188142"
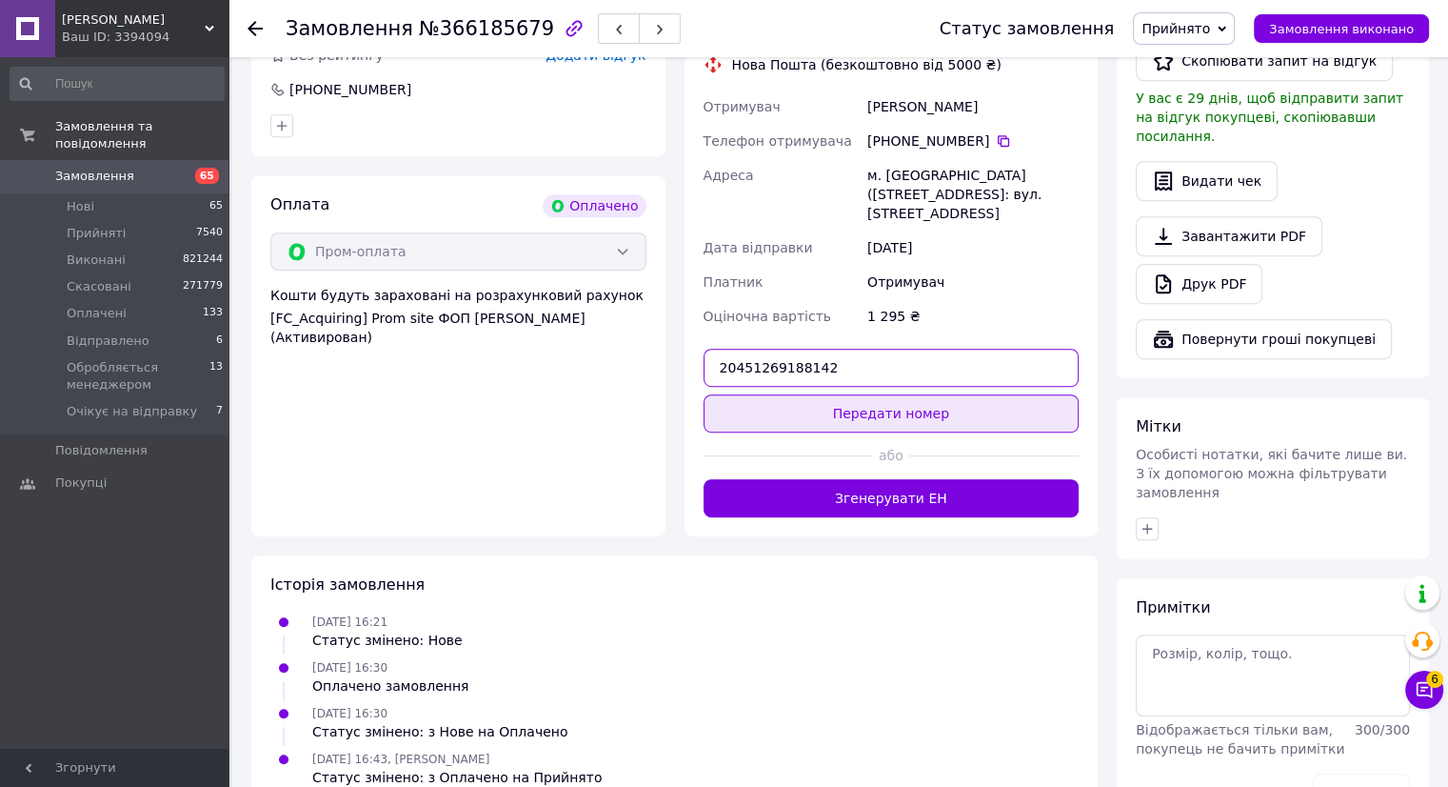
type input "20451269188142"
click at [856, 394] on button "Передати номер" at bounding box center [892, 413] width 376 height 38
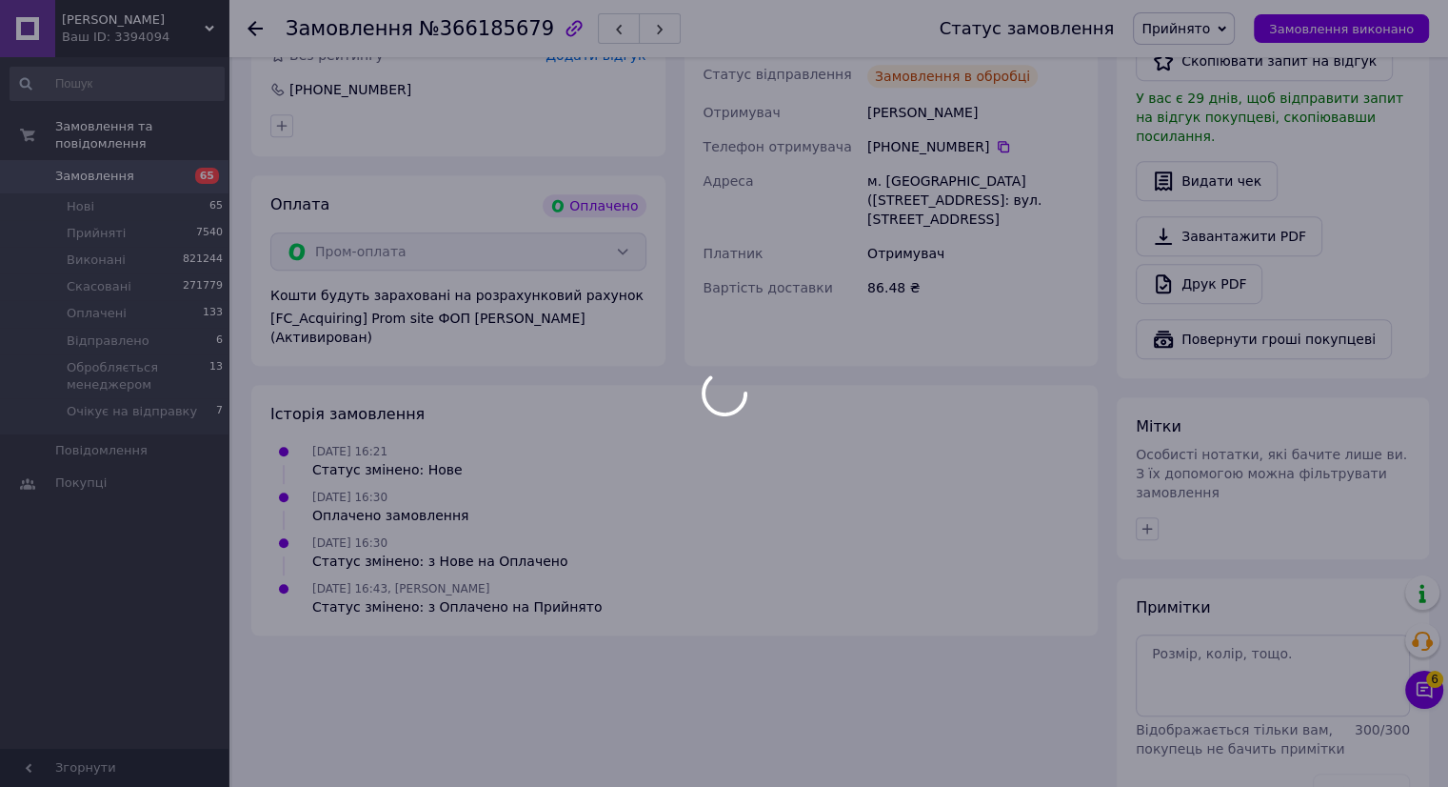
scroll to position [976, 0]
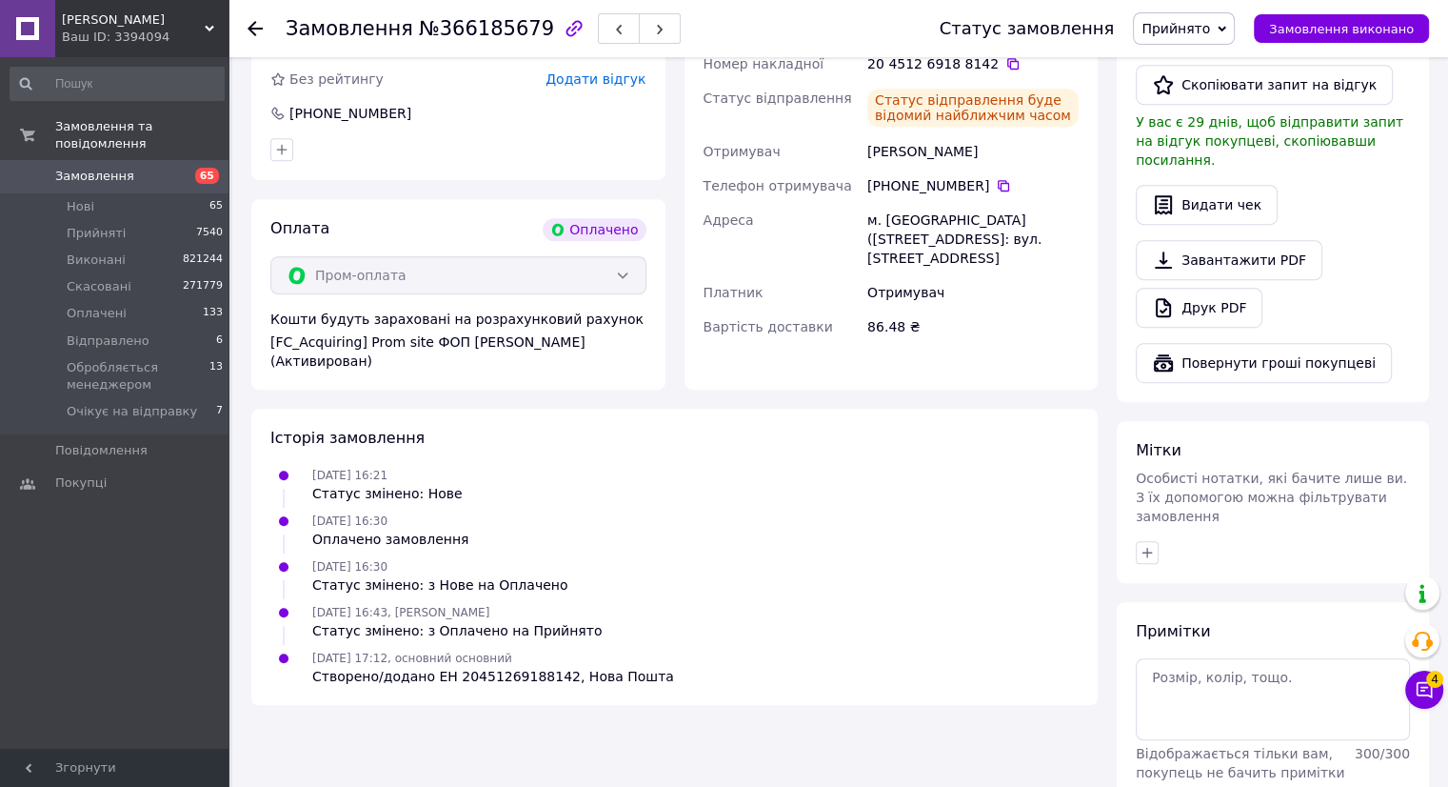
click at [734, 623] on ul "11.10.2025 16:21 Статус змінено: Нове 11.10.2025 16:30 Оплачено замовлення 11.1…" at bounding box center [674, 576] width 808 height 222
drag, startPoint x: 959, startPoint y: 686, endPoint x: 899, endPoint y: 549, distance: 148.8
click at [949, 664] on div "Історія замовлення 11.10.2025 16:21 Статус змінено: Нове 11.10.2025 16:30 Оплач…" at bounding box center [674, 557] width 847 height 297
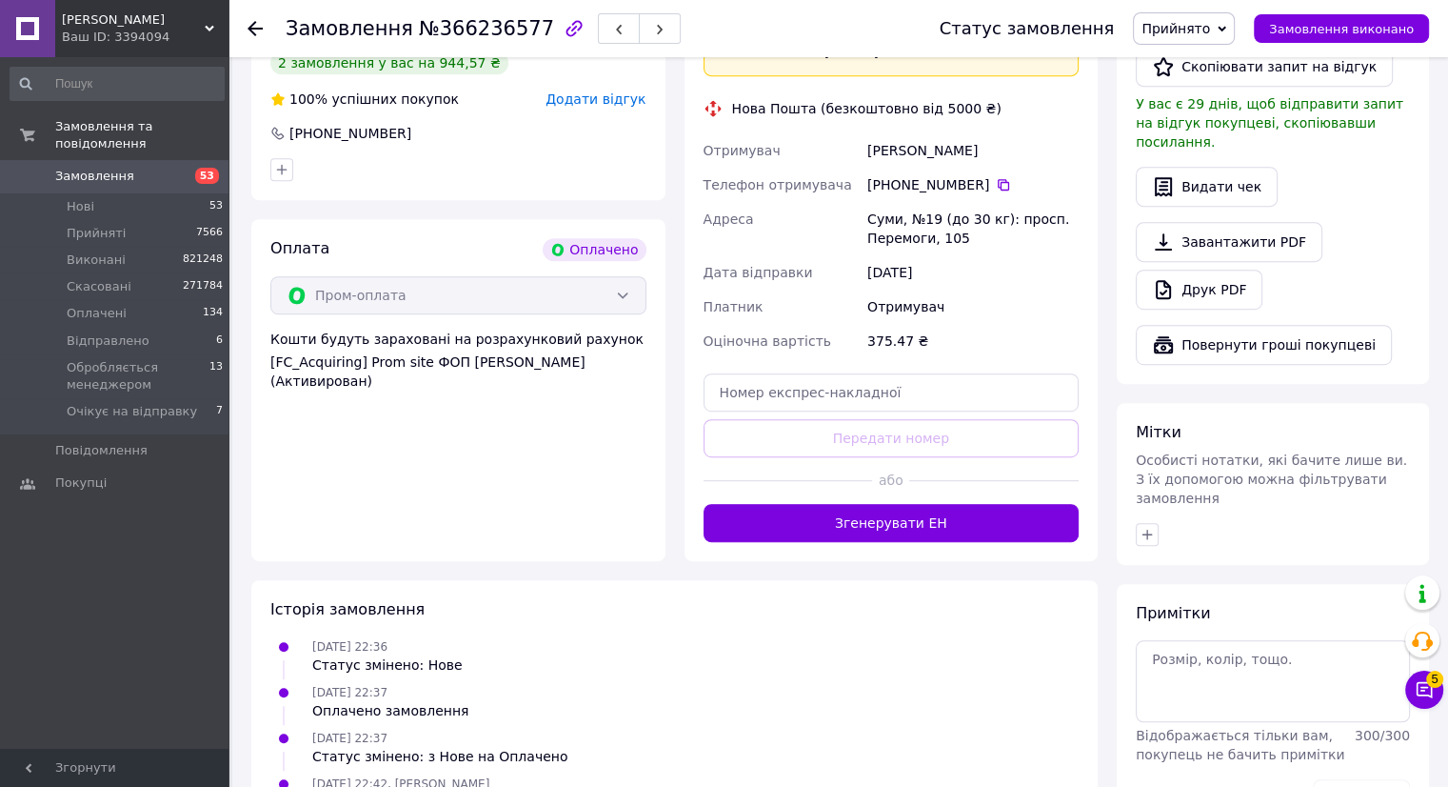
scroll to position [1057, 0]
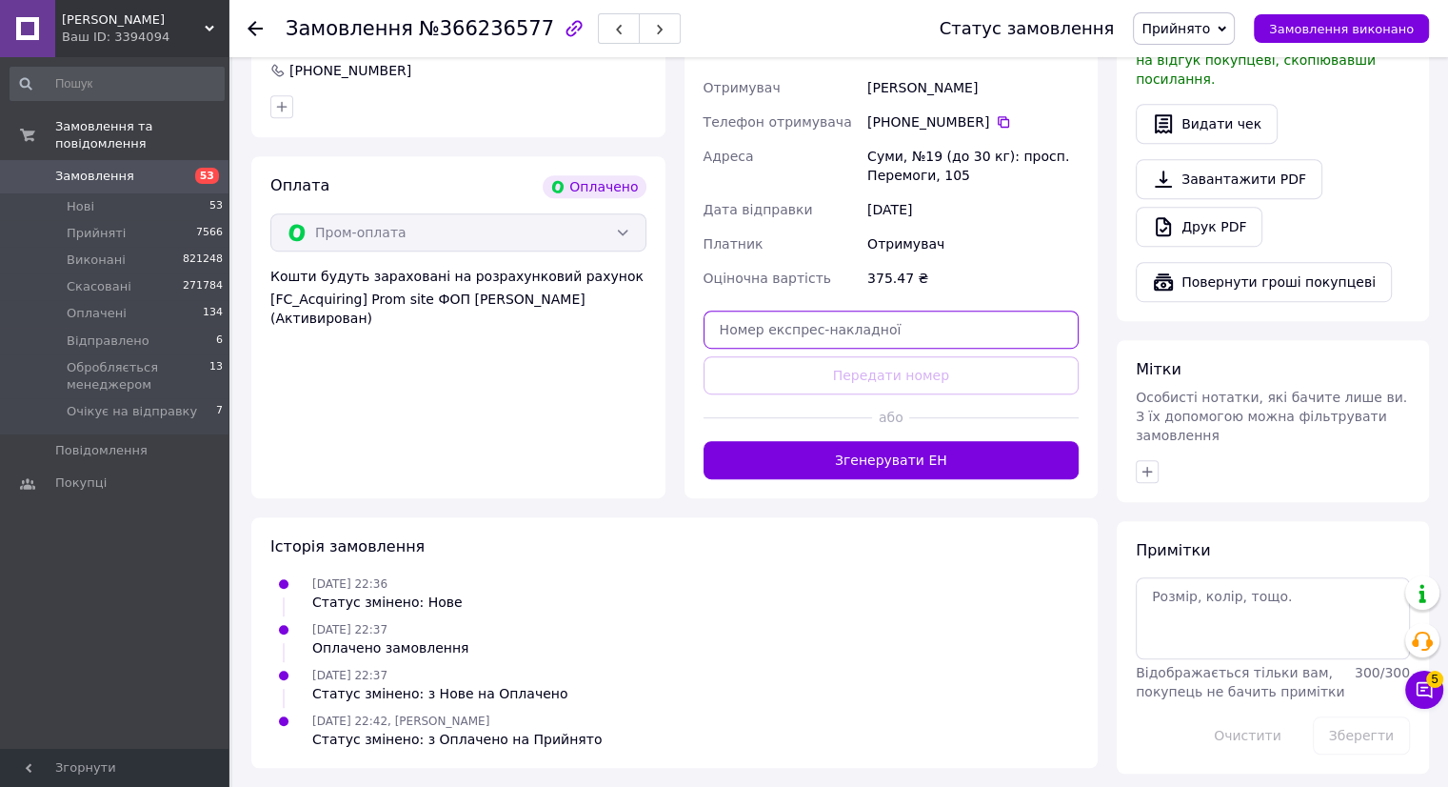
click at [747, 336] on input "text" at bounding box center [892, 329] width 376 height 38
paste input "20451269199967"
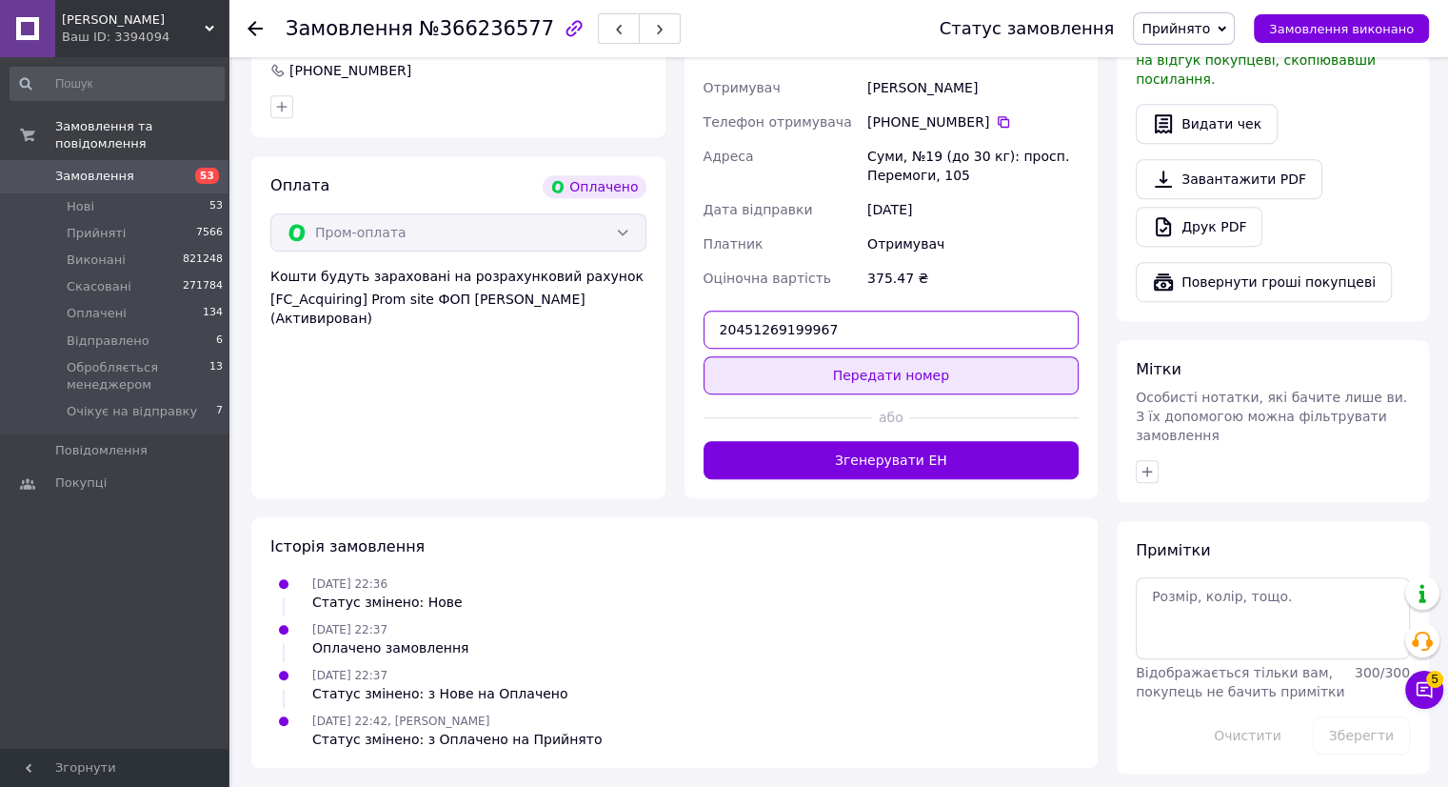
type input "20451269199967"
click at [763, 372] on button "Передати номер" at bounding box center [892, 375] width 376 height 38
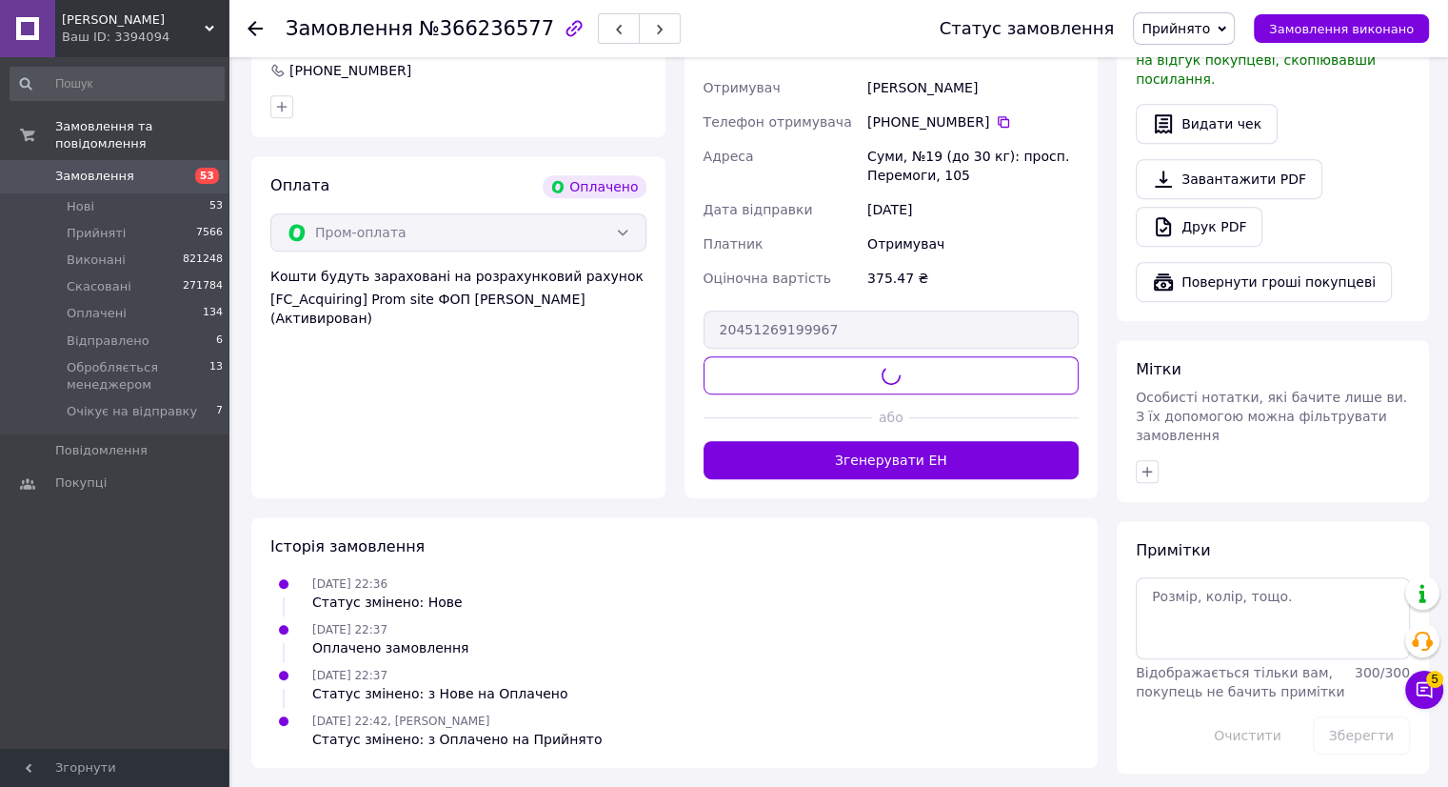
scroll to position [976, 0]
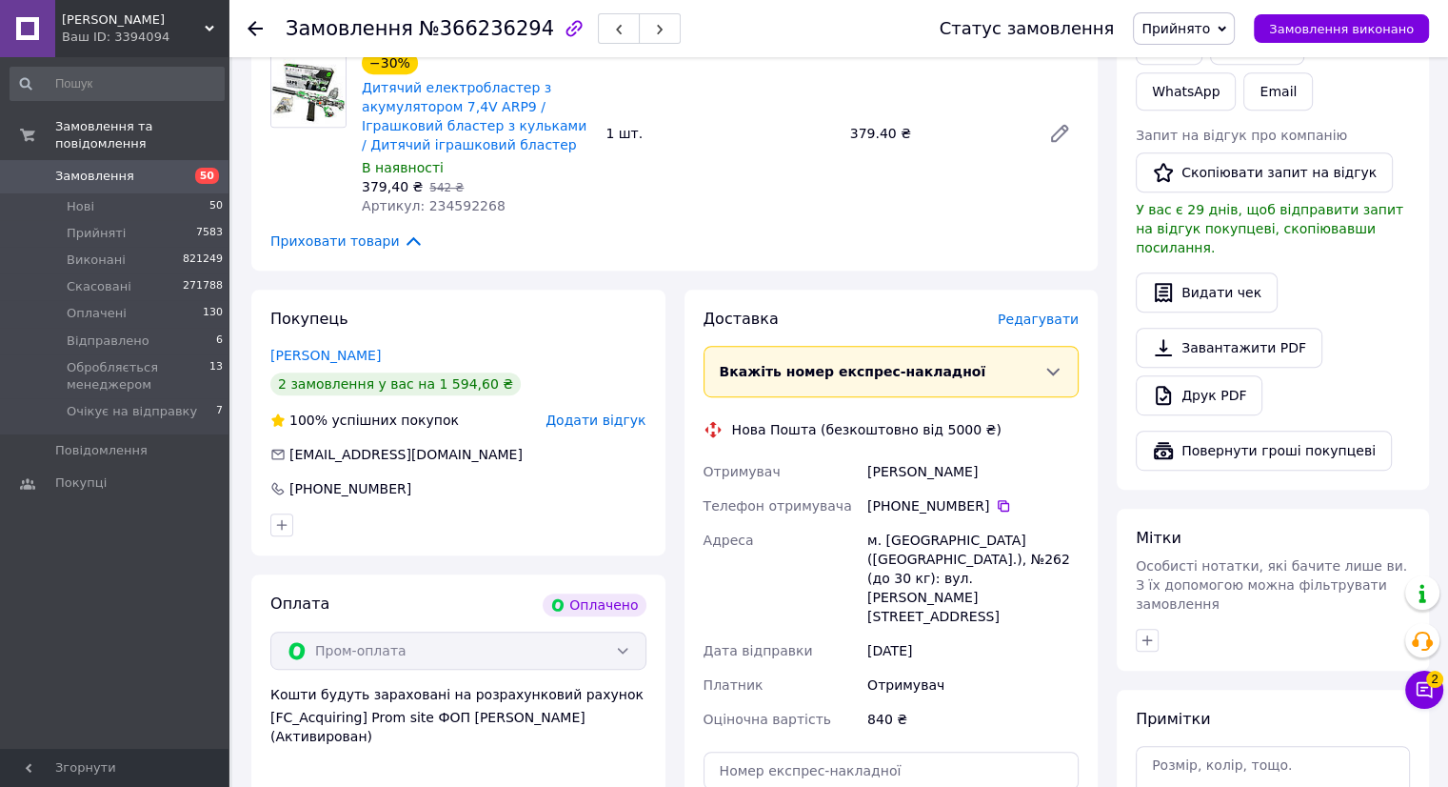
scroll to position [1015, 0]
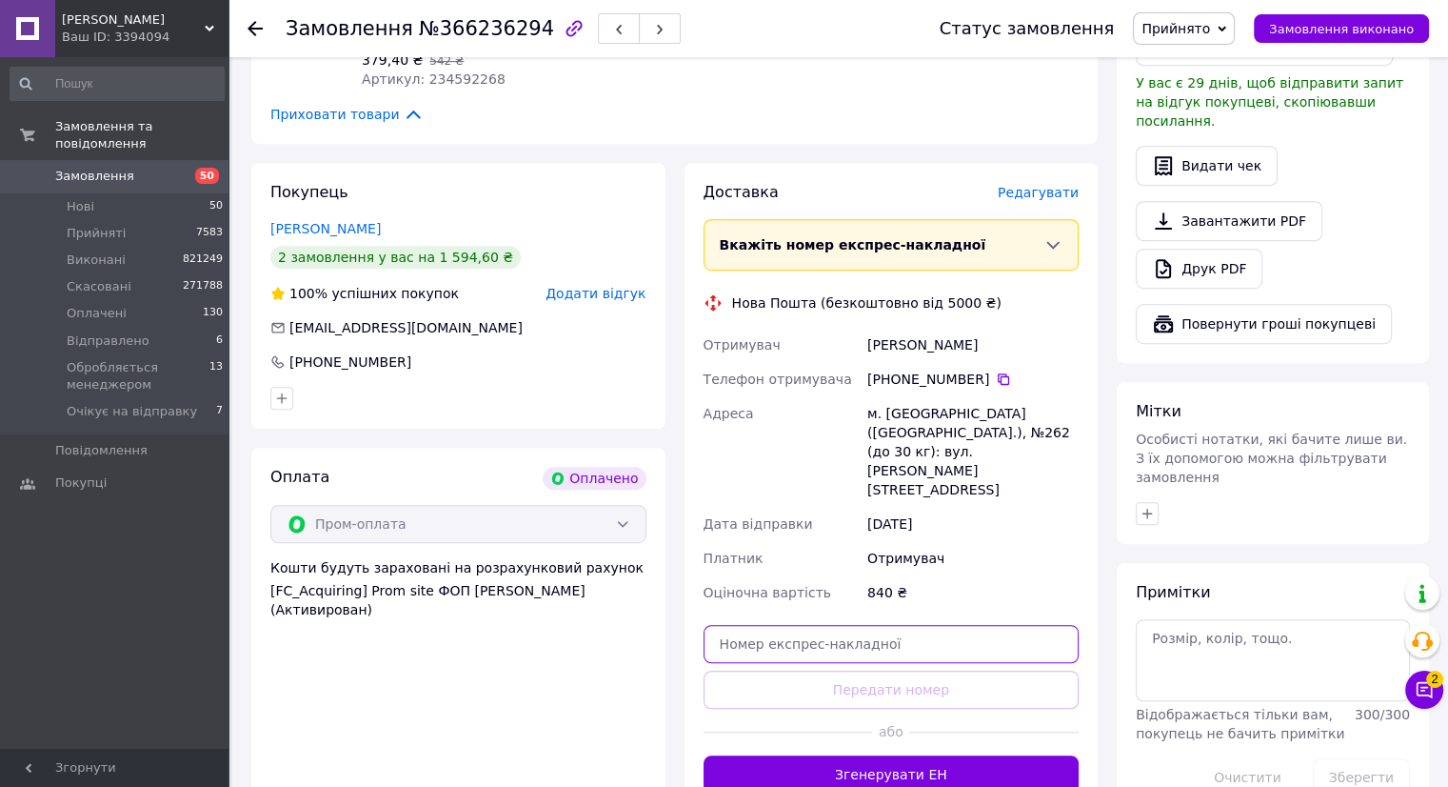
click at [810, 625] on input "text" at bounding box center [892, 644] width 376 height 38
paste input "366236294"
drag, startPoint x: 690, startPoint y: 553, endPoint x: 656, endPoint y: 543, distance: 35.8
click at [656, 543] on div "Покупець [PERSON_NAME] 2 замовлення у вас на 1 594,60 ₴ 100% успішних покупок Д…" at bounding box center [675, 487] width 866 height 649
paste input "20451269202922"
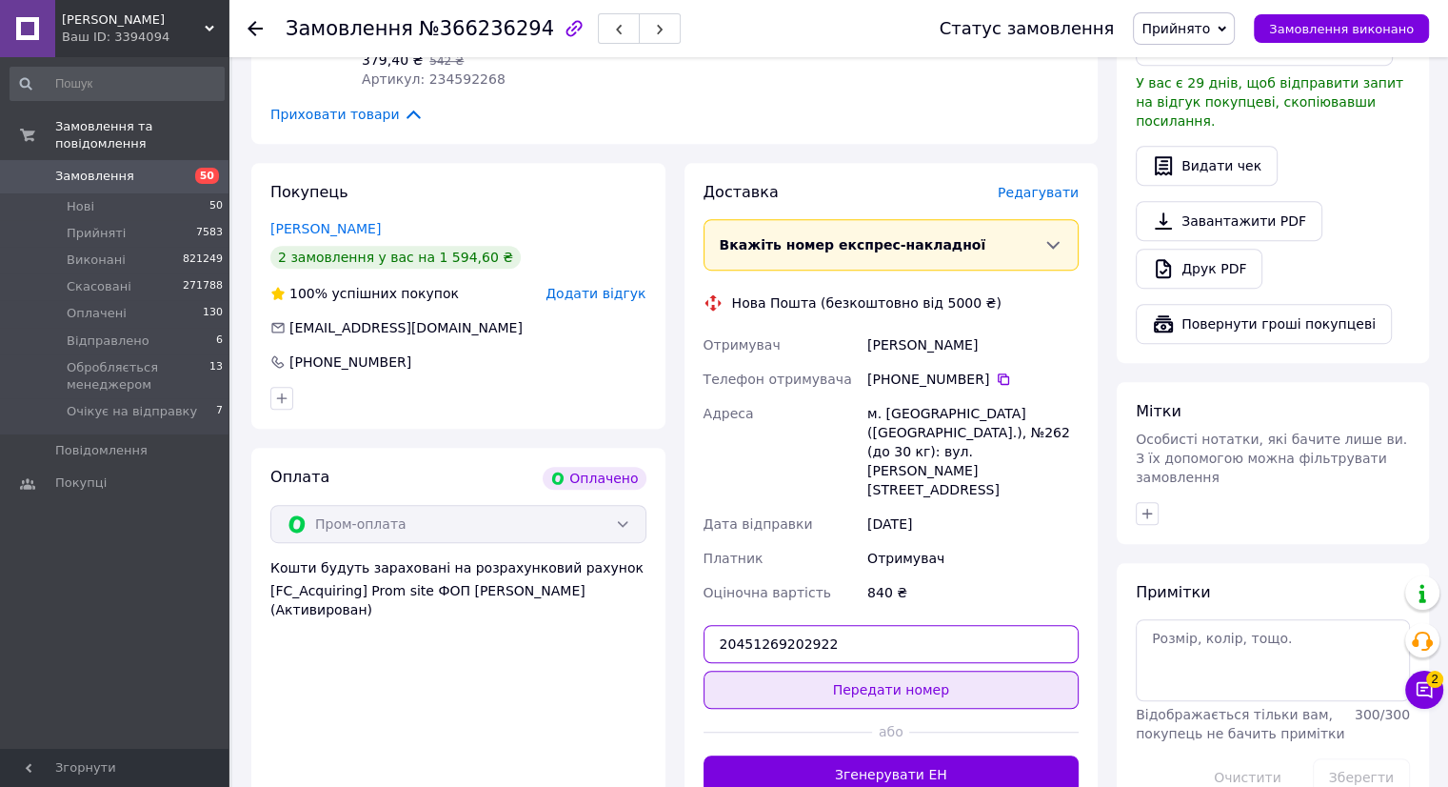
type input "20451269202922"
click at [811, 670] on button "Передати номер" at bounding box center [892, 689] width 376 height 38
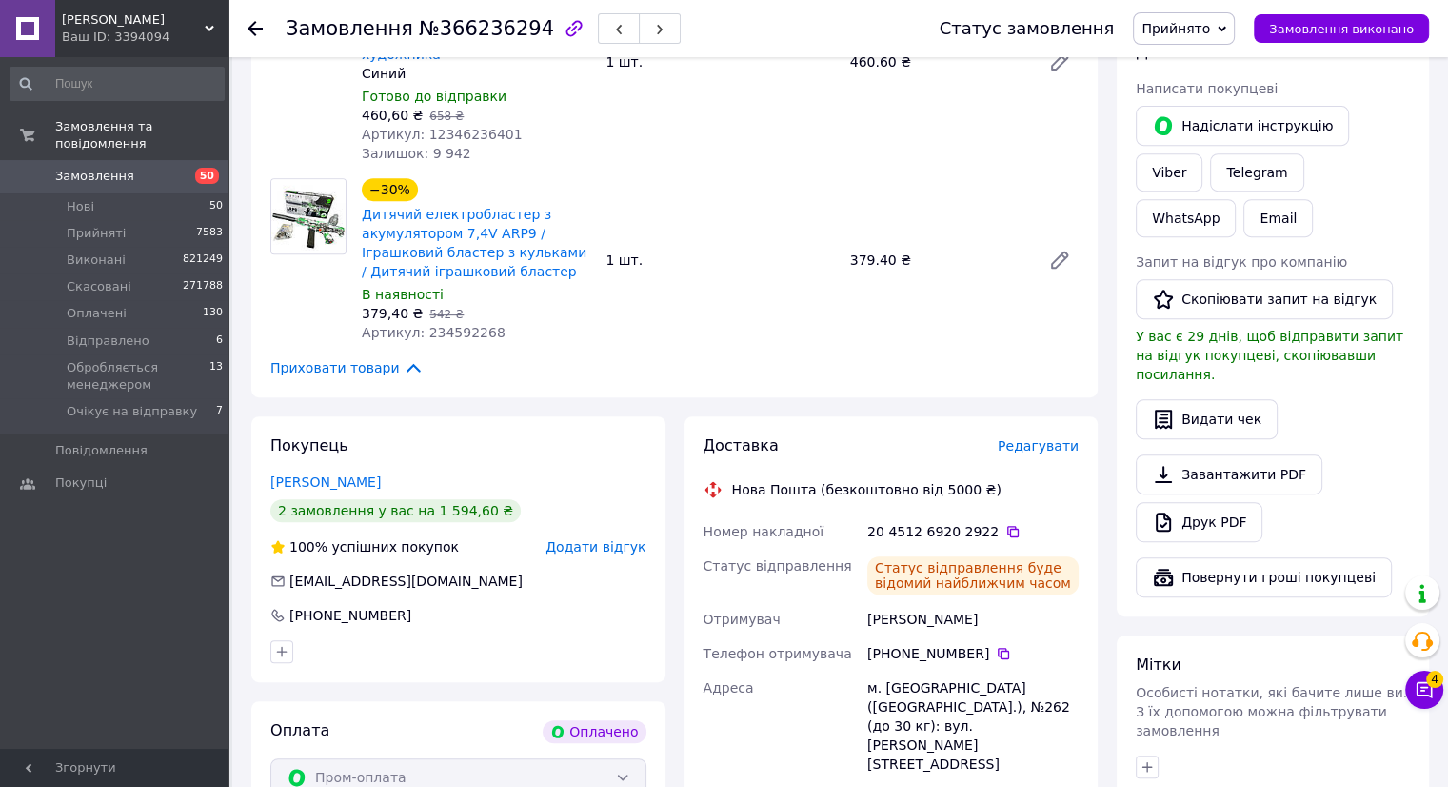
scroll to position [888, 0]
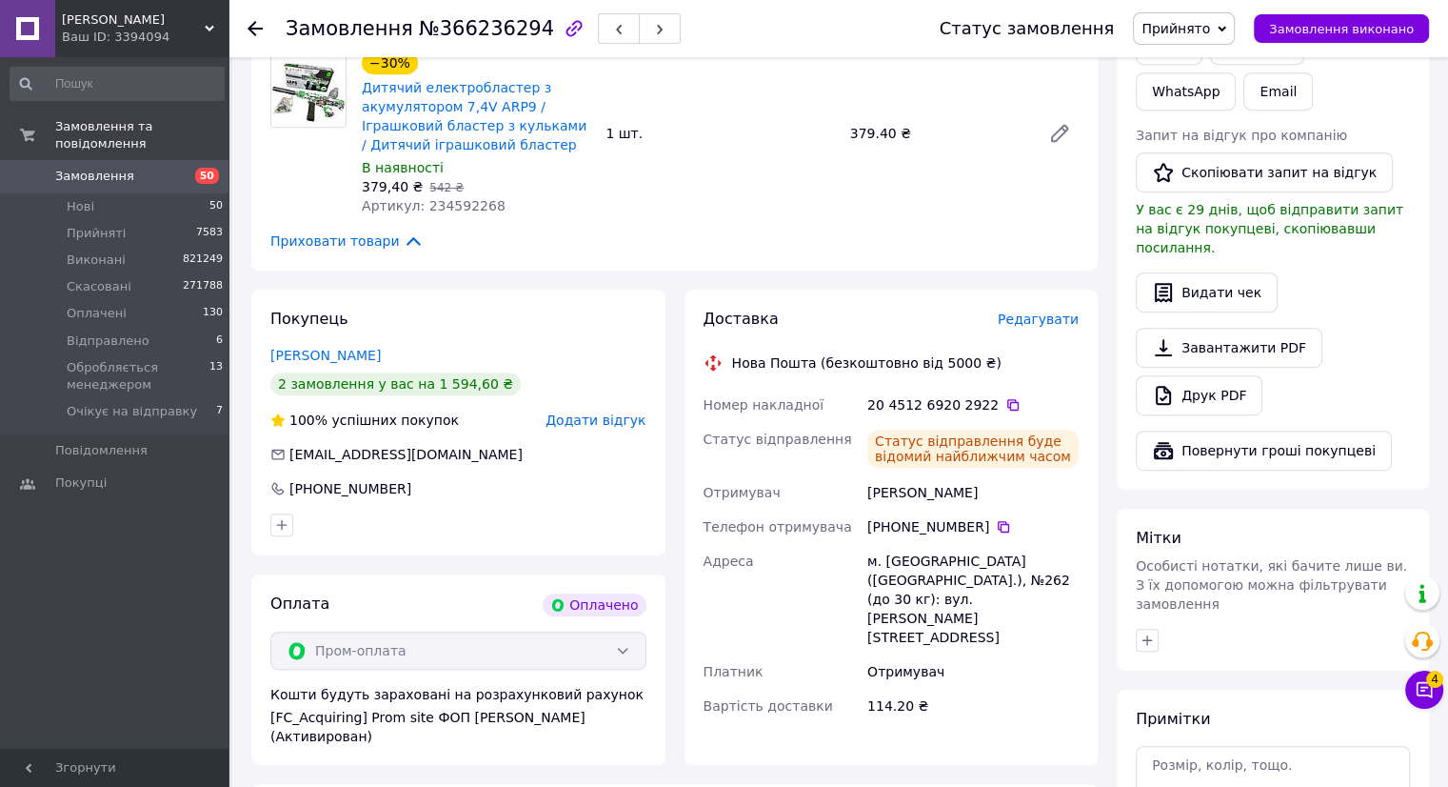
click at [250, 19] on div at bounding box center [255, 28] width 15 height 19
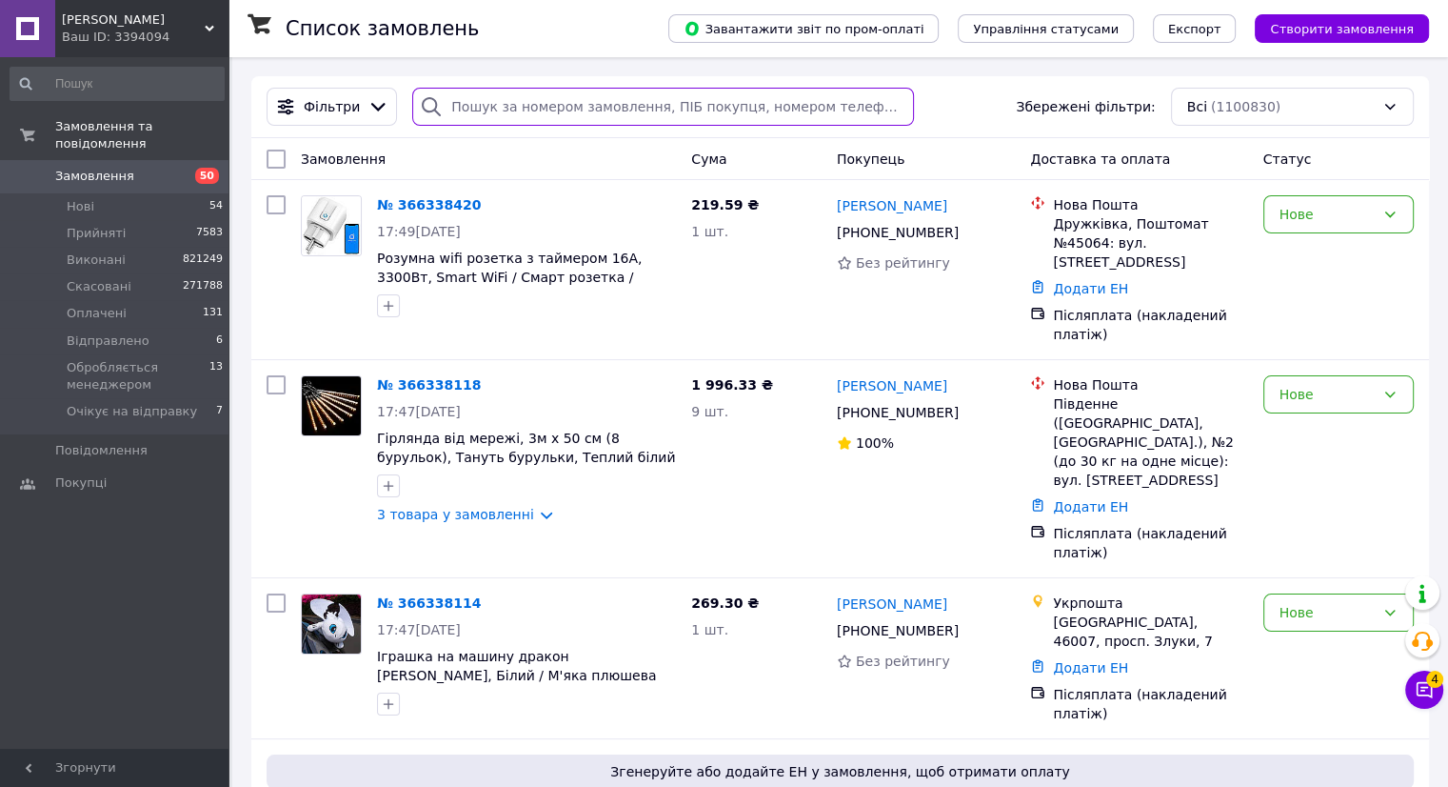
click at [518, 111] on input "search" at bounding box center [663, 107] width 502 height 38
paste input "366234662"
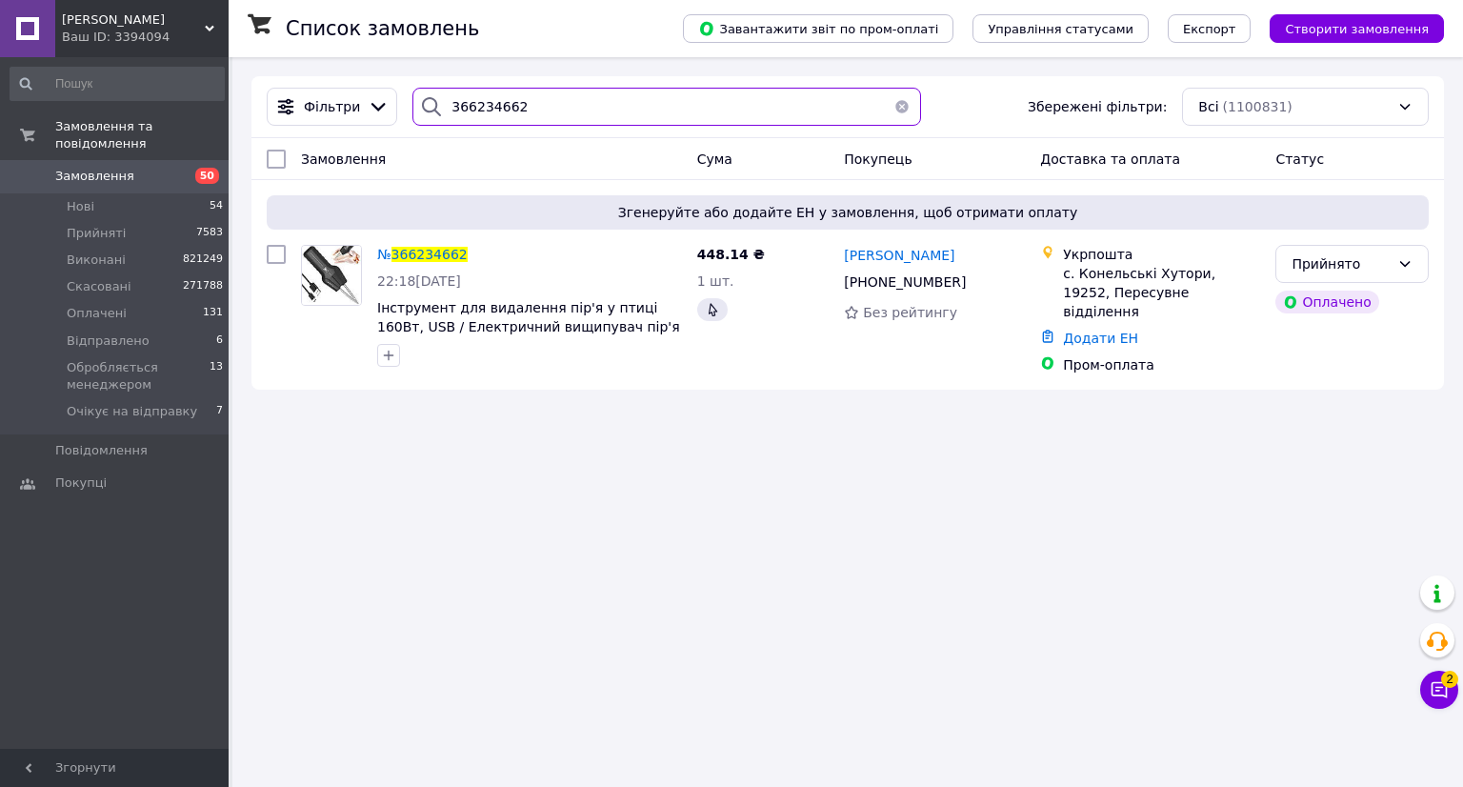
drag, startPoint x: 464, startPoint y: 106, endPoint x: 453, endPoint y: 103, distance: 10.9
click at [413, 104] on div "366234662" at bounding box center [666, 107] width 508 height 38
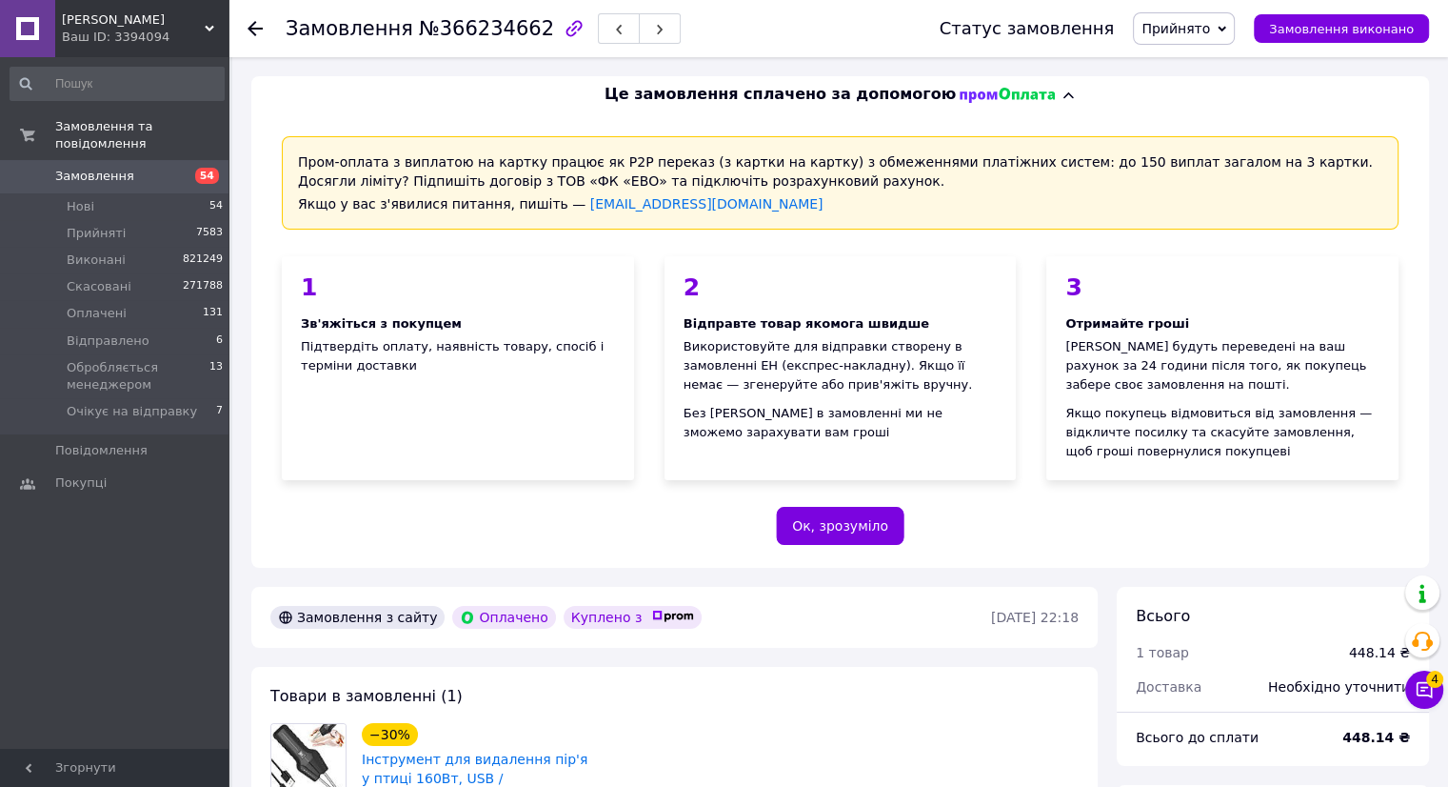
click at [679, 563] on div "Пром-оплата з виплатою на картку працює як P2P переказ (з картки на картку) з о…" at bounding box center [840, 340] width 1178 height 454
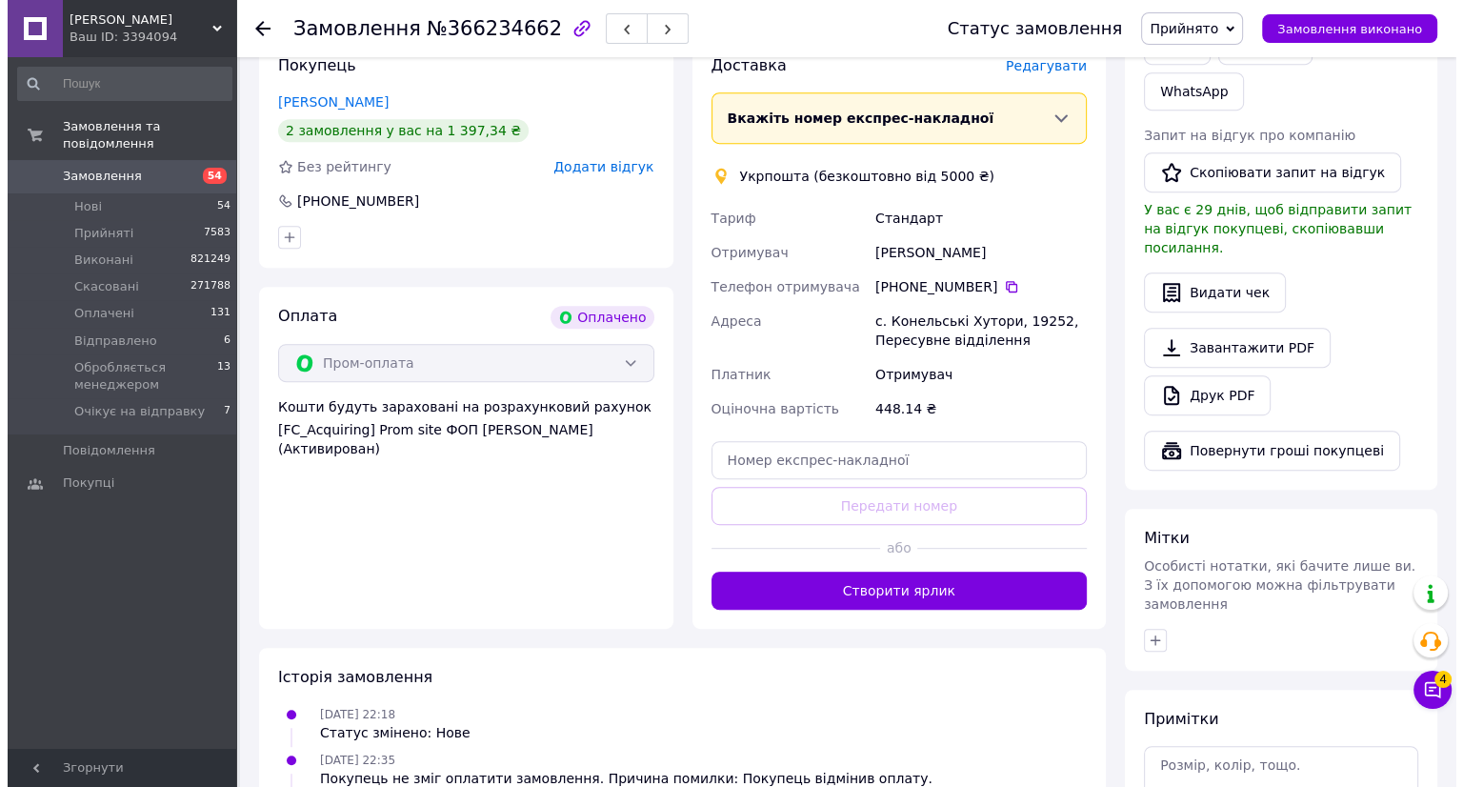
scroll to position [762, 0]
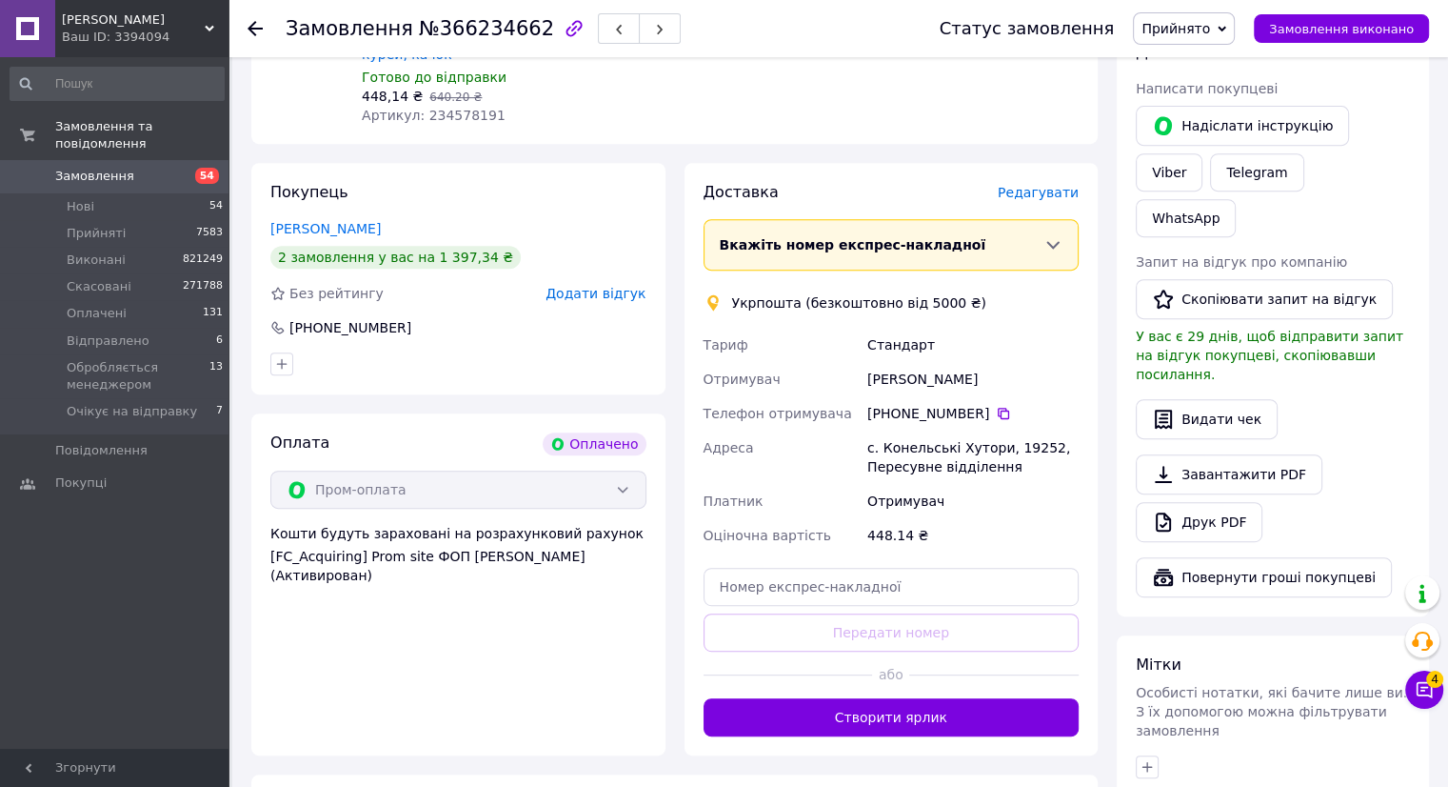
click at [1060, 185] on span "Редагувати" at bounding box center [1038, 192] width 81 height 15
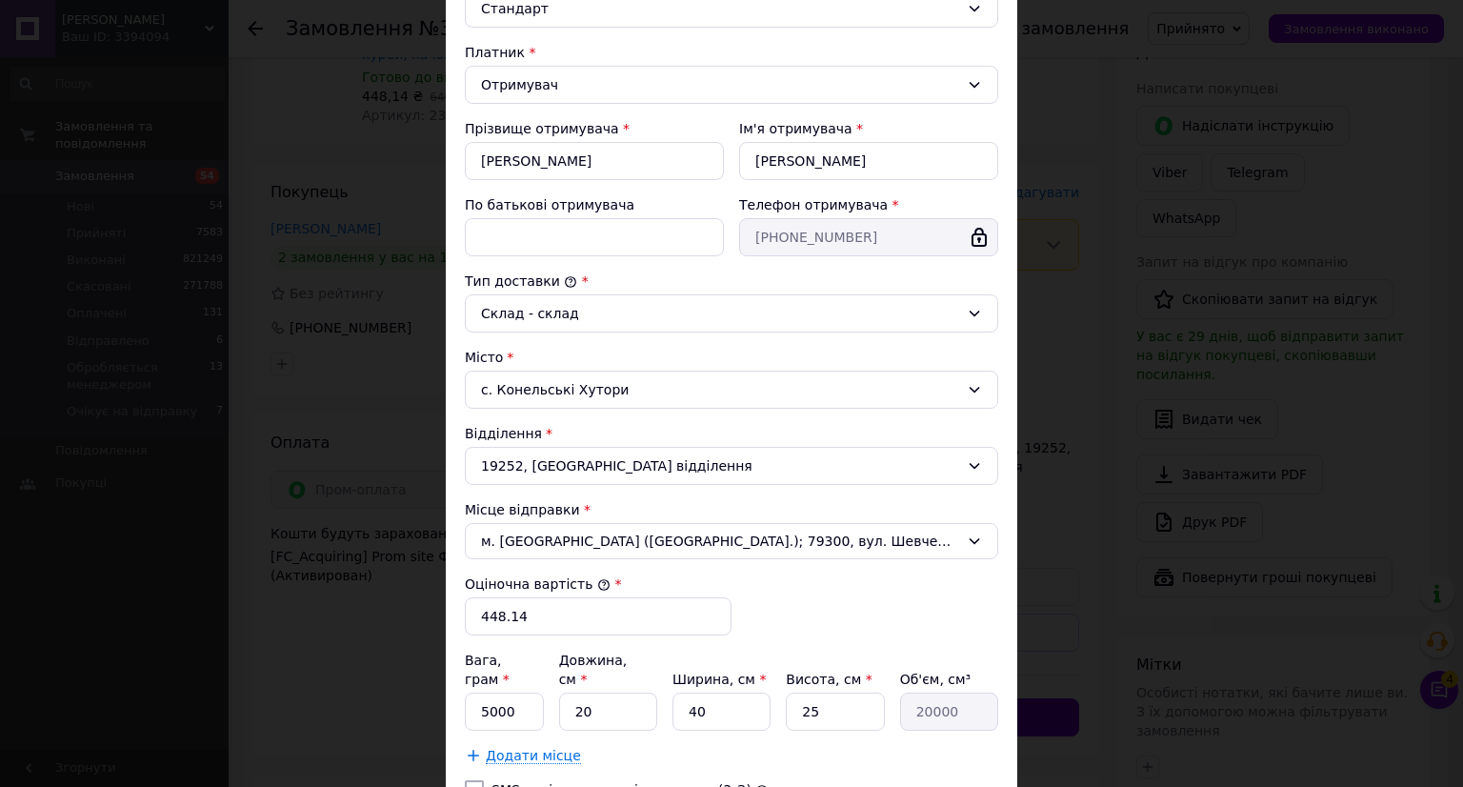
scroll to position [381, 0]
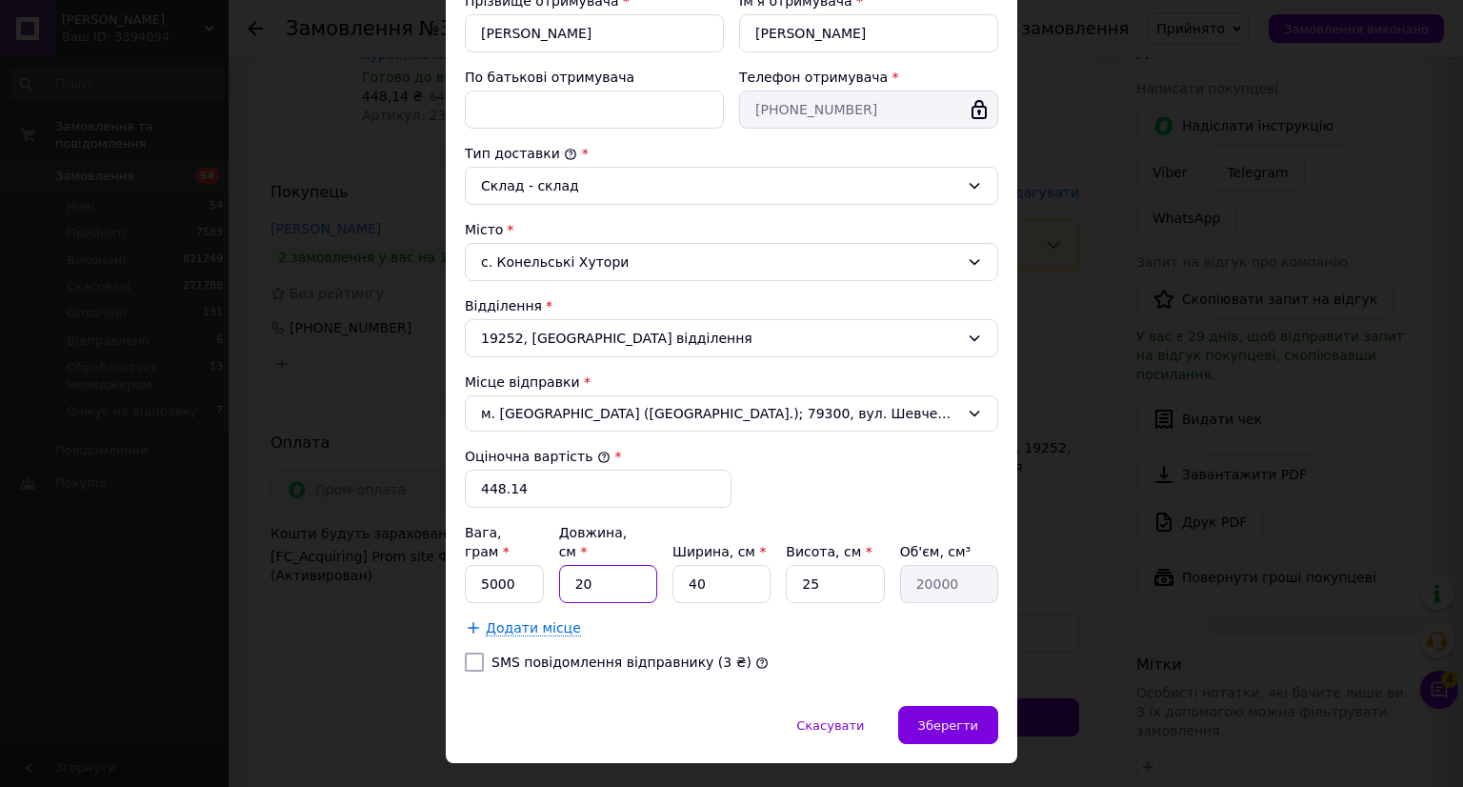
drag, startPoint x: 574, startPoint y: 568, endPoint x: 538, endPoint y: 565, distance: 36.4
click at [537, 568] on div "Вага, грам * 5000 Довжина, см * 20 Ширина, см * 40 Висота, см * 25 Об'єм, см³ 2…" at bounding box center [731, 563] width 533 height 80
type input "3"
type input "3000"
type input "30"
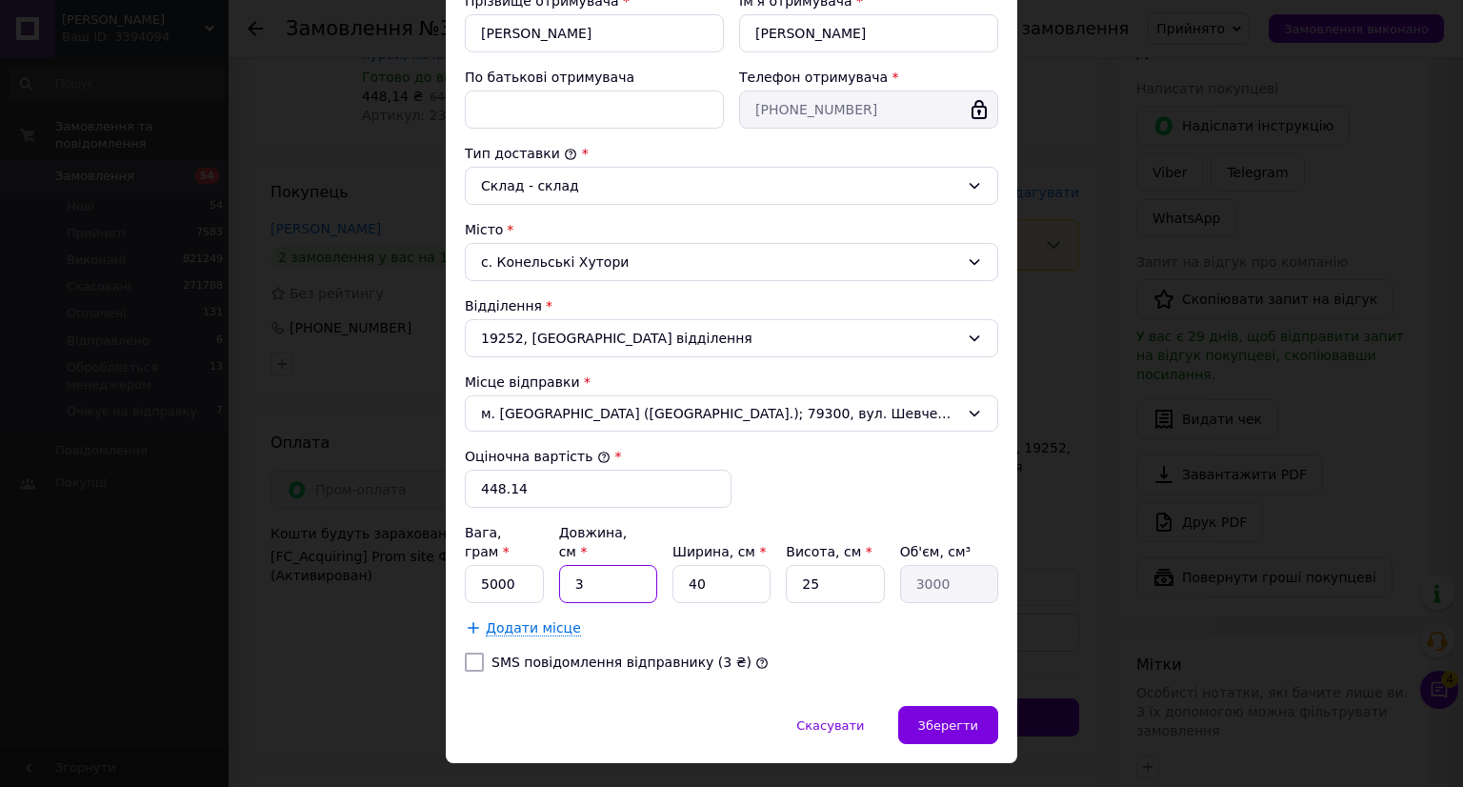
type input "30000"
type input "30"
drag, startPoint x: 674, startPoint y: 556, endPoint x: 628, endPoint y: 549, distance: 47.1
click at [628, 549] on div "Вага, грам * 5000 Довжина, см * 30 Ширина, см * 40 Висота, см * 25 Об'єм, см³ 3…" at bounding box center [731, 563] width 533 height 80
type input "1"
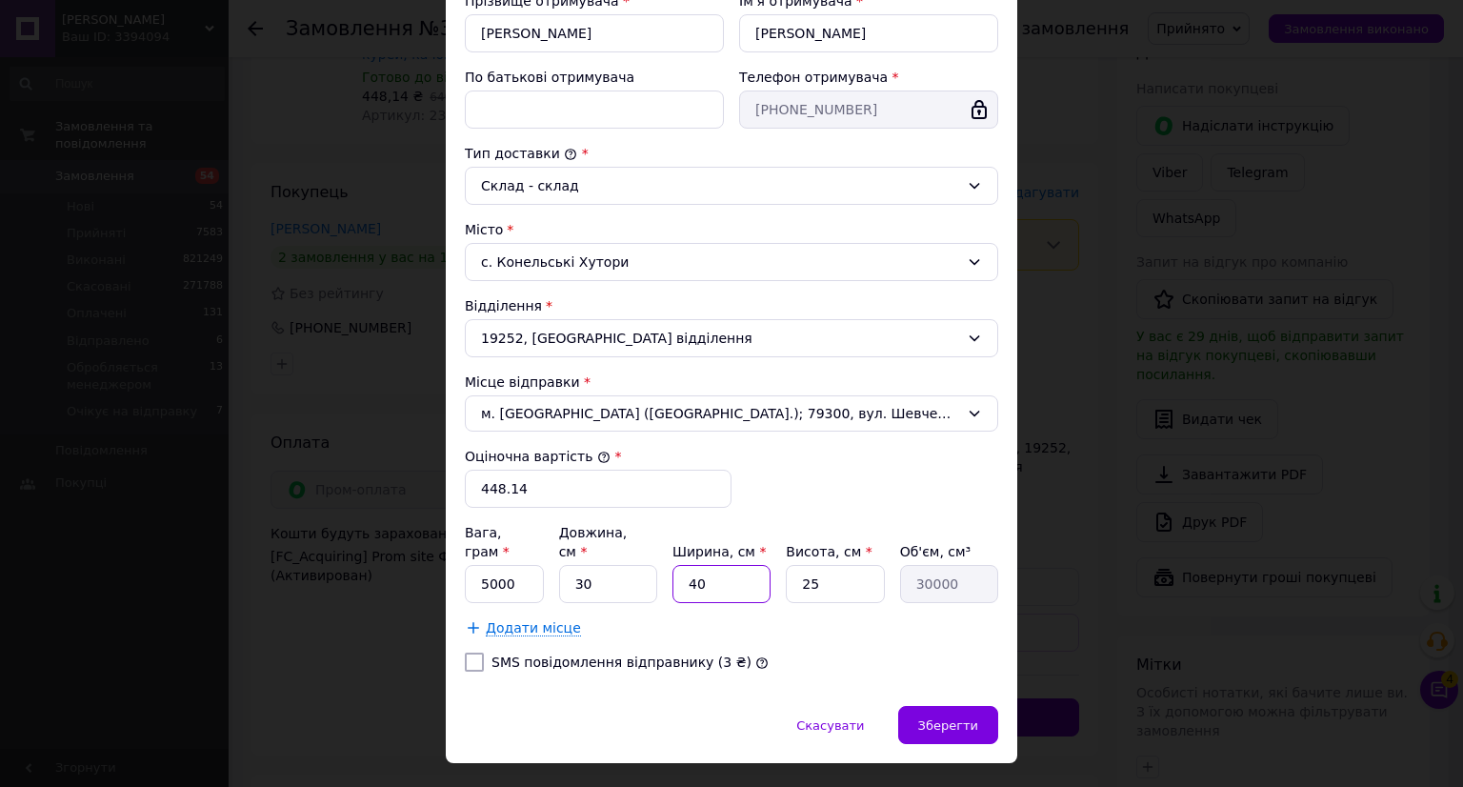
type input "750"
type input "16"
type input "12000"
type input "16"
drag, startPoint x: 823, startPoint y: 555, endPoint x: 746, endPoint y: 559, distance: 77.2
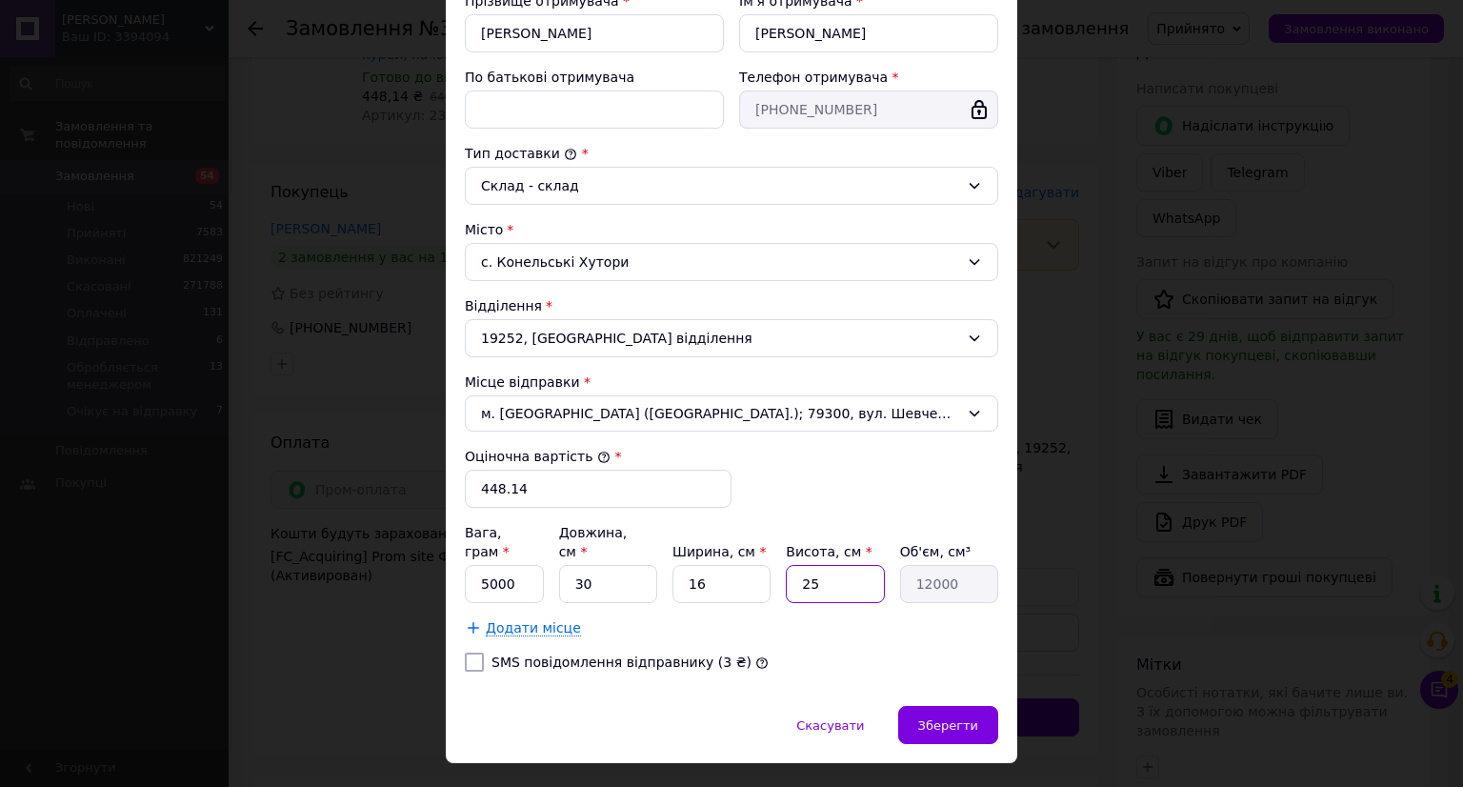
click at [752, 561] on div "Вага, грам * 5000 Довжина, см * 30 Ширина, см * 16 Висота, см * 25 Об'єм, см³ 1…" at bounding box center [731, 563] width 533 height 80
type input "1"
type input "480"
type input "10"
type input "4800"
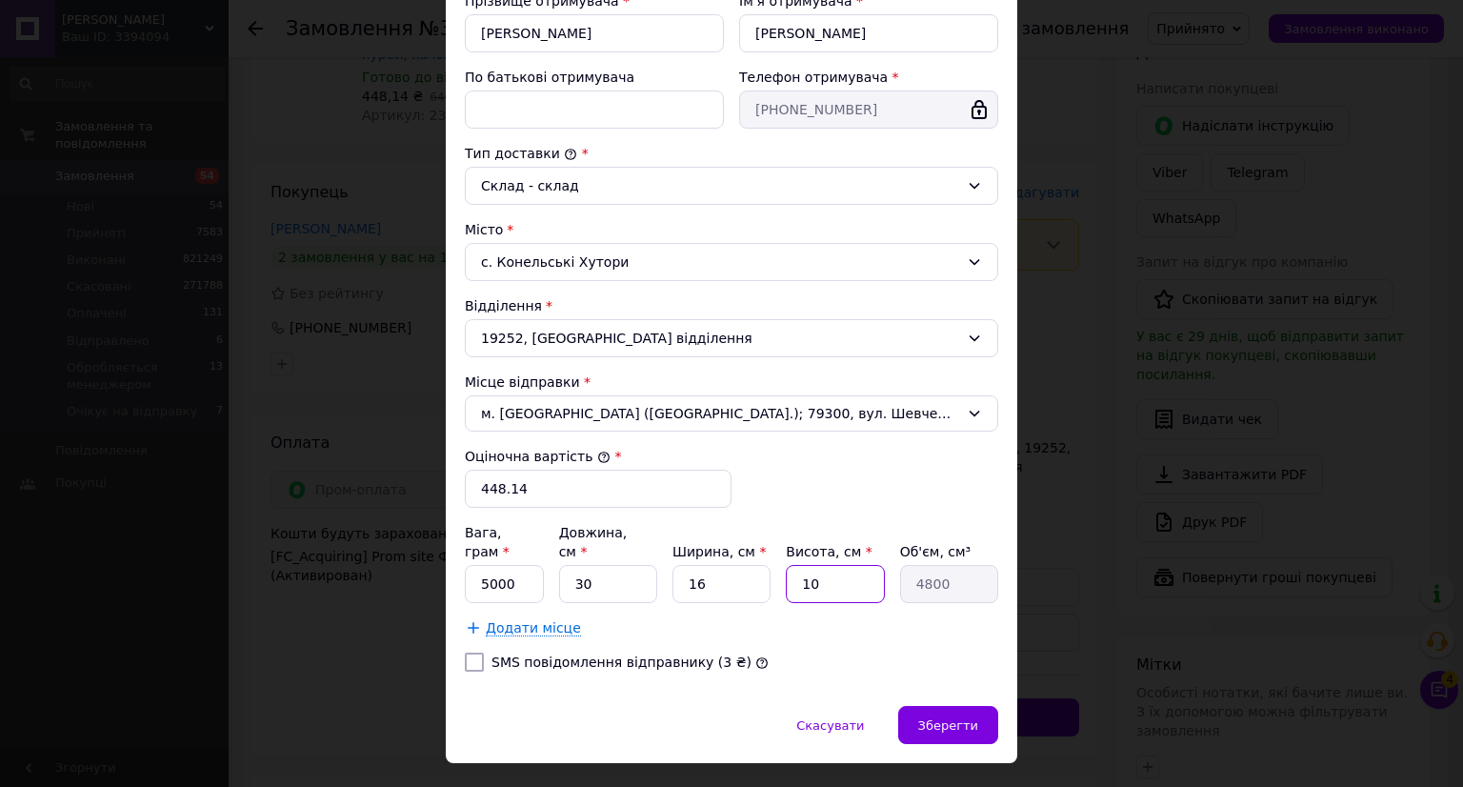
type input "10"
drag, startPoint x: 503, startPoint y: 557, endPoint x: 368, endPoint y: 545, distance: 135.8
click at [361, 545] on div "× Редагування доставки Спосіб доставки Укрпошта (безкоштовно від 5000 ₴) Тариф …" at bounding box center [731, 393] width 1463 height 787
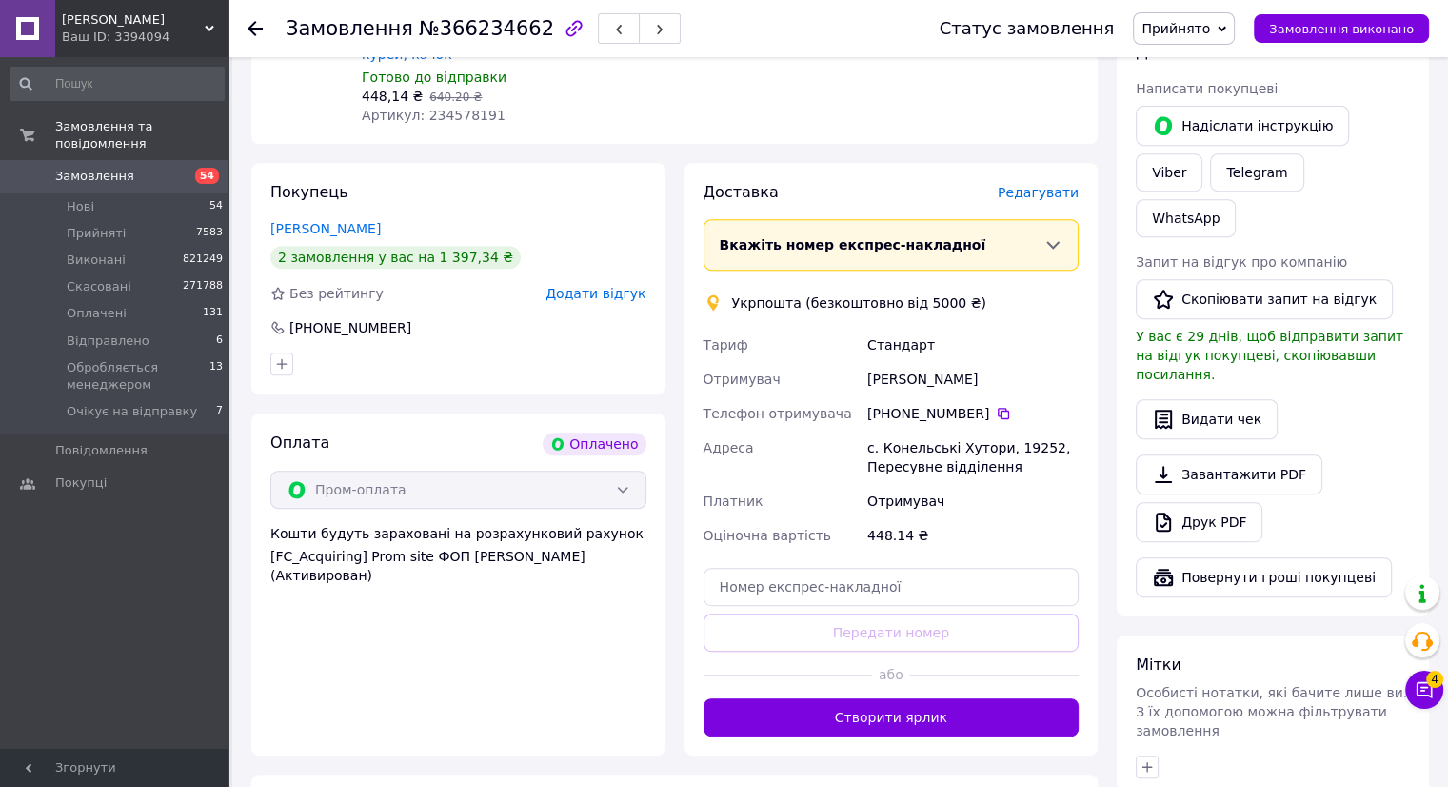
click at [1052, 185] on span "Редагувати" at bounding box center [1038, 192] width 81 height 15
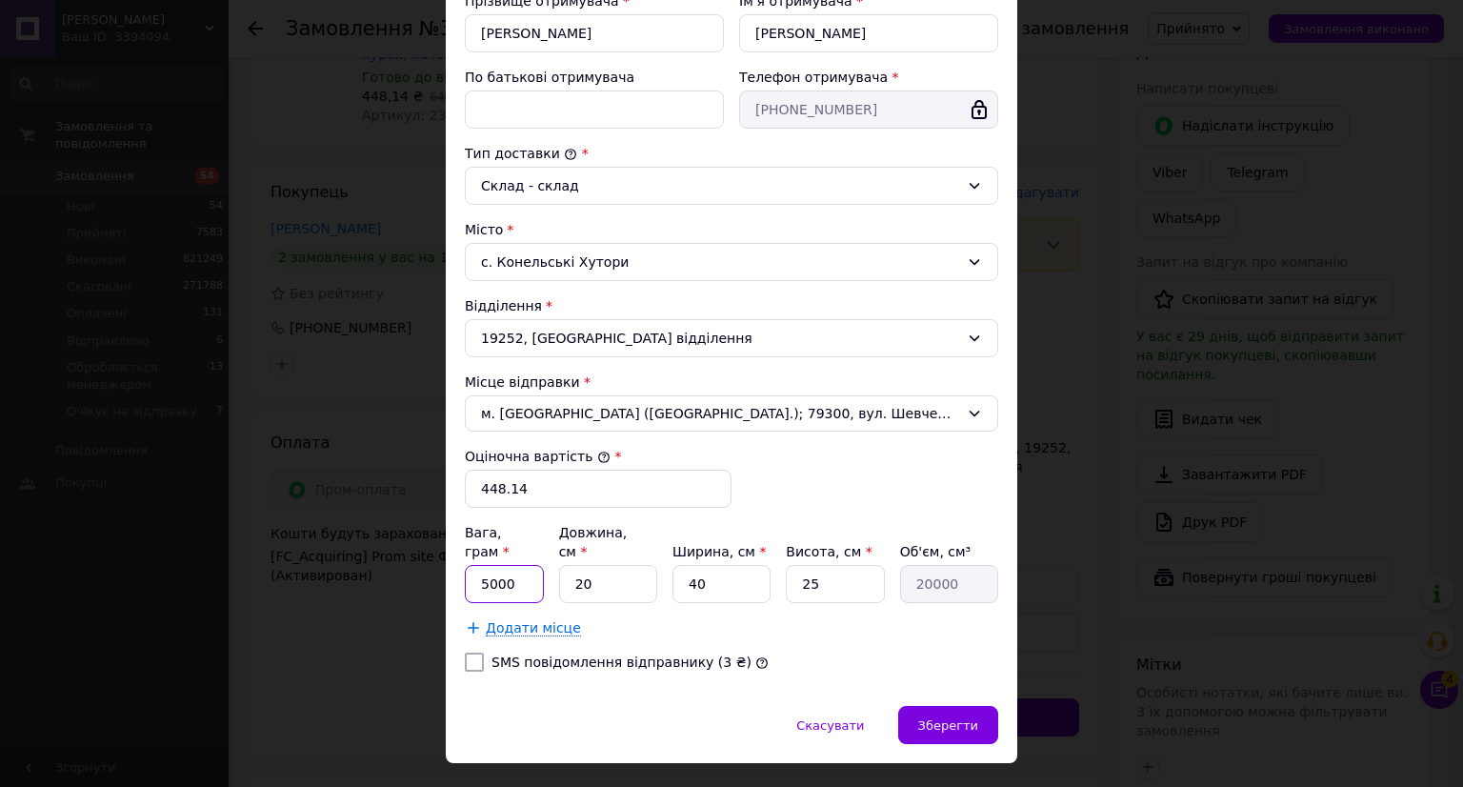
click at [522, 565] on input "5000" at bounding box center [504, 584] width 79 height 38
type input "500"
drag, startPoint x: 608, startPoint y: 561, endPoint x: 564, endPoint y: 560, distance: 44.8
click at [564, 565] on input "20" at bounding box center [608, 584] width 98 height 38
type input "3"
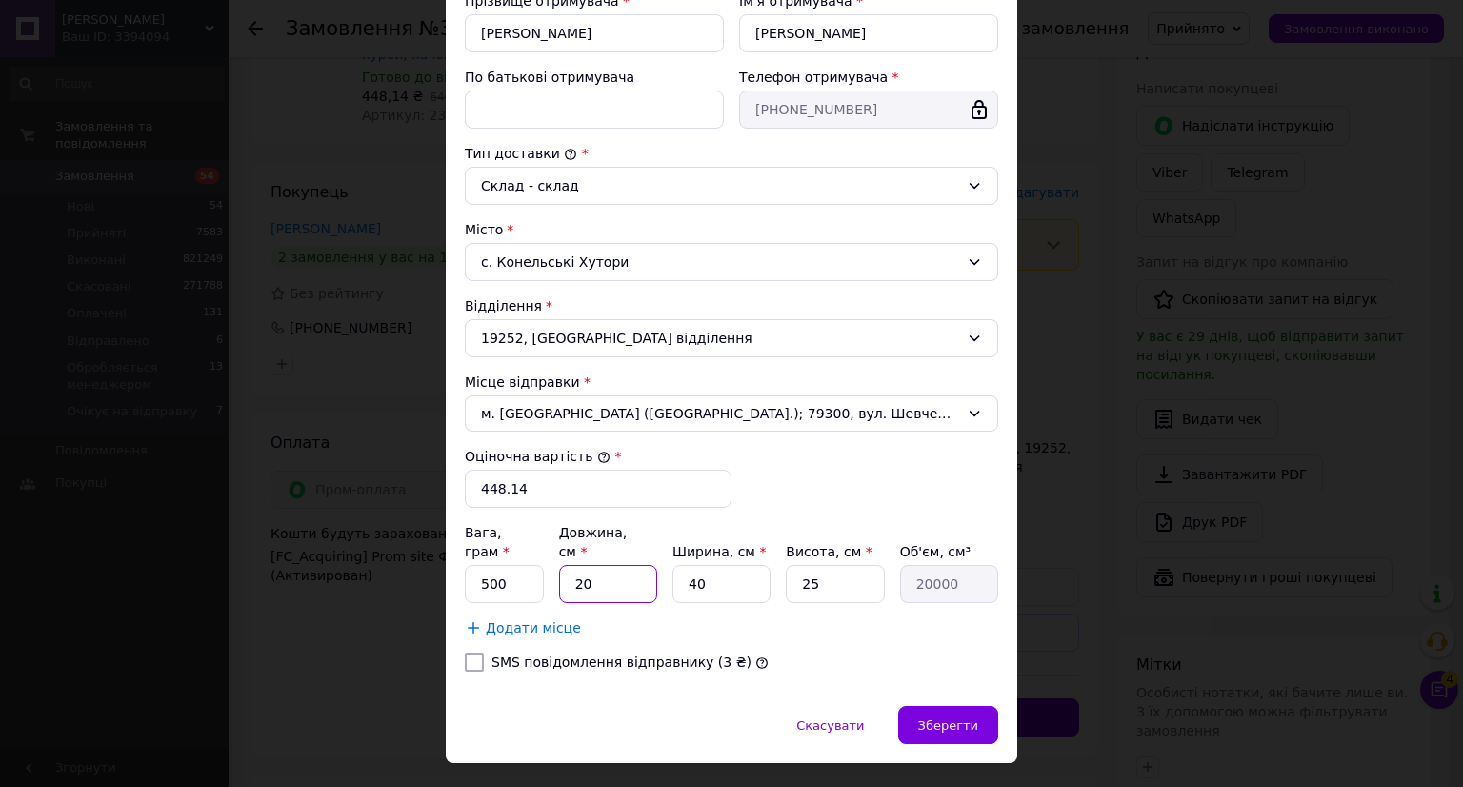
type input "3000"
type input "30"
type input "30000"
type input "30"
drag, startPoint x: 707, startPoint y: 565, endPoint x: 644, endPoint y: 565, distance: 62.8
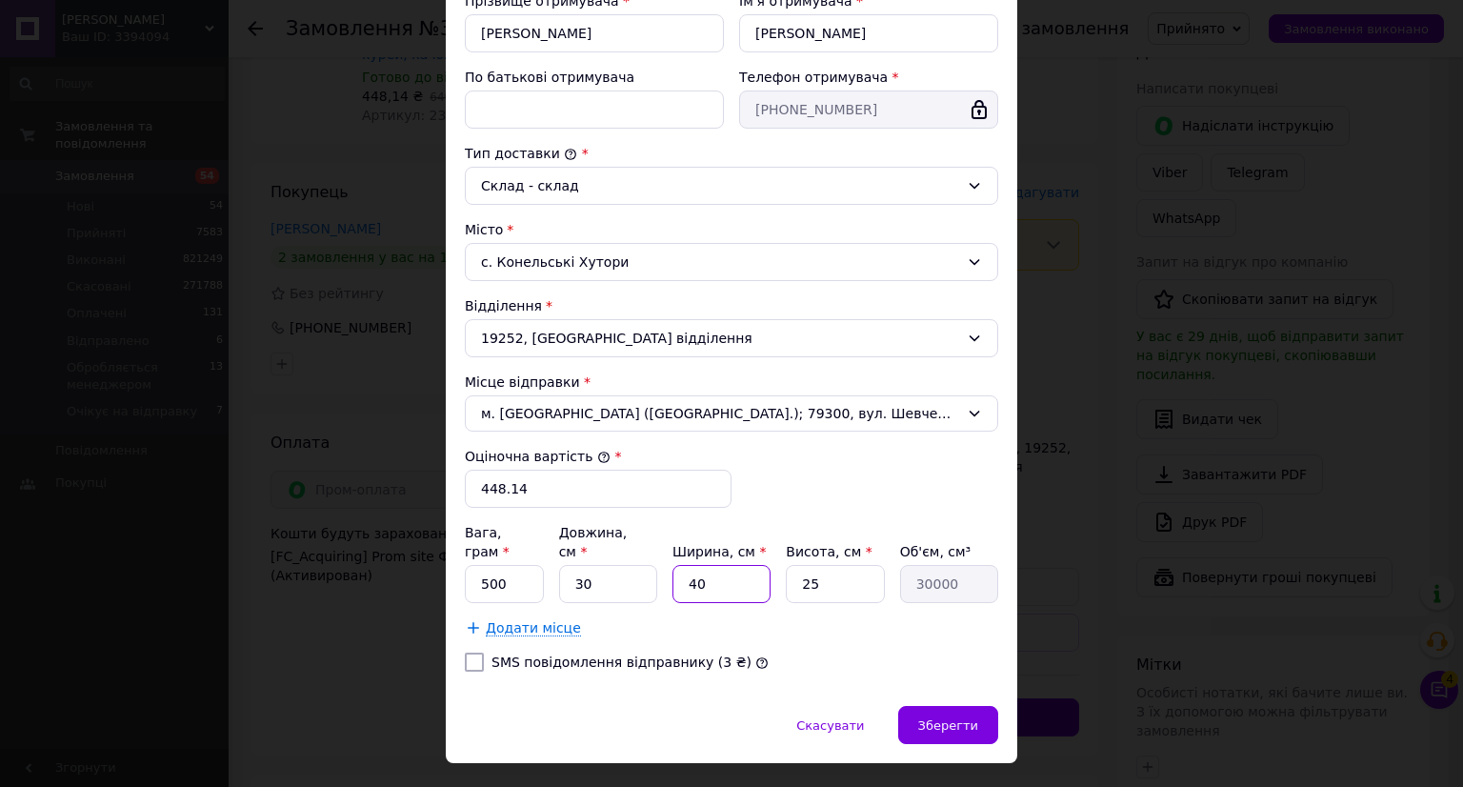
click at [644, 565] on div "Вага, грам * 500 Довжина, см * 30 Ширина, см * 40 Висота, см * 25 Об'єм, см³ 30…" at bounding box center [731, 563] width 533 height 80
type input "1"
type input "750"
type input "16"
type input "12000"
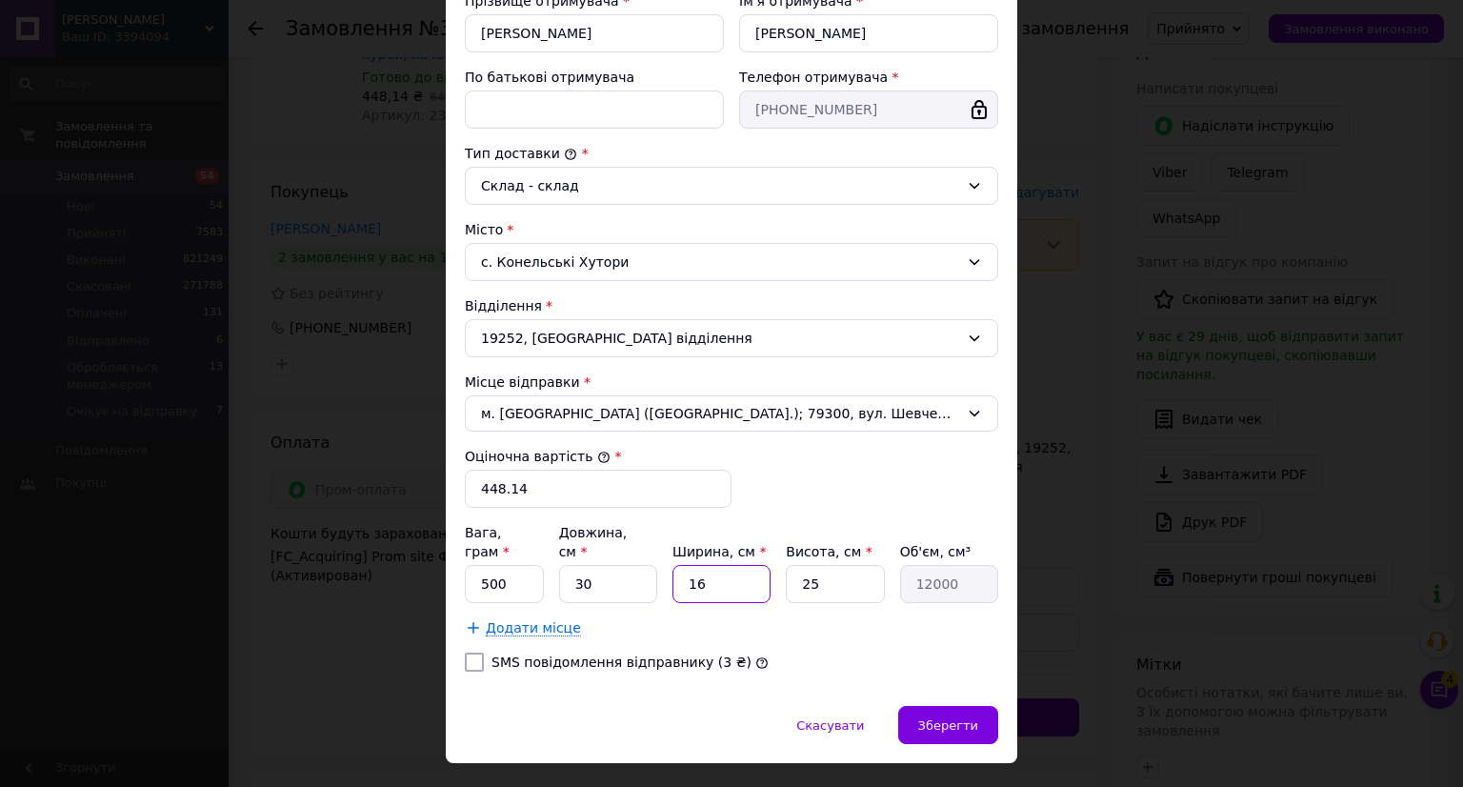
type input "16"
drag, startPoint x: 816, startPoint y: 564, endPoint x: 773, endPoint y: 566, distance: 42.9
click at [773, 566] on div "Вага, грам * 500 Довжина, см * 30 Ширина, см * 16 Висота, см * 25 Об'єм, см³ 12…" at bounding box center [731, 563] width 533 height 80
type input "1"
type input "480"
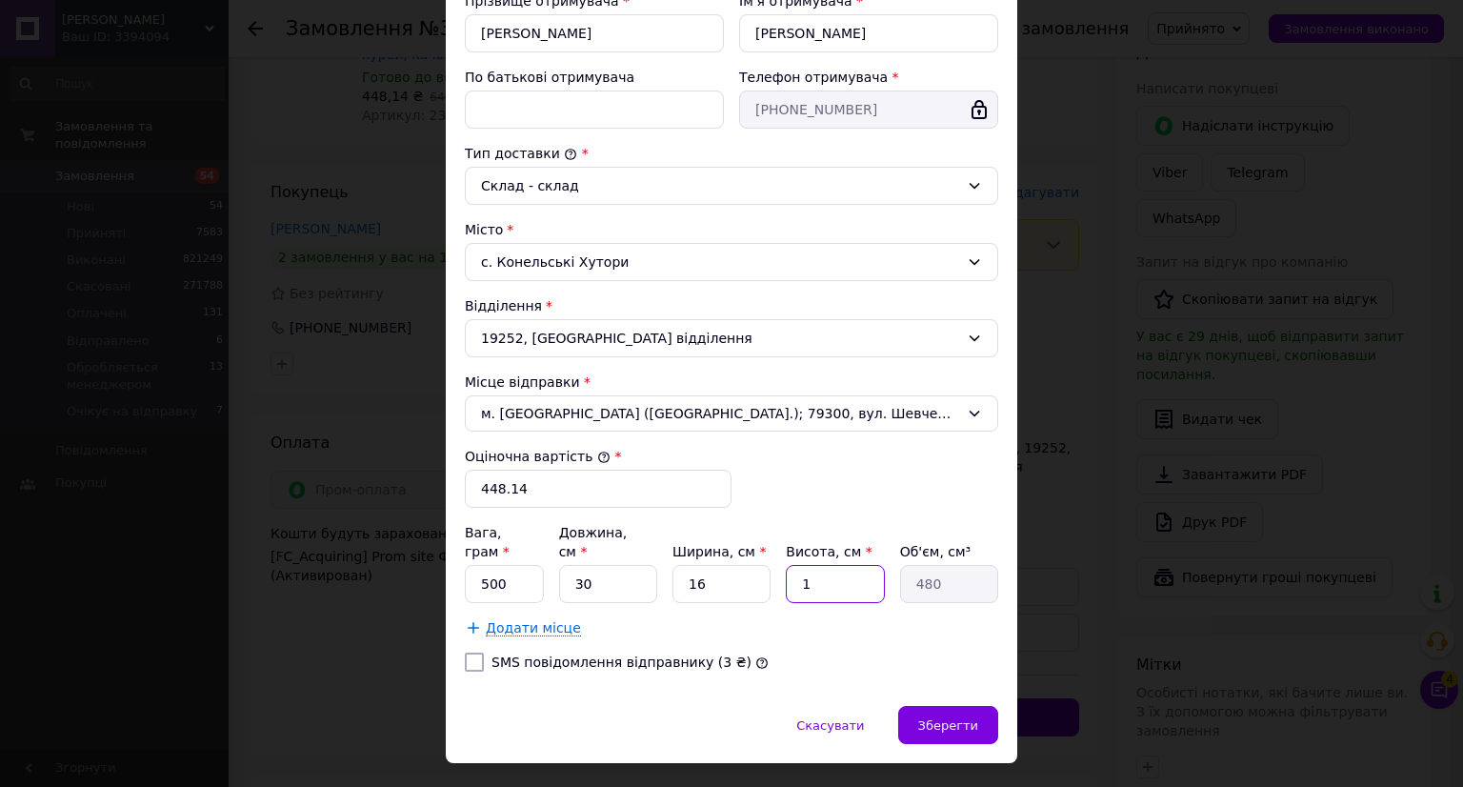
type input "10"
type input "4800"
type input "10"
drag, startPoint x: 986, startPoint y: 708, endPoint x: 986, endPoint y: 689, distance: 19.0
click at [986, 707] on div "Зберегти" at bounding box center [948, 725] width 100 height 38
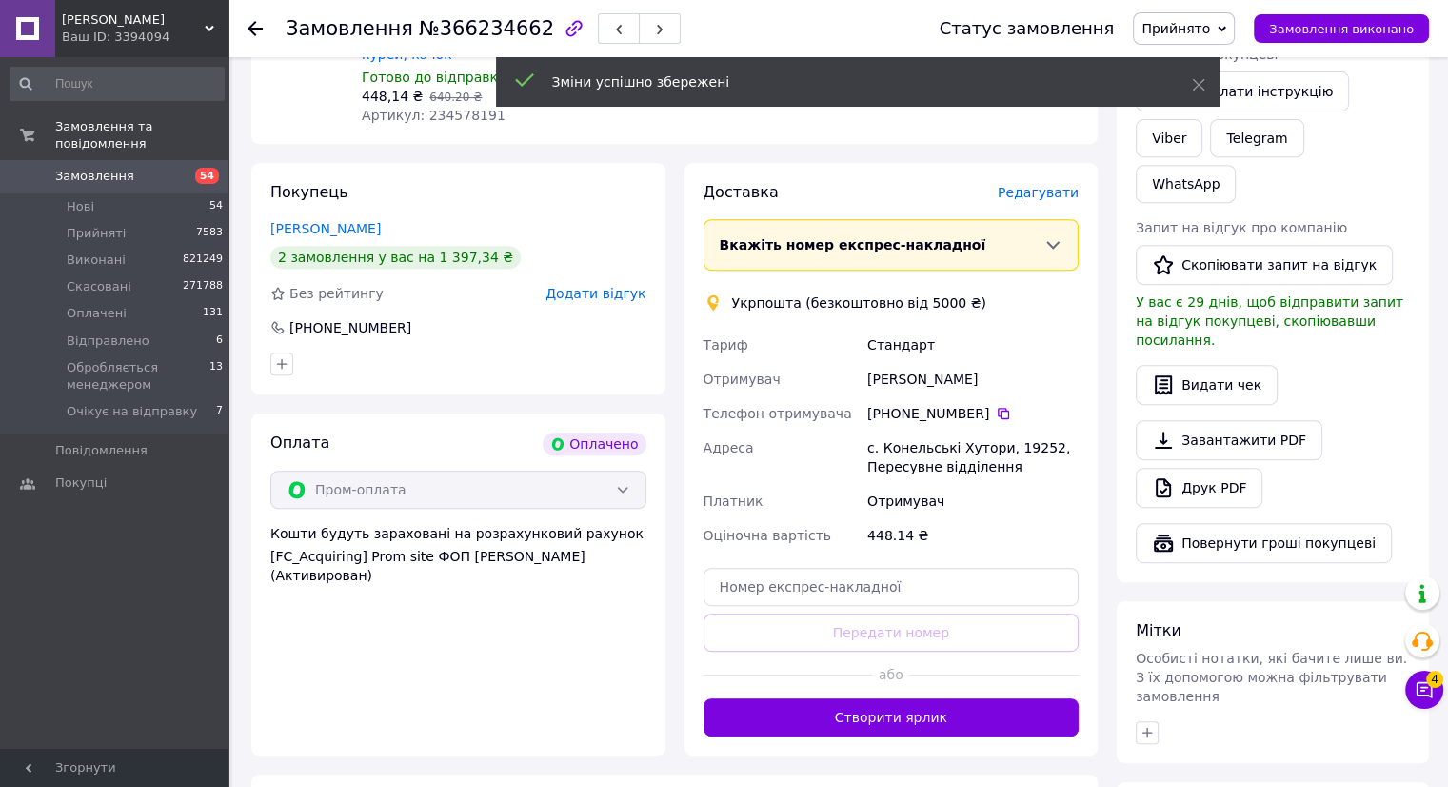
click at [910, 698] on button "Створити ярлик" at bounding box center [892, 717] width 376 height 38
click at [910, 698] on div "Доставка Редагувати Вкажіть номер експрес-накладної Обов'язково введіть номер е…" at bounding box center [892, 459] width 376 height 554
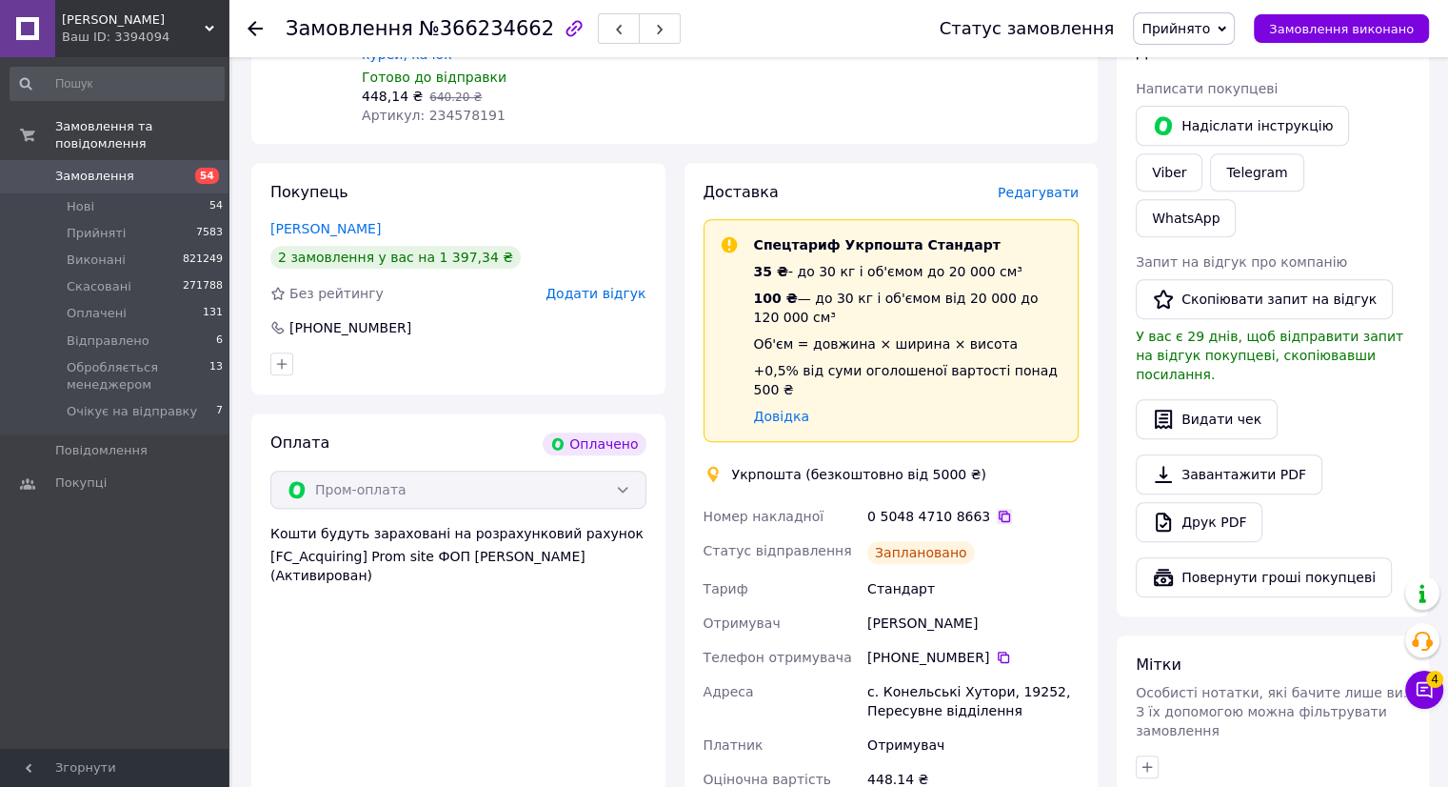
click at [997, 508] on icon at bounding box center [1004, 515] width 15 height 15
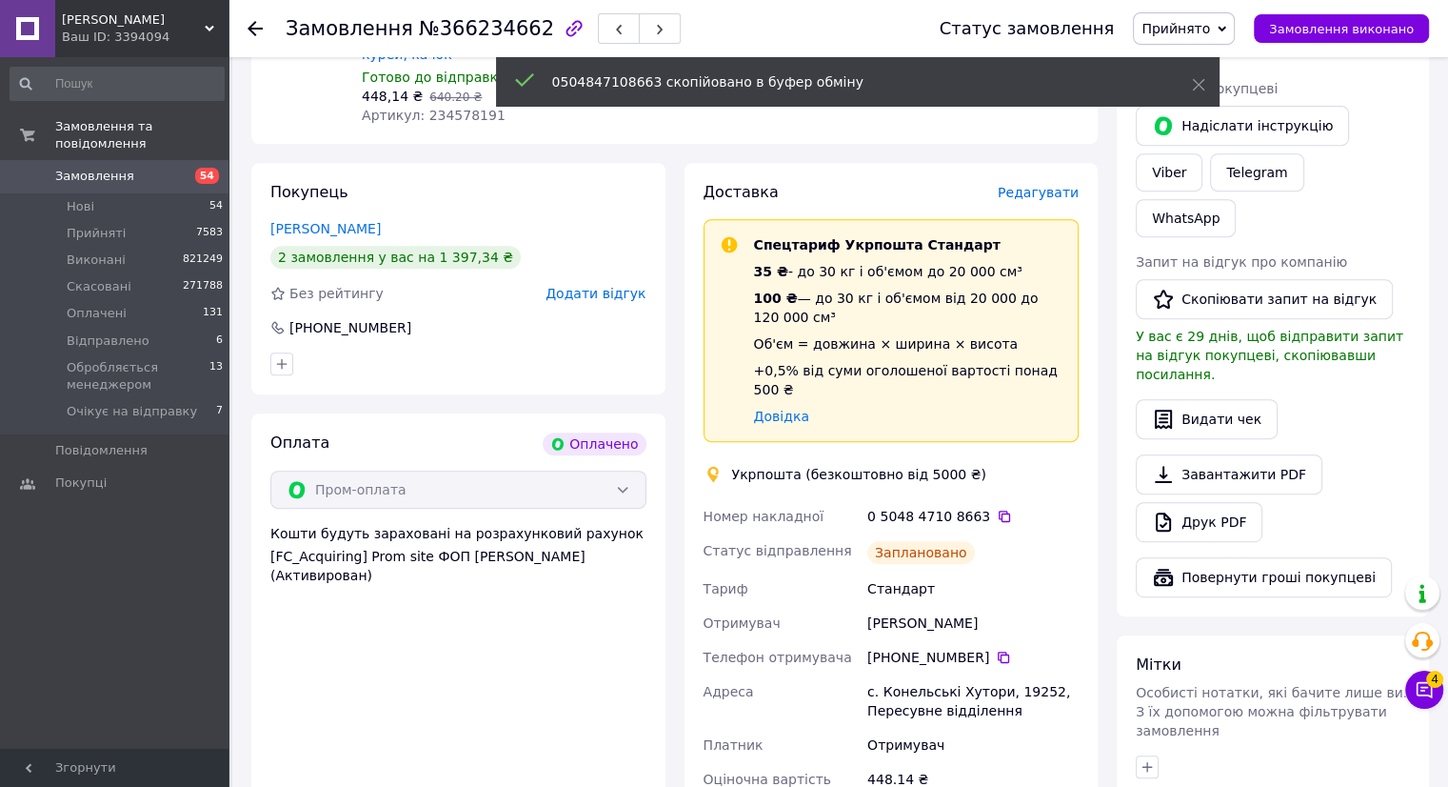
scroll to position [888, 0]
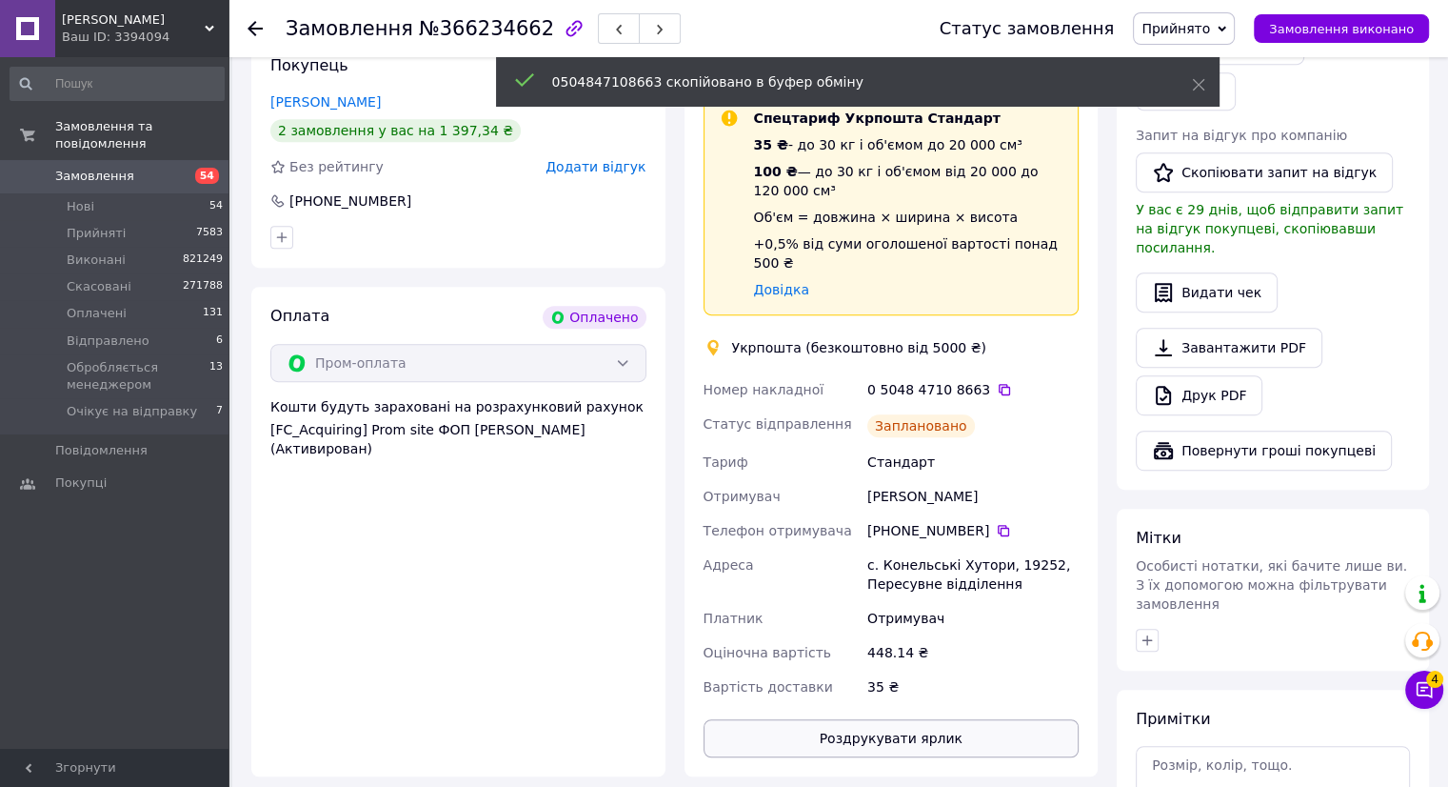
click at [899, 719] on button "Роздрукувати ярлик" at bounding box center [892, 738] width 376 height 38
